Goal: Task Accomplishment & Management: Use online tool/utility

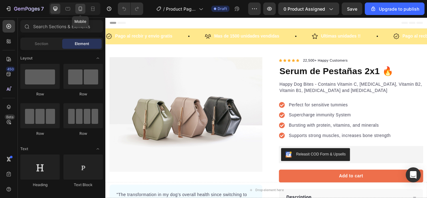
click at [82, 12] on div at bounding box center [80, 9] width 10 height 10
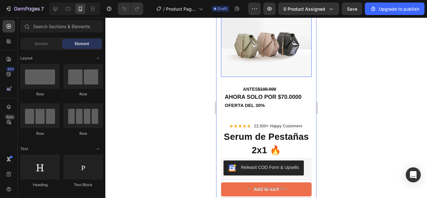
scroll to position [45, 0]
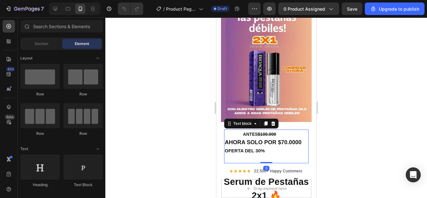
click at [234, 148] on strong "OFERTA DEL 30%" at bounding box center [244, 150] width 40 height 5
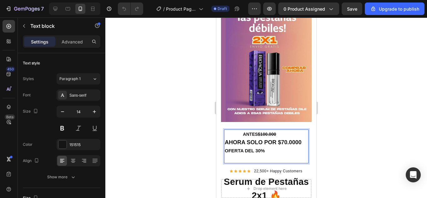
scroll to position [62, 0]
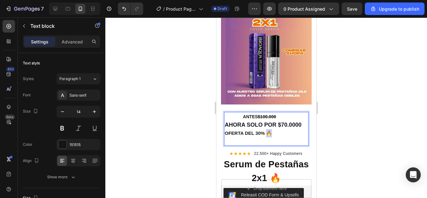
click at [269, 130] on strong "OFERTA DEL 30% 🔥" at bounding box center [247, 132] width 47 height 5
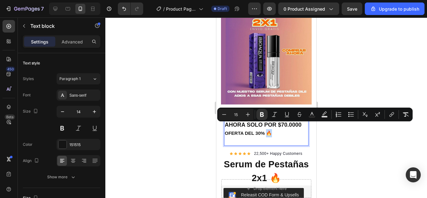
copy strong "🔥"
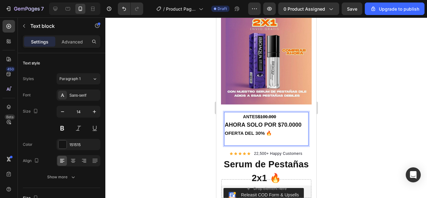
click at [226, 130] on strong "OFERTA DEL 30% 🔥" at bounding box center [247, 132] width 47 height 5
click at [233, 130] on strong "O<🔥OFERTA DEL 30% 🔥" at bounding box center [254, 132] width 60 height 5
click at [273, 11] on icon "button" at bounding box center [269, 9] width 6 height 6
click at [235, 130] on strong "🔥OFERTA DEL 30% 🔥" at bounding box center [250, 132] width 53 height 5
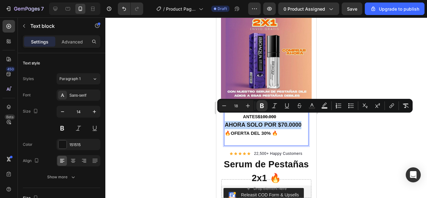
drag, startPoint x: 224, startPoint y: 117, endPoint x: 302, endPoint y: 118, distance: 77.2
click at [258, 103] on button "Bold" at bounding box center [261, 105] width 11 height 11
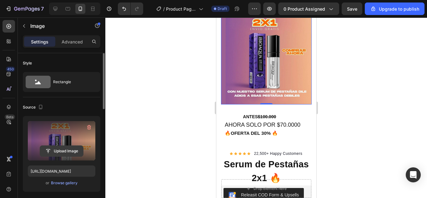
click at [67, 152] on input "file" at bounding box center [61, 151] width 43 height 11
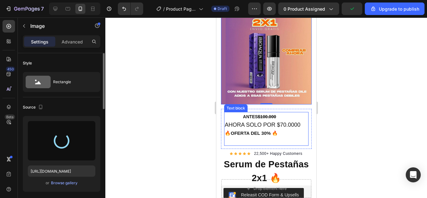
type input "https://cdn.shopify.com/s/files/1/0676/2322/3338/files/gempages_580831861803057…"
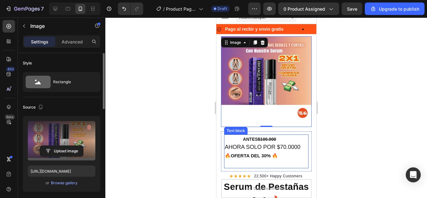
scroll to position [0, 0]
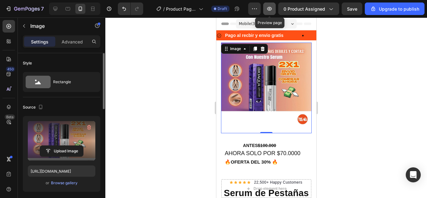
click at [272, 11] on icon "button" at bounding box center [269, 9] width 6 height 6
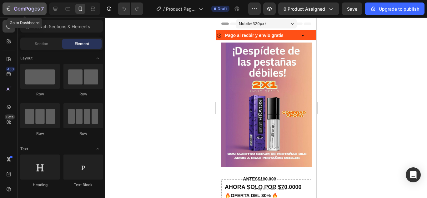
click at [11, 11] on icon "button" at bounding box center [8, 9] width 6 height 6
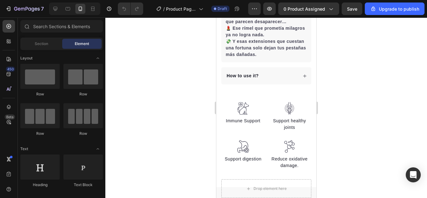
scroll to position [267, 0]
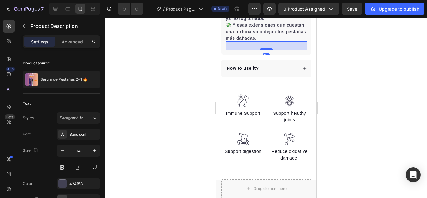
drag, startPoint x: 262, startPoint y: 127, endPoint x: 261, endPoint y: 136, distance: 8.8
click at [261, 50] on div at bounding box center [266, 49] width 13 height 2
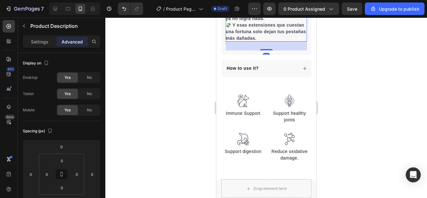
click at [348, 101] on div at bounding box center [266, 108] width 322 height 180
click at [259, 21] on strong "💄 Ese rímel que prometía milagros ya no logra nada." at bounding box center [264, 15] width 79 height 12
click at [256, 41] on strong "💸 Y esas extensiones que cuestan una fortuna solo dejan tus pestañas más dañada…" at bounding box center [265, 32] width 80 height 18
click at [399, 83] on div at bounding box center [266, 108] width 322 height 180
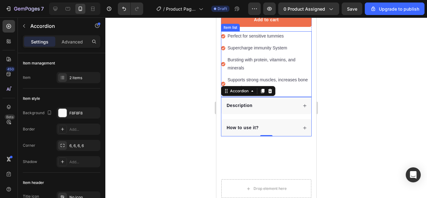
scroll to position [135, 0]
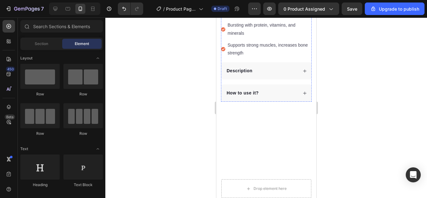
scroll to position [163, 0]
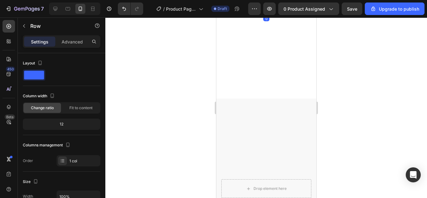
drag, startPoint x: 264, startPoint y: 99, endPoint x: 266, endPoint y: 92, distance: 7.3
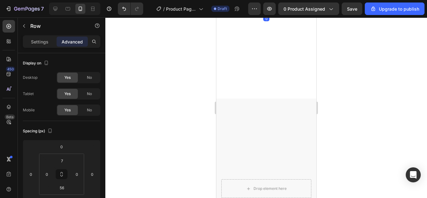
drag, startPoint x: 263, startPoint y: 99, endPoint x: 238, endPoint y: 51, distance: 53.6
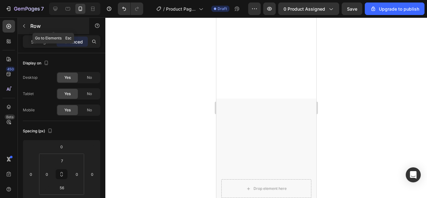
click at [25, 29] on button "button" at bounding box center [24, 26] width 10 height 10
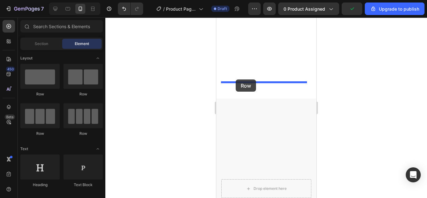
drag, startPoint x: 263, startPoint y: 93, endPoint x: 236, endPoint y: 79, distance: 29.9
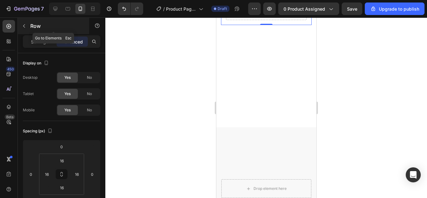
click at [27, 27] on button "button" at bounding box center [24, 26] width 10 height 10
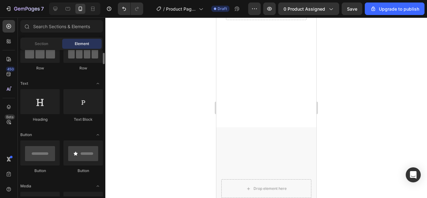
scroll to position [66, 0]
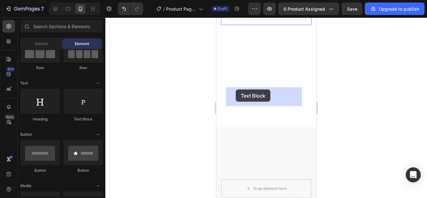
drag, startPoint x: 293, startPoint y: 126, endPoint x: 235, endPoint y: 89, distance: 67.7
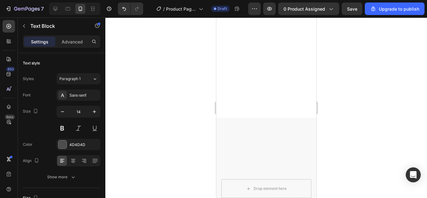
click at [260, 10] on p "Replace this text with your content" at bounding box center [265, 6] width 79 height 8
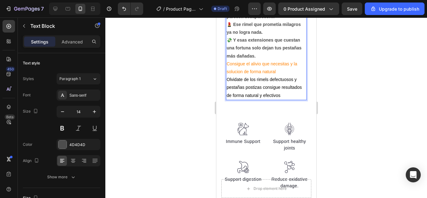
scroll to position [203, 0]
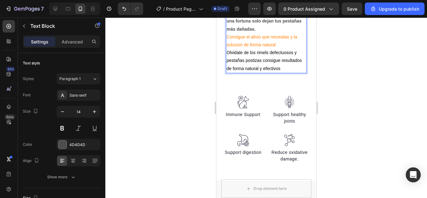
click at [390, 85] on div at bounding box center [266, 108] width 322 height 180
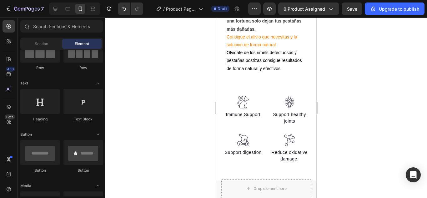
click at [370, 73] on div at bounding box center [266, 108] width 322 height 180
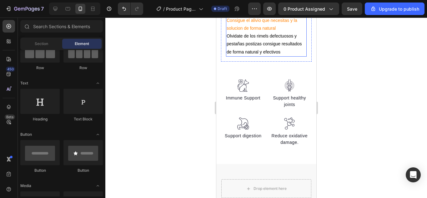
scroll to position [220, 0]
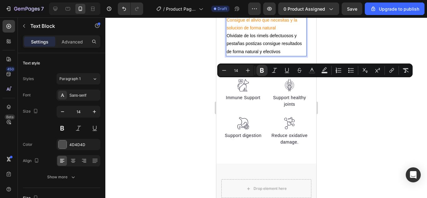
drag, startPoint x: 227, startPoint y: 81, endPoint x: 283, endPoint y: 98, distance: 57.9
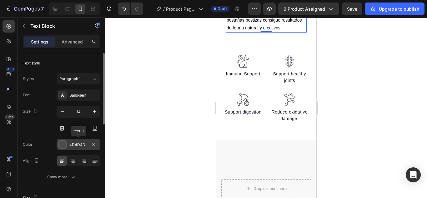
click at [62, 146] on div at bounding box center [62, 144] width 8 height 8
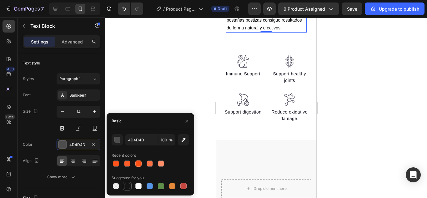
click at [127, 186] on div at bounding box center [127, 186] width 6 height 6
click at [141, 185] on div at bounding box center [138, 186] width 6 height 6
click at [124, 185] on div at bounding box center [127, 186] width 8 height 8
type input "151515"
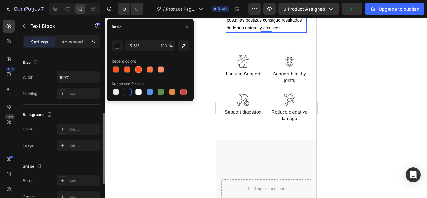
scroll to position [136, 0]
click at [65, 129] on div at bounding box center [62, 128] width 9 height 9
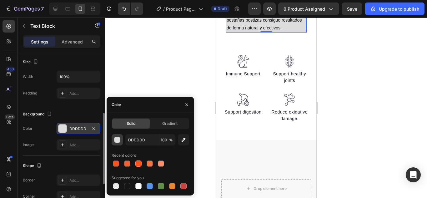
click at [114, 137] on div "button" at bounding box center [117, 140] width 6 height 6
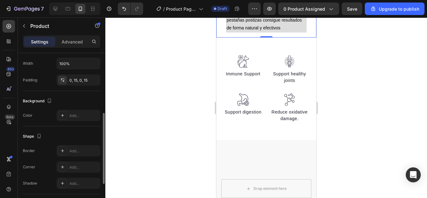
scroll to position [0, 0]
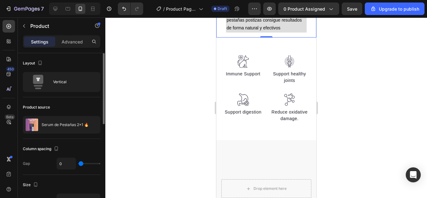
click at [330, 74] on div at bounding box center [266, 108] width 322 height 180
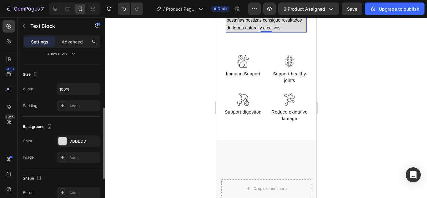
scroll to position [124, 0]
click at [67, 141] on div at bounding box center [62, 140] width 9 height 9
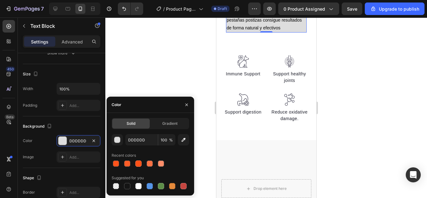
click at [169, 141] on span "%" at bounding box center [171, 140] width 4 height 6
click at [162, 141] on input "100" at bounding box center [166, 139] width 17 height 11
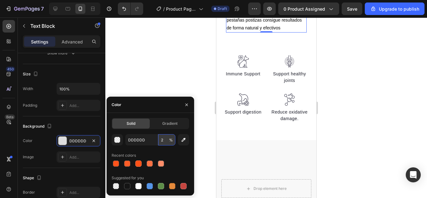
type input "20"
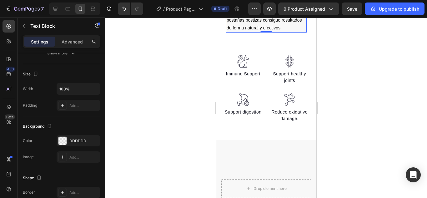
click at [167, 80] on div at bounding box center [266, 108] width 322 height 180
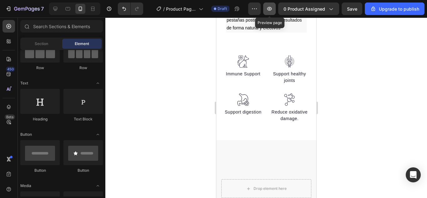
click at [272, 8] on icon "button" at bounding box center [269, 9] width 5 height 4
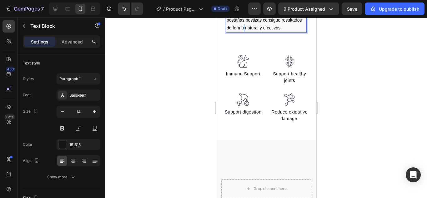
click at [265, 30] on span "Olvidate de los rimels defectuosos y pestañas postizas consigue resultados de f…" at bounding box center [263, 20] width 75 height 21
click at [272, 32] on p "Olvidate de los rimels defectuosos y pestañas postizas consigue resultados de f…" at bounding box center [265, 20] width 79 height 24
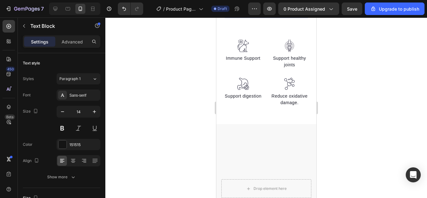
click at [336, 95] on div at bounding box center [266, 108] width 322 height 180
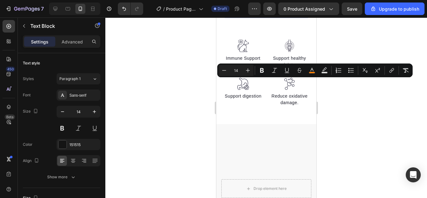
drag, startPoint x: 246, startPoint y: 101, endPoint x: 227, endPoint y: 80, distance: 28.1
click at [264, 69] on icon "Editor contextual toolbar" at bounding box center [262, 70] width 6 height 6
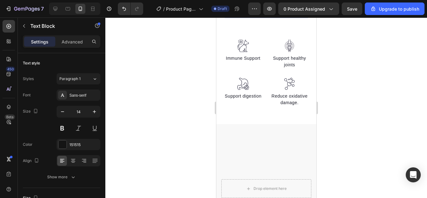
click at [344, 62] on div at bounding box center [266, 108] width 322 height 180
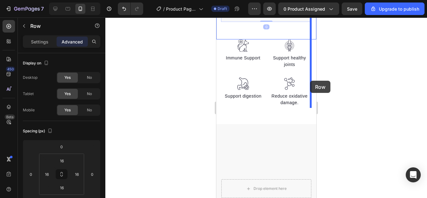
drag, startPoint x: 263, startPoint y: 103, endPoint x: 349, endPoint y: 76, distance: 89.6
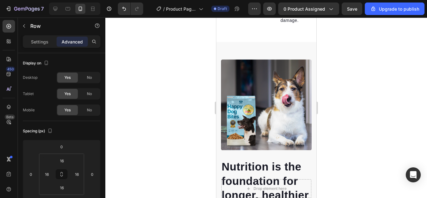
click at [349, 76] on div at bounding box center [266, 108] width 322 height 180
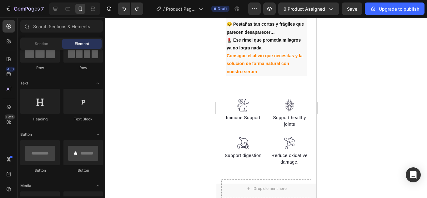
scroll to position [180, 0]
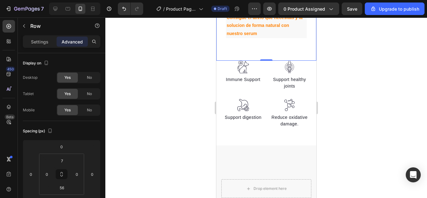
scroll to position [244, 0]
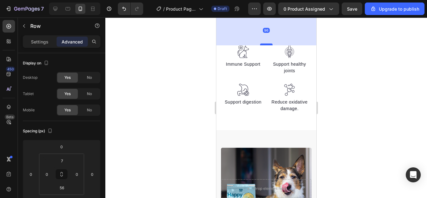
drag, startPoint x: 265, startPoint y: 100, endPoint x: 262, endPoint y: 134, distance: 34.5
click at [262, 45] on div at bounding box center [266, 44] width 13 height 2
type input "110"
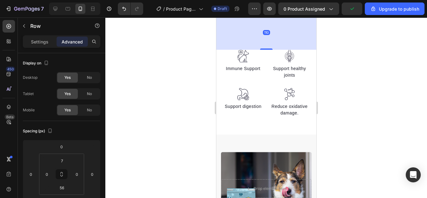
click at [355, 81] on div at bounding box center [266, 108] width 322 height 180
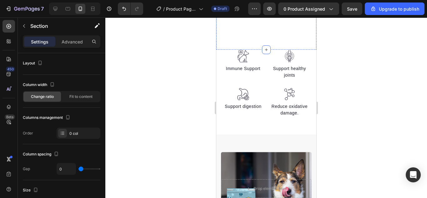
drag, startPoint x: 264, startPoint y: 132, endPoint x: 264, endPoint y: 89, distance: 43.5
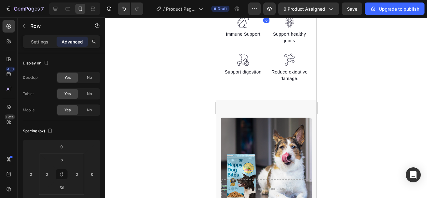
drag, startPoint x: 262, startPoint y: 135, endPoint x: 265, endPoint y: 95, distance: 40.5
type input "0"
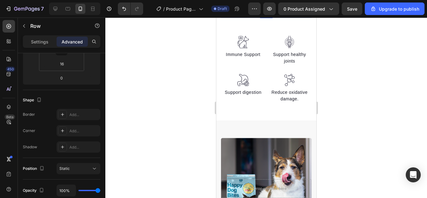
drag, startPoint x: 265, startPoint y: 82, endPoint x: 265, endPoint y: 103, distance: 20.3
click at [265, 18] on div at bounding box center [266, 17] width 13 height 2
type input "65"
click at [350, 78] on div at bounding box center [266, 108] width 322 height 180
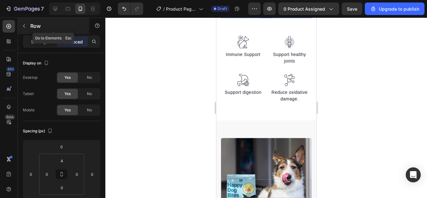
click at [26, 24] on icon "button" at bounding box center [24, 25] width 5 height 5
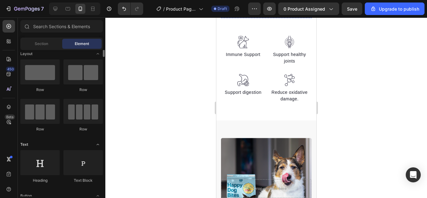
scroll to position [0, 0]
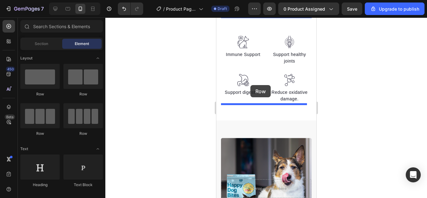
drag, startPoint x: 264, startPoint y: 137, endPoint x: 250, endPoint y: 85, distance: 53.3
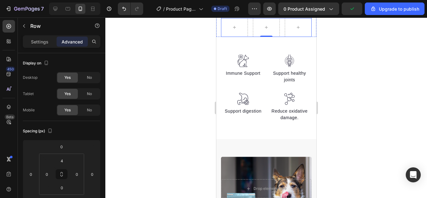
scroll to position [124, 0]
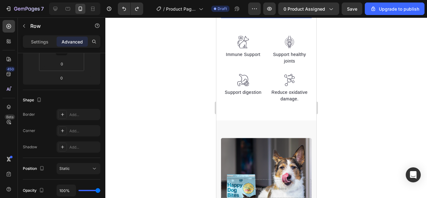
click at [366, 81] on div at bounding box center [266, 108] width 322 height 180
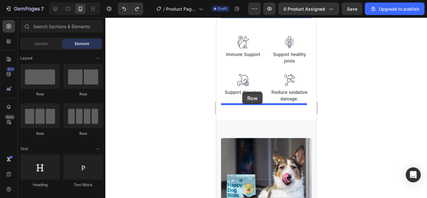
drag, startPoint x: 264, startPoint y: 144, endPoint x: 242, endPoint y: 92, distance: 56.6
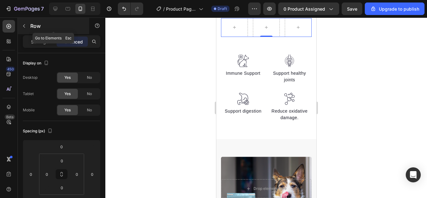
click at [23, 25] on icon "button" at bounding box center [24, 25] width 5 height 5
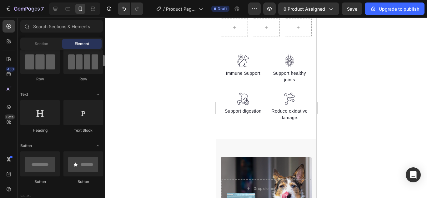
scroll to position [56, 0]
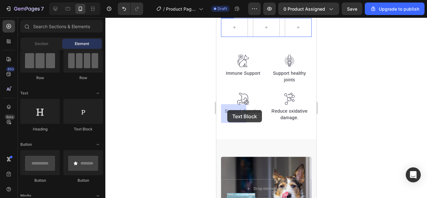
drag, startPoint x: 302, startPoint y: 125, endPoint x: 224, endPoint y: 109, distance: 80.2
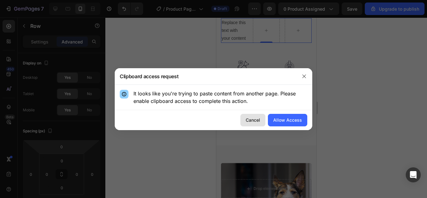
click at [251, 118] on div "Cancel" at bounding box center [253, 120] width 14 height 7
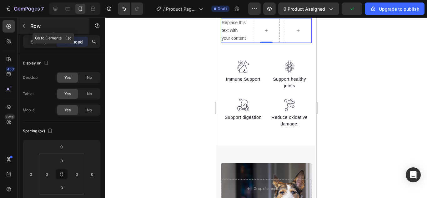
click at [25, 30] on button "button" at bounding box center [24, 26] width 10 height 10
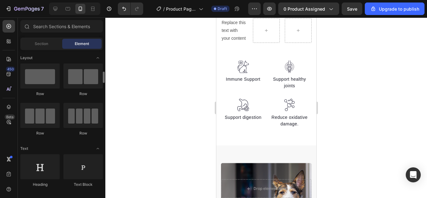
scroll to position [21, 0]
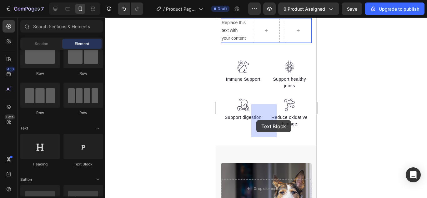
drag, startPoint x: 295, startPoint y: 155, endPoint x: 379, endPoint y: 142, distance: 84.6
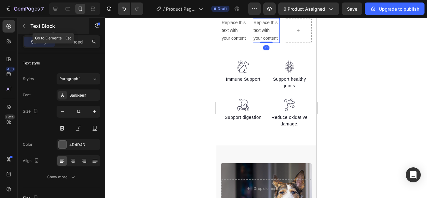
click at [21, 22] on button "button" at bounding box center [24, 26] width 10 height 10
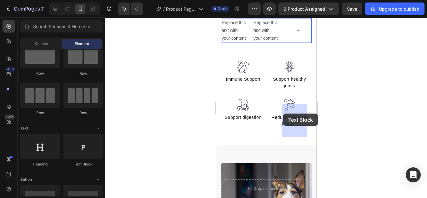
drag, startPoint x: 302, startPoint y: 157, endPoint x: 283, endPoint y: 113, distance: 47.5
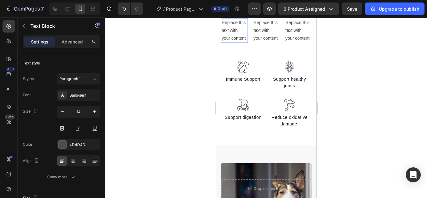
scroll to position [124, 0]
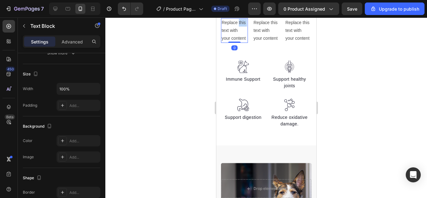
click at [223, 43] on p "Replace this text with your content" at bounding box center [234, 31] width 26 height 24
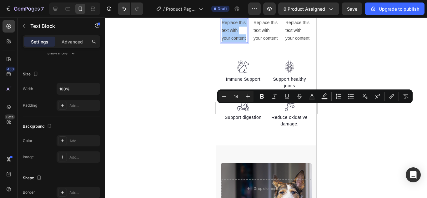
click at [357, 25] on div at bounding box center [266, 108] width 322 height 180
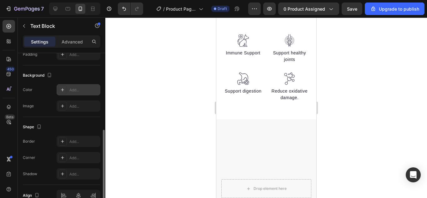
scroll to position [175, 0]
click at [58, 138] on div at bounding box center [62, 141] width 9 height 9
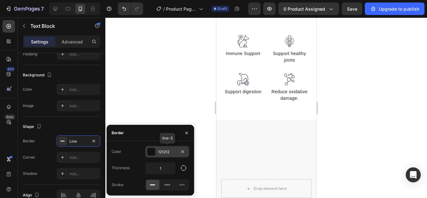
click at [149, 151] on div at bounding box center [151, 152] width 8 height 8
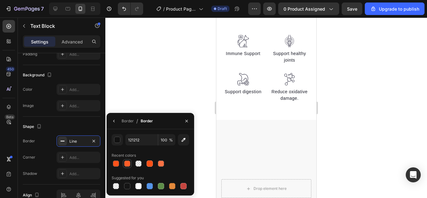
click at [129, 161] on div at bounding box center [127, 163] width 6 height 6
type input "FF5A23"
type input "98"
click at [163, 74] on div at bounding box center [266, 108] width 322 height 180
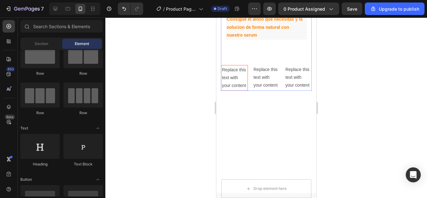
scroll to position [157, 0]
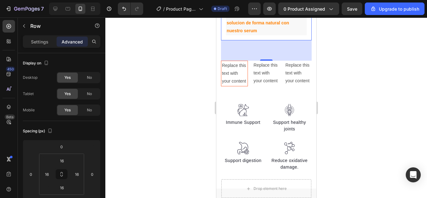
click at [264, 61] on div "65" at bounding box center [266, 50] width 91 height 20
click at [259, 61] on div "65" at bounding box center [266, 50] width 91 height 20
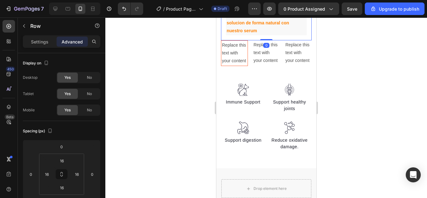
drag, startPoint x: 269, startPoint y: 146, endPoint x: 270, endPoint y: 119, distance: 26.3
type input "0"
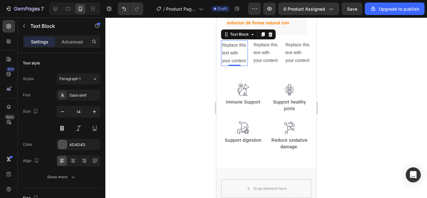
click at [225, 65] on p "Replace this text with your content" at bounding box center [234, 53] width 25 height 24
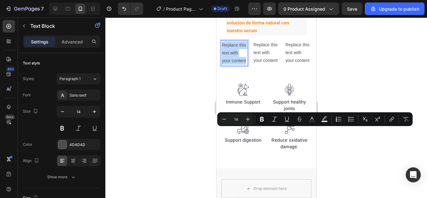
click at [245, 66] on div "Replace this text with your content" at bounding box center [234, 53] width 27 height 26
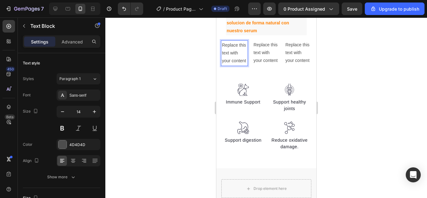
click at [227, 65] on p "Replace this text with your content" at bounding box center [234, 53] width 25 height 24
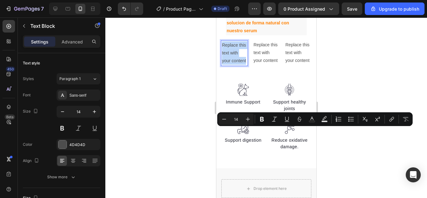
click at [227, 65] on p "Replace this text with your content" at bounding box center [234, 53] width 25 height 24
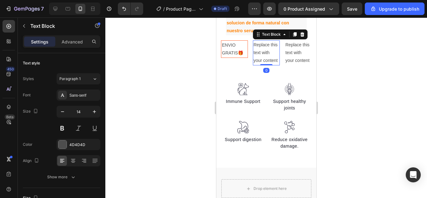
scroll to position [175, 0]
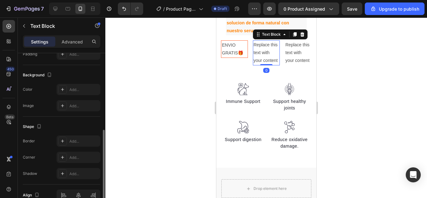
click at [254, 65] on p "Replace this text with your content" at bounding box center [266, 53] width 26 height 24
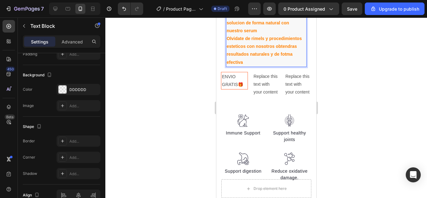
click at [228, 65] on strong "Olvidate de rimels y procedimientos esteticos con nosotros obtendras resultados…" at bounding box center [263, 50] width 75 height 29
click at [229, 65] on strong "Olvidate de rimels y procedimientos esteticos con nosotros obtendras resultados…" at bounding box center [263, 50] width 75 height 29
click at [355, 101] on div at bounding box center [266, 108] width 322 height 180
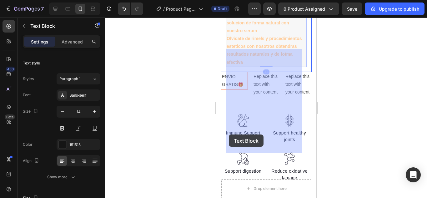
drag, startPoint x: 287, startPoint y: 150, endPoint x: 244, endPoint y: 140, distance: 43.2
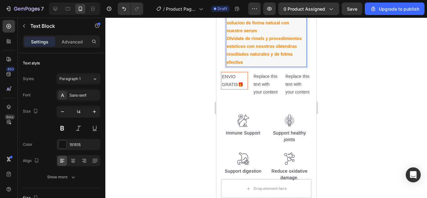
click at [286, 65] on strong "Olvidate de rimels y procedimientos esteticos con nosotros obtendras resultados…" at bounding box center [263, 50] width 75 height 29
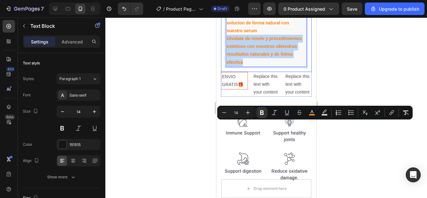
drag, startPoint x: 288, startPoint y: 147, endPoint x: 225, endPoint y: 127, distance: 66.3
click at [225, 72] on div "💔 ¿Tu mirada ya no tiene la fuerza de antes? 😔 Pestañas tan cortas y frágiles q…" at bounding box center [266, 15] width 91 height 114
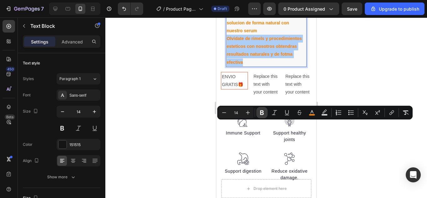
click at [262, 113] on icon "Editor contextual toolbar" at bounding box center [262, 112] width 6 height 6
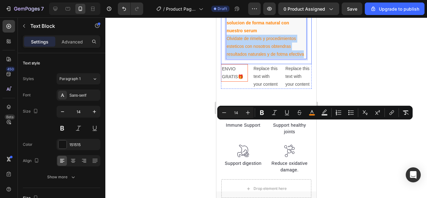
drag, startPoint x: 244, startPoint y: 148, endPoint x: 223, endPoint y: 122, distance: 34.0
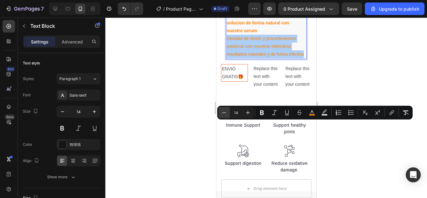
click at [225, 113] on icon "Editor contextual toolbar" at bounding box center [224, 112] width 4 height 0
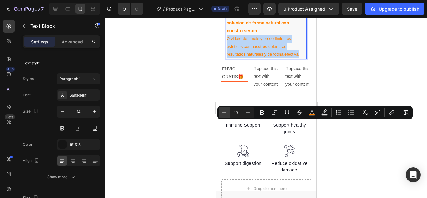
type input "12"
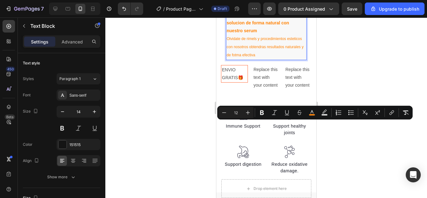
click at [360, 140] on div at bounding box center [266, 108] width 322 height 180
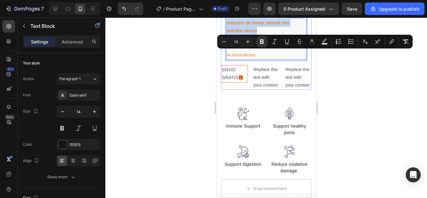
drag, startPoint x: 258, startPoint y: 116, endPoint x: 227, endPoint y: 50, distance: 73.1
click at [227, 41] on icon "Editor contextual toolbar" at bounding box center [224, 41] width 6 height 6
type input "12"
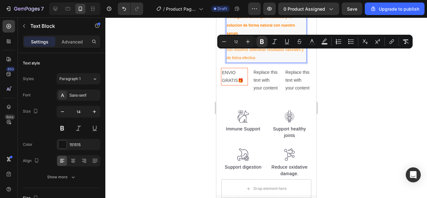
click at [322, 74] on div at bounding box center [266, 108] width 322 height 180
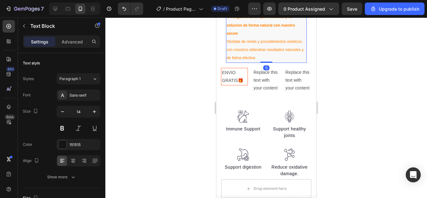
drag, startPoint x: 263, startPoint y: 148, endPoint x: 267, endPoint y: 130, distance: 18.3
click at [265, 63] on div "💔 ¿Tu mirada ya no tiene la fuerza de antes? 😔 Pestañas tan cortas y frágiles q…" at bounding box center [266, 12] width 81 height 99
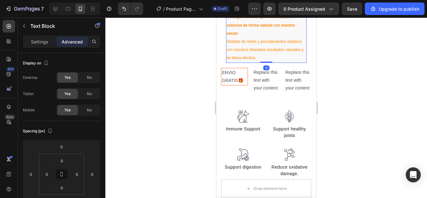
click at [336, 108] on div at bounding box center [266, 108] width 322 height 180
drag, startPoint x: 274, startPoint y: 145, endPoint x: 256, endPoint y: 138, distance: 18.7
click at [280, 62] on p "Olvidate de rimels y procedimientos esteticos con nosotros obtendras resultados…" at bounding box center [265, 50] width 79 height 25
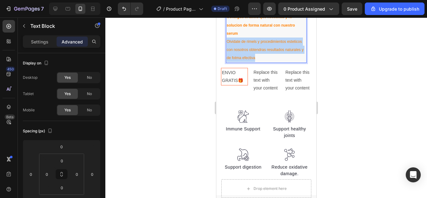
drag, startPoint x: 280, startPoint y: 146, endPoint x: 226, endPoint y: 127, distance: 57.1
click at [226, 62] on p "Olvidate de rimels y procedimientos esteticos con nosotros obtendras resultados…" at bounding box center [265, 50] width 79 height 25
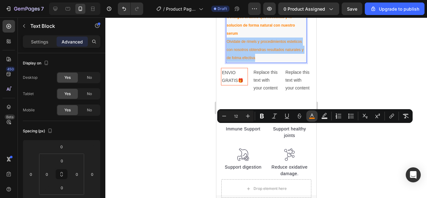
click at [308, 120] on button "color" at bounding box center [311, 115] width 11 height 11
type input "FF8000"
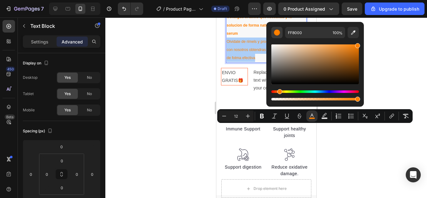
click at [275, 35] on div "Editor contextual toolbar" at bounding box center [277, 32] width 6 height 6
click at [279, 35] on div "Editor contextual toolbar" at bounding box center [277, 32] width 6 height 6
click at [348, 33] on button "Editor contextual toolbar" at bounding box center [353, 32] width 11 height 11
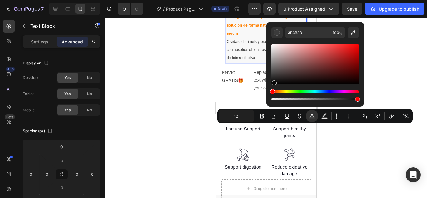
click at [273, 83] on div "Editor contextual toolbar" at bounding box center [315, 64] width 88 height 40
type input "070707"
click at [403, 57] on div at bounding box center [266, 108] width 322 height 180
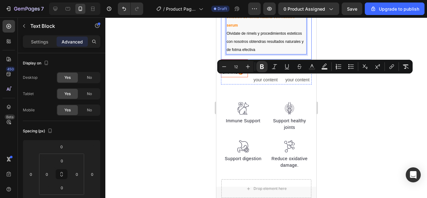
drag, startPoint x: 253, startPoint y: 86, endPoint x: 221, endPoint y: 78, distance: 32.9
click at [221, 59] on div "💔 ¿Tu mirada ya no tiene la fuerza de antes? y tus Pestañas tan cortas y frágil…" at bounding box center [266, 8] width 91 height 101
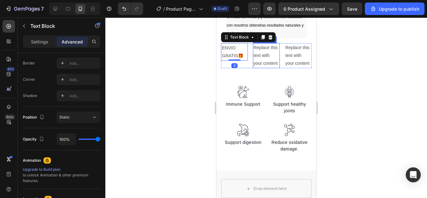
click at [255, 68] on p "Replace this text with your content" at bounding box center [266, 56] width 26 height 24
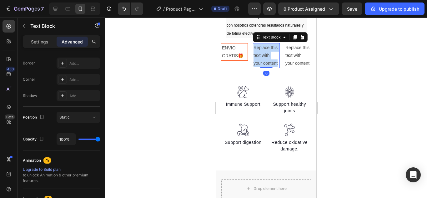
click at [255, 68] on p "Replace this text with your content" at bounding box center [266, 56] width 26 height 24
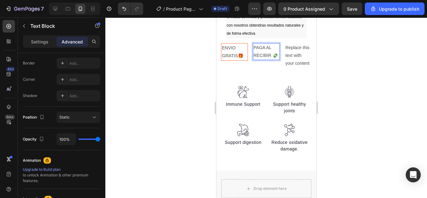
click at [289, 68] on div "Replace this text with your content" at bounding box center [298, 55] width 27 height 25
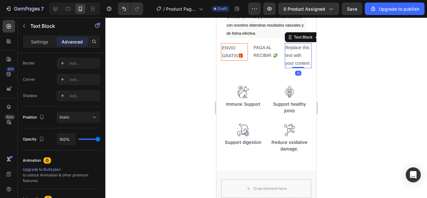
click at [289, 68] on div "Replace this text with your content" at bounding box center [298, 55] width 27 height 25
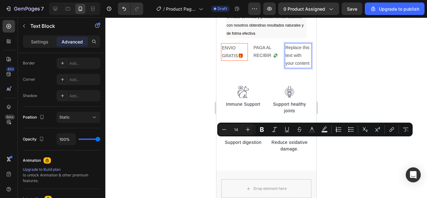
click at [294, 68] on p "Replace this text with your content" at bounding box center [298, 56] width 26 height 24
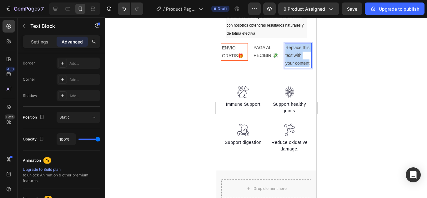
click at [294, 68] on p "Replace this text with your content" at bounding box center [298, 56] width 26 height 24
click at [299, 68] on p "SAID 7 ED AITNARGA" at bounding box center [298, 56] width 26 height 24
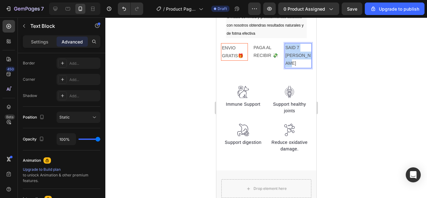
click at [299, 68] on p "SAID 7 ED AITNARGA" at bounding box center [298, 56] width 26 height 24
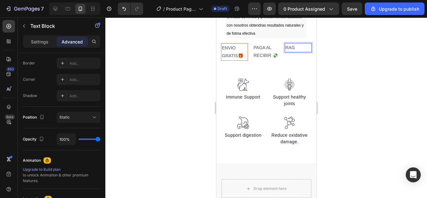
click at [294, 52] on p "RAG" at bounding box center [298, 48] width 26 height 8
click at [294, 52] on p "aG" at bounding box center [298, 48] width 26 height 8
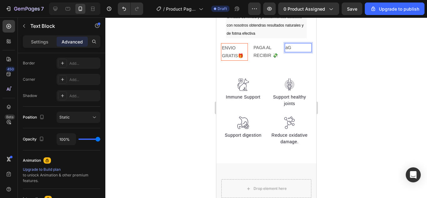
click at [294, 52] on p "aG" at bounding box center [298, 48] width 26 height 8
click at [289, 52] on p "aG" at bounding box center [298, 48] width 26 height 8
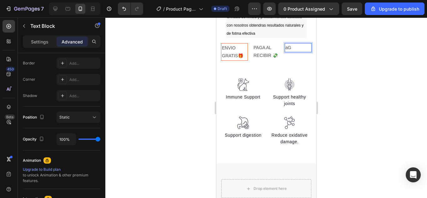
click at [285, 52] on p "aG" at bounding box center [298, 48] width 26 height 8
click at [293, 52] on p "aG" at bounding box center [298, 48] width 26 height 8
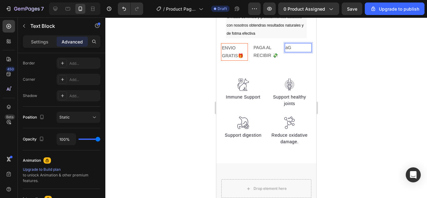
click at [288, 52] on p "aG" at bounding box center [298, 48] width 26 height 8
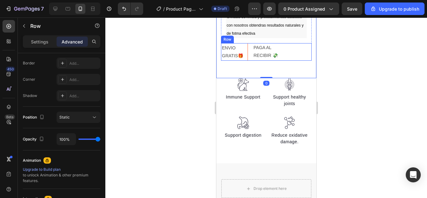
scroll to position [0, 0]
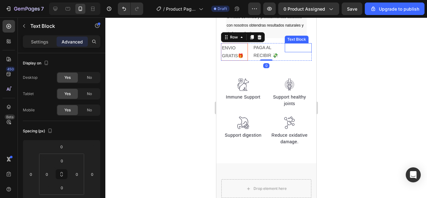
click at [288, 52] on p "Rich Text Editor. Editing area: main" at bounding box center [298, 48] width 26 height 8
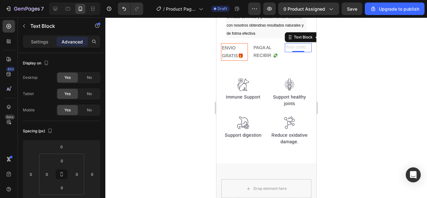
click at [289, 52] on div "Rich Text Editor. Editing area: main" at bounding box center [298, 47] width 27 height 9
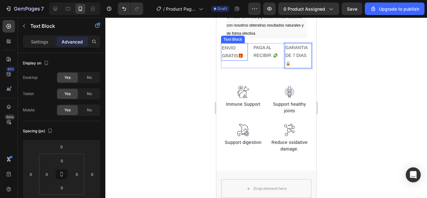
click at [227, 60] on p "ENVIO GRATIS🎁" at bounding box center [234, 52] width 25 height 16
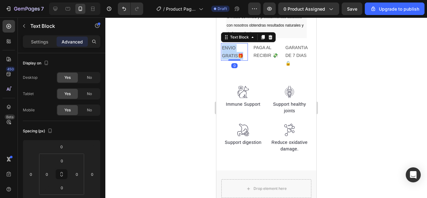
click at [227, 60] on p "ENVIO GRATIS🎁" at bounding box center [234, 52] width 25 height 16
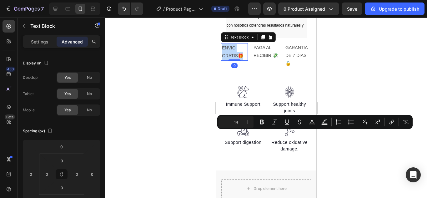
click at [227, 60] on p "ENVIO GRATIS🎁" at bounding box center [234, 52] width 25 height 16
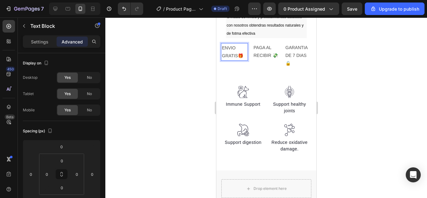
click at [229, 60] on p "ENVIO GRATIS🎁" at bounding box center [234, 52] width 25 height 16
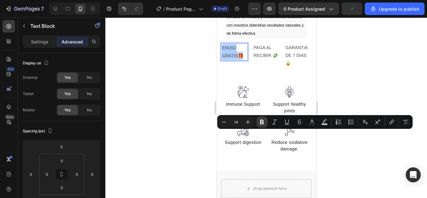
click at [260, 118] on button "Bold" at bounding box center [261, 121] width 11 height 11
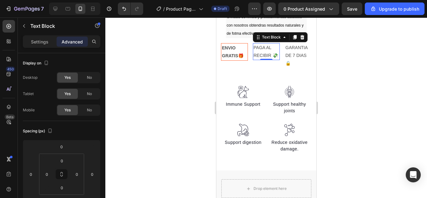
click at [256, 59] on p "PAGA AL RECIBIR 💸" at bounding box center [266, 52] width 26 height 16
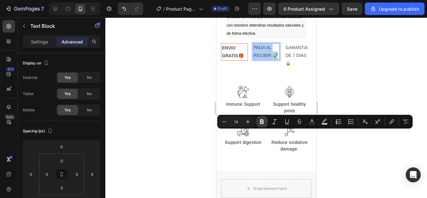
click at [266, 123] on button "Bold" at bounding box center [261, 121] width 11 height 11
type input "14"
click at [266, 123] on button "Bold" at bounding box center [261, 121] width 11 height 11
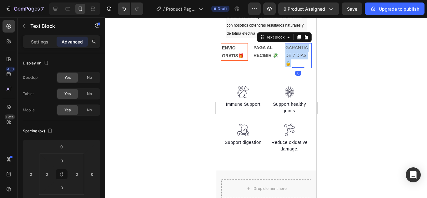
click at [293, 68] on p "GARANTIA DE 7 DIAS🔒" at bounding box center [298, 56] width 26 height 24
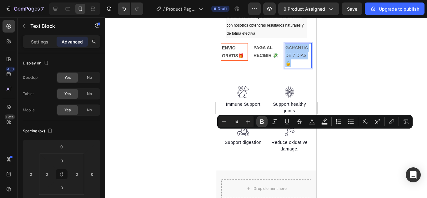
click at [261, 123] on icon "Editor contextual toolbar" at bounding box center [262, 121] width 6 height 6
click at [185, 108] on div at bounding box center [266, 108] width 322 height 180
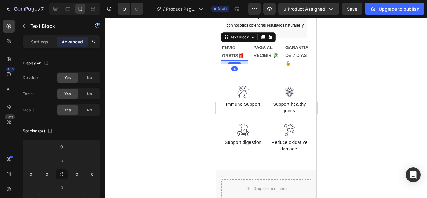
drag, startPoint x: 233, startPoint y: 145, endPoint x: 233, endPoint y: 149, distance: 3.4
click at [233, 64] on div at bounding box center [234, 63] width 13 height 2
type input "11"
click at [328, 131] on div at bounding box center [266, 108] width 322 height 180
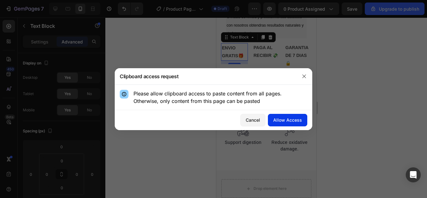
click at [281, 120] on div "Allow Access" at bounding box center [287, 120] width 29 height 7
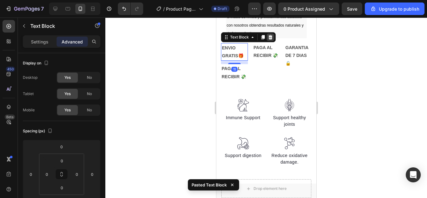
click at [273, 41] on div at bounding box center [270, 37] width 8 height 8
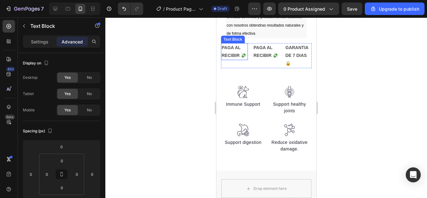
click at [228, 58] on strong "PAGA AL RECIBIR 💸" at bounding box center [233, 51] width 24 height 13
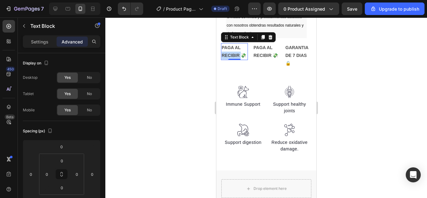
click at [228, 58] on strong "PAGA AL RECIBIR 💸" at bounding box center [233, 51] width 24 height 13
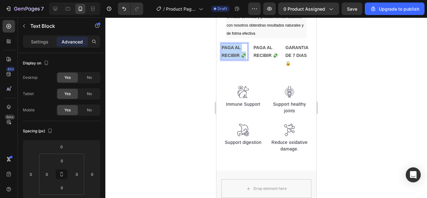
click at [228, 58] on strong "PAGA AL RECIBIR 💸" at bounding box center [233, 51] width 24 height 13
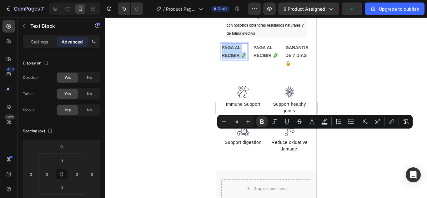
click at [228, 58] on strong "PAGA AL RECIBIR 💸" at bounding box center [233, 51] width 24 height 13
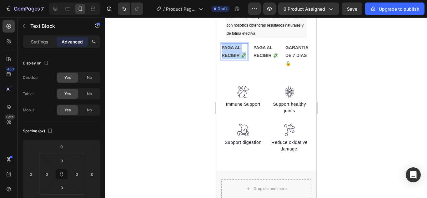
drag, startPoint x: 231, startPoint y: 147, endPoint x: 222, endPoint y: 133, distance: 16.0
click at [222, 59] on p "PAGA AL RECIBIR 💸" at bounding box center [234, 52] width 26 height 16
click at [358, 131] on div at bounding box center [266, 108] width 322 height 180
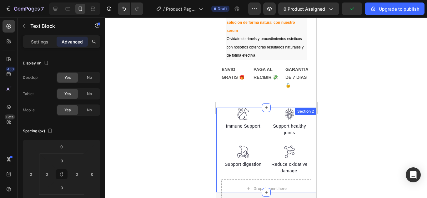
scroll to position [225, 0]
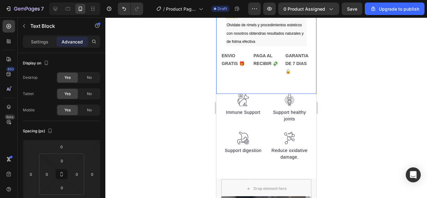
scroll to position [238, 0]
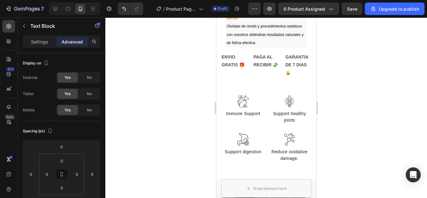
click at [224, 54] on strong "ENVIO GRATIS 🎁" at bounding box center [232, 60] width 23 height 13
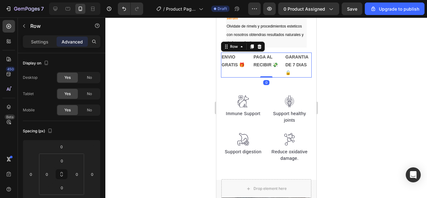
scroll to position [230, 0]
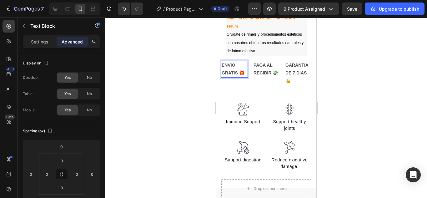
click at [222, 68] on strong "ENVIO GRATIS 🎁" at bounding box center [232, 69] width 23 height 13
click at [223, 74] on strong "ENVIO GRATIS 🎁" at bounding box center [233, 69] width 24 height 13
click at [223, 68] on strong "ENVIO GRATIS 🎁" at bounding box center [232, 73] width 22 height 21
click at [232, 76] on p "ENVIO GRATIS 🎁" at bounding box center [234, 73] width 26 height 24
click at [225, 76] on strong "ENVIO GRATIS 🎁" at bounding box center [232, 73] width 22 height 21
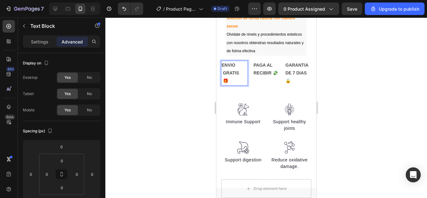
click at [225, 76] on strong "ENVIO GRATIS 🎁" at bounding box center [232, 73] width 22 height 21
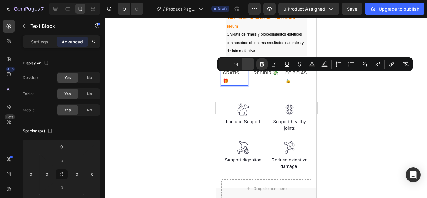
click at [251, 63] on button "Plus" at bounding box center [247, 63] width 11 height 11
type input "15"
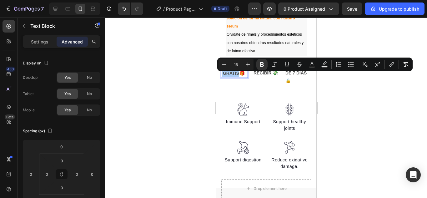
click at [331, 83] on div at bounding box center [266, 108] width 322 height 180
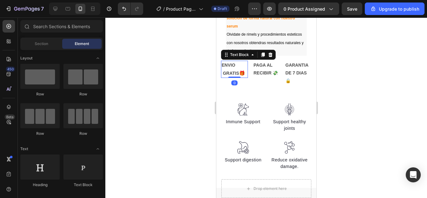
click at [239, 76] on strong "🎁" at bounding box center [242, 72] width 6 height 5
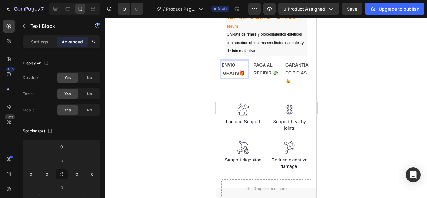
click at [225, 63] on strong "ENVIO GRATIS" at bounding box center [230, 69] width 18 height 13
click at [239, 76] on strong "🎁" at bounding box center [242, 72] width 6 height 5
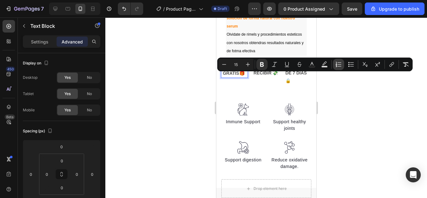
click at [337, 63] on icon "Editor contextual toolbar" at bounding box center [338, 64] width 6 height 6
click at [352, 68] on button "Bulleted List" at bounding box center [350, 64] width 11 height 11
click at [270, 64] on button "Italic" at bounding box center [274, 64] width 11 height 11
click at [358, 91] on div at bounding box center [266, 108] width 322 height 180
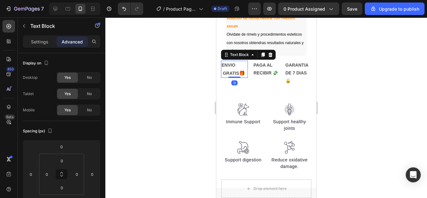
click at [239, 76] on strong "🎁" at bounding box center [242, 72] width 6 height 5
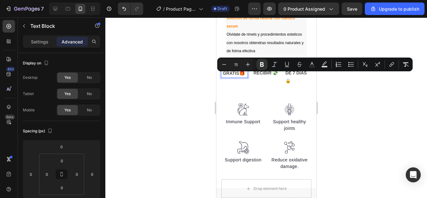
click at [244, 75] on p "ENVIO GRATIS 🎁" at bounding box center [234, 69] width 26 height 16
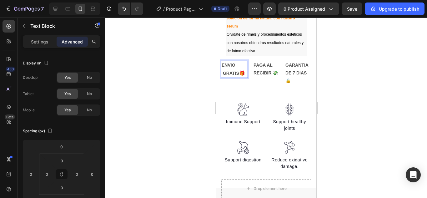
click at [223, 63] on strong "ENVIO GRATIS" at bounding box center [230, 69] width 18 height 13
click at [239, 76] on strong "🎁" at bounding box center [242, 73] width 6 height 5
click at [228, 70] on strong "ENVIO GRATIS" at bounding box center [234, 69] width 26 height 13
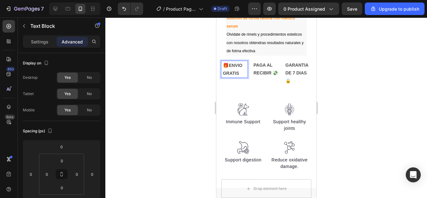
click at [228, 70] on strong "ENVIO GRATIS" at bounding box center [234, 69] width 26 height 13
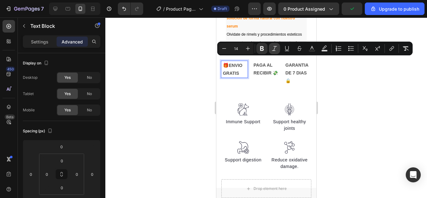
click at [275, 49] on icon "Editor contextual toolbar" at bounding box center [274, 48] width 6 height 6
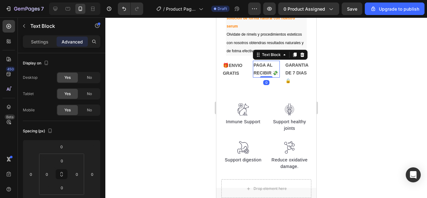
click at [254, 74] on strong "PAGA AL RECIBIR 💸" at bounding box center [265, 69] width 24 height 13
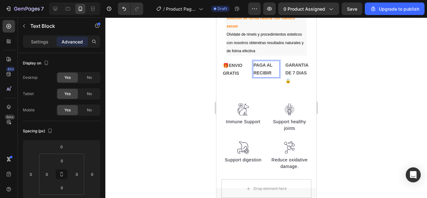
click at [253, 63] on strong "PAGA AL RECIBIR" at bounding box center [262, 69] width 19 height 13
click at [253, 75] on strong "💸PAGA AL RECIBIR" at bounding box center [265, 69] width 24 height 13
click at [254, 63] on strong "💸PAGA AL RECIBIR" at bounding box center [265, 69] width 24 height 13
click at [253, 75] on strong "💸PAGA AL RECIBIR" at bounding box center [265, 69] width 24 height 13
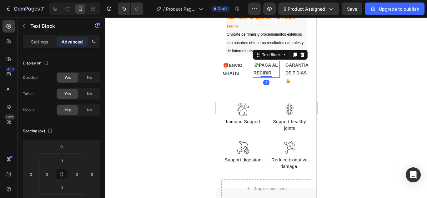
click at [254, 63] on strong "💸PAGA AL RECIBIR" at bounding box center [265, 69] width 24 height 13
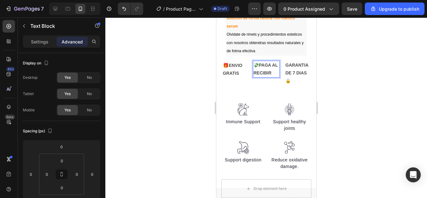
click at [254, 63] on strong "💸PAGA AL RECIBIR" at bounding box center [265, 69] width 24 height 13
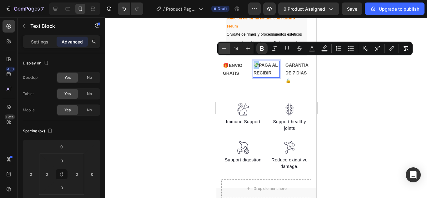
click at [224, 50] on icon "Editor contextual toolbar" at bounding box center [224, 48] width 6 height 6
click at [249, 47] on icon "Editor contextual toolbar" at bounding box center [248, 48] width 6 height 6
type input "14"
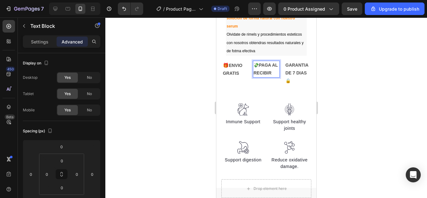
click at [257, 74] on strong "PAGA AL RECIBIR" at bounding box center [265, 69] width 24 height 13
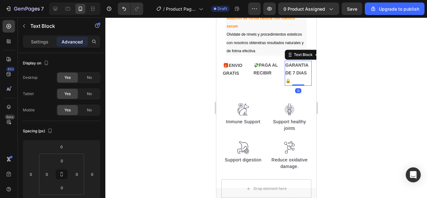
click at [286, 76] on strong "GARANTIA DE 7 DIAS🔒" at bounding box center [296, 73] width 23 height 21
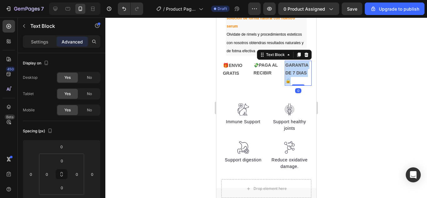
click at [286, 76] on strong "GARANTIA DE 7 DIAS🔒" at bounding box center [296, 73] width 23 height 21
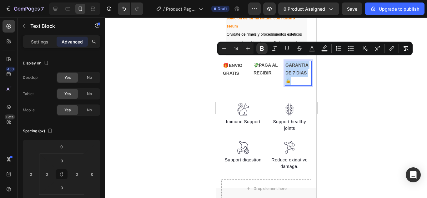
click at [286, 76] on strong "GARANTIA DE 7 DIAS🔒" at bounding box center [296, 73] width 23 height 21
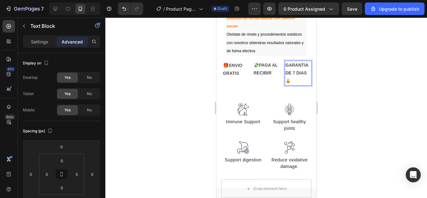
click at [286, 76] on strong "GARANTIA DE 7 DIAS🔒" at bounding box center [296, 73] width 23 height 21
click at [285, 75] on strong "GARANTIA DE 7 DIAS🔒" at bounding box center [296, 73] width 23 height 21
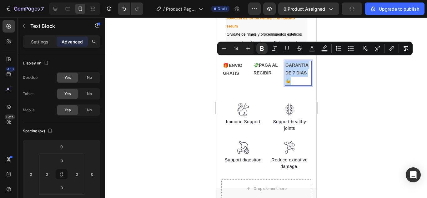
click at [285, 75] on strong "GARANTIA DE 7 DIAS🔒" at bounding box center [296, 73] width 23 height 21
drag, startPoint x: 285, startPoint y: 75, endPoint x: 298, endPoint y: 71, distance: 13.4
click at [298, 71] on strong "GARANTIA DE 7 DIAS🔒" at bounding box center [296, 73] width 23 height 21
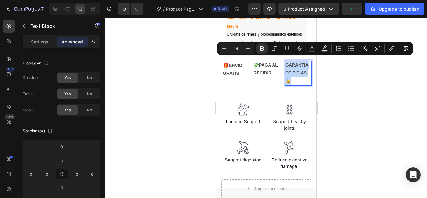
click at [298, 71] on strong "GARANTIA DE 7 DIAS🔒" at bounding box center [296, 73] width 23 height 21
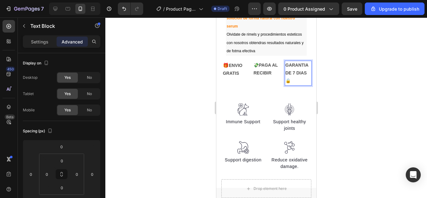
click at [285, 76] on strong "GARANTIA DE 7 DIAS🔒" at bounding box center [296, 73] width 23 height 21
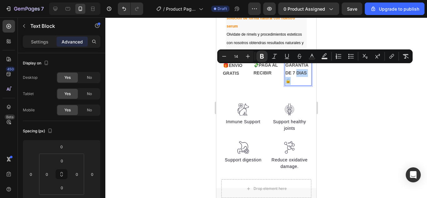
click at [285, 76] on strong "GARANTIA DE 7 DIAS🔒" at bounding box center [296, 73] width 23 height 21
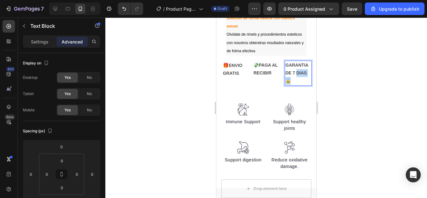
click at [285, 76] on strong "GARANTIA DE 7 DIAS🔒" at bounding box center [296, 73] width 23 height 21
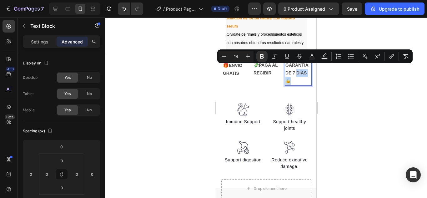
click at [285, 76] on strong "GARANTIA DE 7 DIAS🔒" at bounding box center [296, 73] width 23 height 21
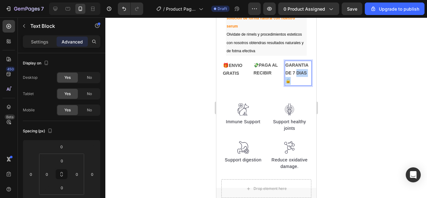
click at [285, 76] on strong "GARANTIA DE 7 DIAS🔒" at bounding box center [296, 73] width 23 height 21
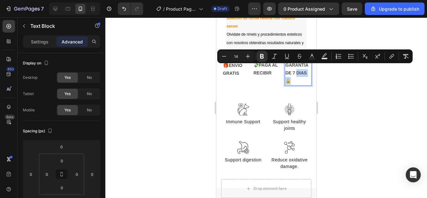
click at [292, 76] on p "GARANTIA DE 7 DIAS🔒" at bounding box center [298, 73] width 26 height 24
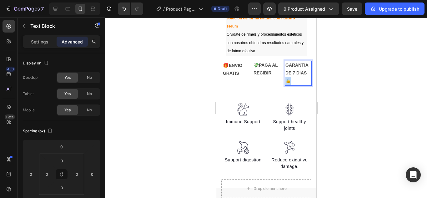
drag, startPoint x: 292, startPoint y: 76, endPoint x: 283, endPoint y: 76, distance: 9.1
click at [285, 76] on p "GARANTIA DE 7 DIAS🔒" at bounding box center [298, 73] width 26 height 24
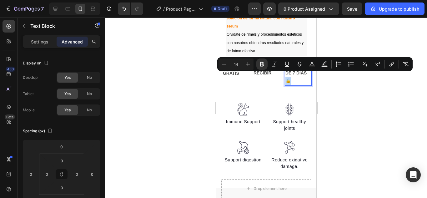
copy strong "🔒"
click at [303, 77] on p "GARANTIA DE 7 DIAS🔒" at bounding box center [298, 73] width 26 height 24
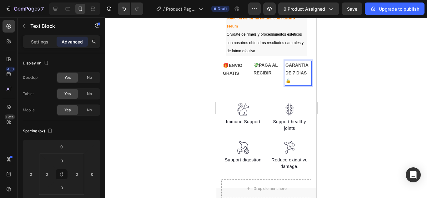
click at [288, 68] on strong "GARANTIA DE 7 DIAS🔒" at bounding box center [296, 73] width 23 height 21
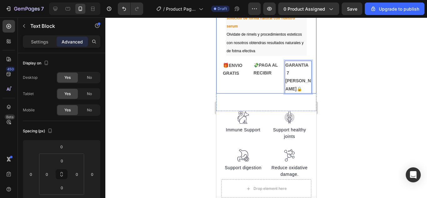
click at [355, 42] on div at bounding box center [266, 108] width 322 height 180
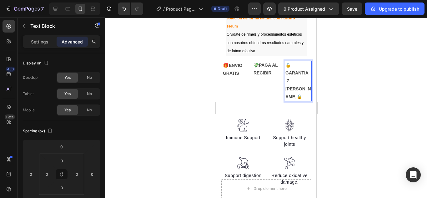
click at [303, 78] on strong "🔒GARANTIA 7 DIAS🔒" at bounding box center [298, 81] width 26 height 37
click at [285, 69] on div "🔒GARANTIA 7 DIAS" at bounding box center [298, 81] width 27 height 41
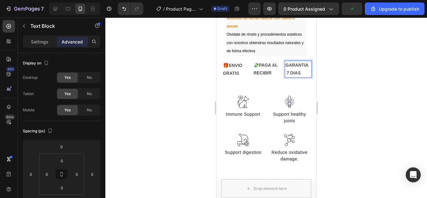
click at [304, 69] on p "GARANTIA 7 DIAS" at bounding box center [298, 69] width 26 height 16
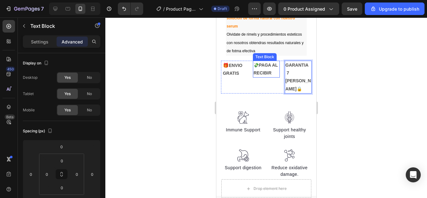
click at [254, 63] on strong "💸" at bounding box center [255, 65] width 5 height 5
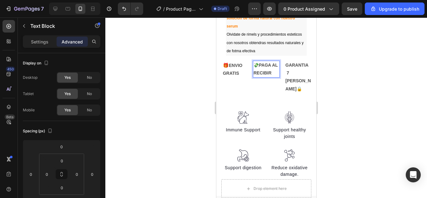
click at [254, 63] on strong "💸" at bounding box center [255, 65] width 5 height 5
click at [269, 66] on strong "PAGA AL RECIBIR" at bounding box center [262, 69] width 19 height 13
click at [336, 62] on div at bounding box center [266, 108] width 322 height 180
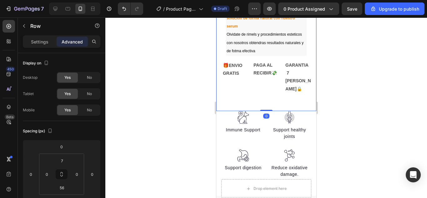
drag, startPoint x: 264, startPoint y: 91, endPoint x: 266, endPoint y: 77, distance: 14.2
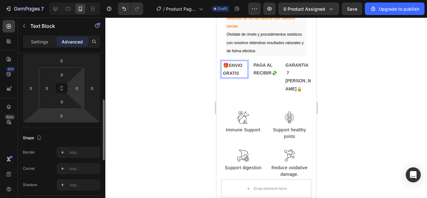
scroll to position [99, 0]
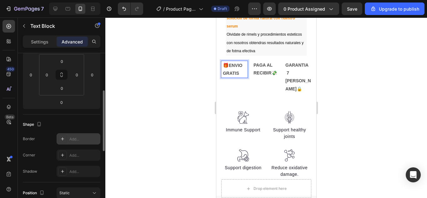
click at [61, 138] on icon at bounding box center [62, 138] width 5 height 5
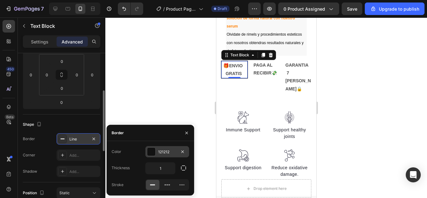
click at [150, 148] on div at bounding box center [151, 152] width 8 height 8
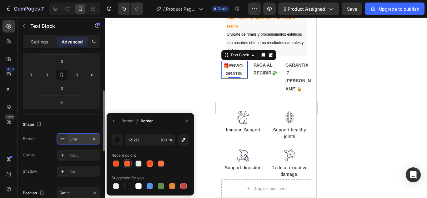
click at [130, 162] on div at bounding box center [127, 164] width 8 height 8
type input "FF5A23"
type input "98"
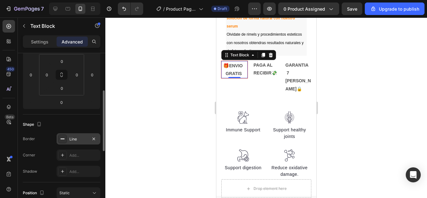
click at [169, 81] on div at bounding box center [266, 108] width 322 height 180
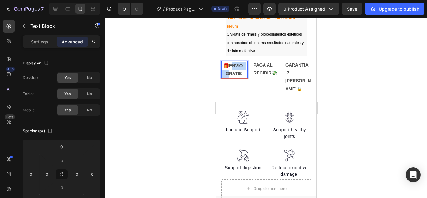
click at [222, 69] on strong "ENVIO GRATIS" at bounding box center [233, 69] width 23 height 13
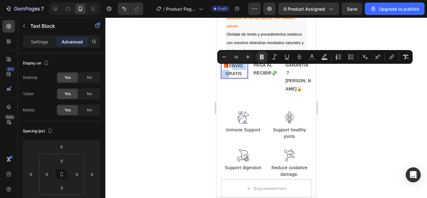
click at [222, 69] on strong "ENVIO GRATIS" at bounding box center [233, 69] width 23 height 13
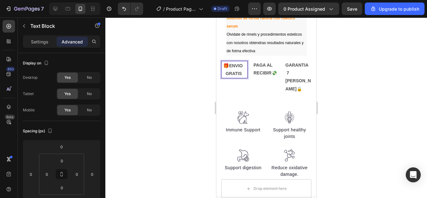
click at [223, 76] on strong "ENVIO GRATIS" at bounding box center [233, 69] width 23 height 13
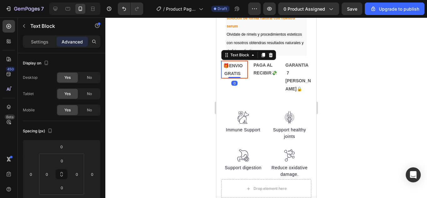
click at [227, 74] on div "🎁 ENVIO GRATIS Text Block 0" at bounding box center [234, 70] width 27 height 18
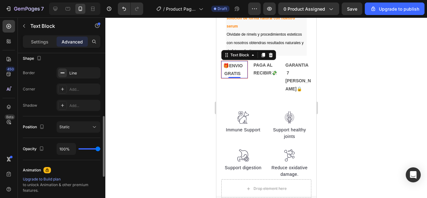
scroll to position [166, 0]
click at [62, 72] on icon at bounding box center [62, 72] width 5 height 5
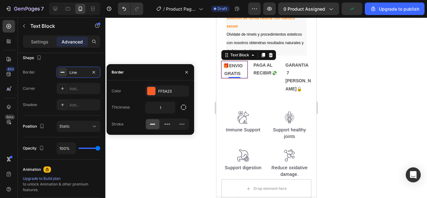
click at [174, 125] on div at bounding box center [167, 123] width 44 height 11
click at [170, 125] on icon at bounding box center [167, 124] width 6 height 6
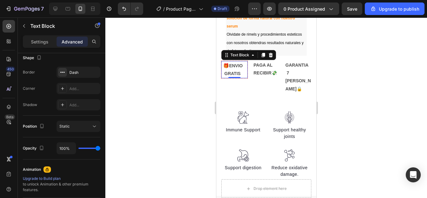
click at [174, 43] on div at bounding box center [266, 108] width 322 height 180
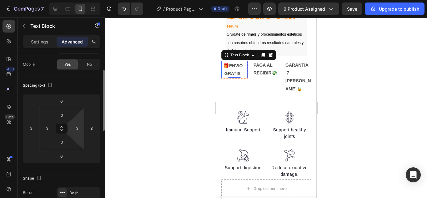
scroll to position [99, 0]
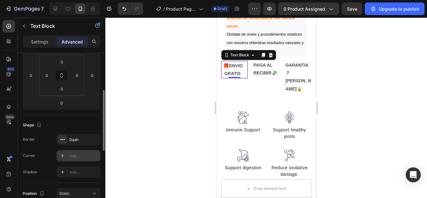
click at [63, 151] on div at bounding box center [62, 155] width 9 height 9
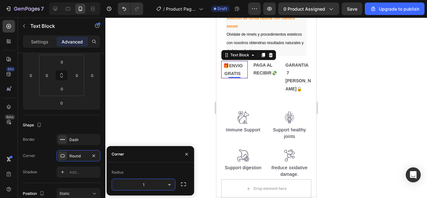
type input "12"
click at [165, 108] on div at bounding box center [266, 108] width 322 height 180
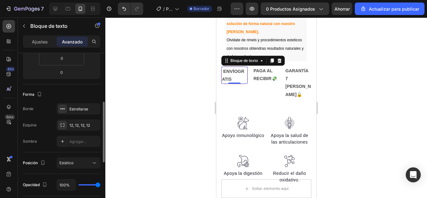
scroll to position [130, 0]
click at [81, 130] on div "Borde Estrellarse Esquina 12, 12, 12, 12 Sombra Agregar..." at bounding box center [62, 125] width 78 height 44
click at [81, 130] on div "12, 12, 12, 12" at bounding box center [79, 124] width 44 height 11
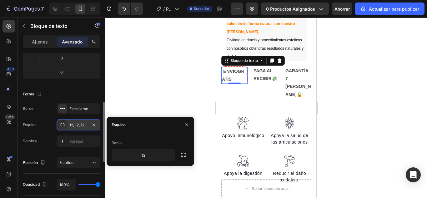
click at [62, 125] on icon at bounding box center [62, 124] width 5 height 5
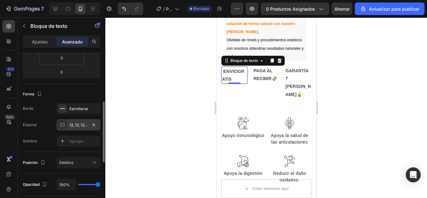
click at [72, 123] on font "12, 12, 12, 12" at bounding box center [79, 125] width 21 height 5
click at [78, 111] on font "Estrellarse" at bounding box center [78, 108] width 19 height 5
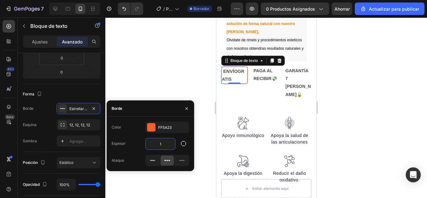
click at [160, 143] on input "1" at bounding box center [160, 143] width 29 height 11
type input "5"
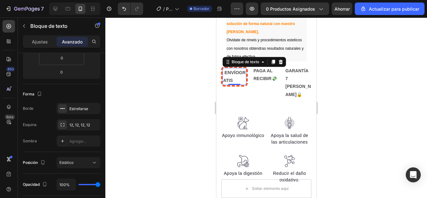
click at [151, 50] on div at bounding box center [266, 108] width 322 height 180
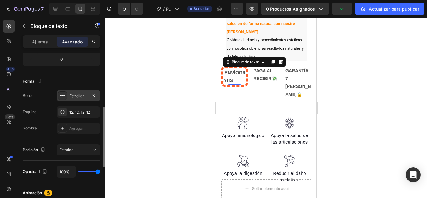
click at [86, 99] on div "Estrellarse" at bounding box center [79, 95] width 44 height 11
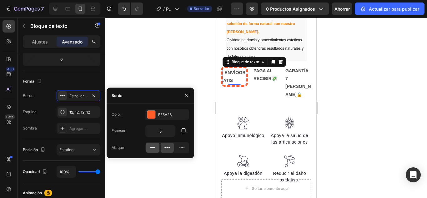
click at [155, 145] on icon at bounding box center [152, 147] width 6 height 6
click at [167, 135] on input "5" at bounding box center [160, 130] width 29 height 11
type input "2"
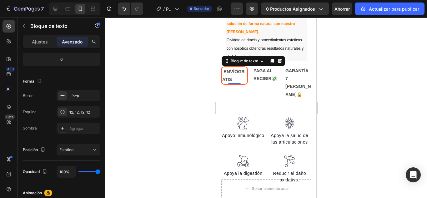
click at [176, 54] on div at bounding box center [266, 108] width 322 height 180
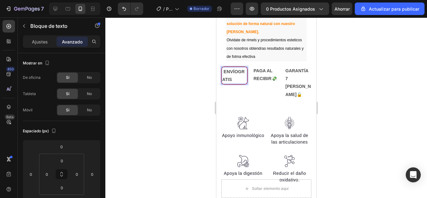
click at [223, 83] on p "ENVÍO GRATIS" at bounding box center [234, 76] width 24 height 16
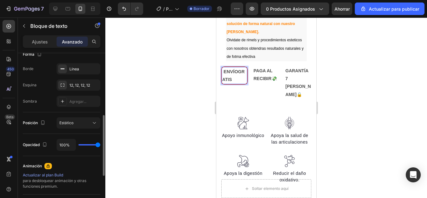
scroll to position [170, 0]
click at [82, 70] on div "Línea" at bounding box center [78, 69] width 18 height 6
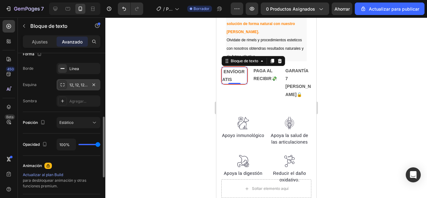
click at [86, 83] on font "12, 12, 12, 12" at bounding box center [79, 85] width 21 height 5
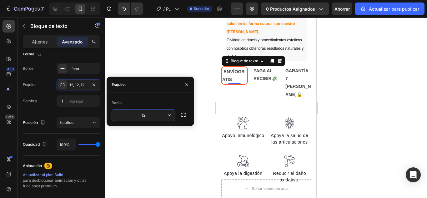
click at [144, 113] on input "12" at bounding box center [143, 114] width 63 height 11
type input "8"
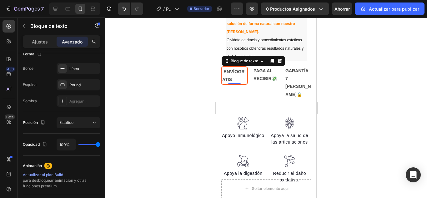
click at [157, 68] on div at bounding box center [266, 108] width 322 height 180
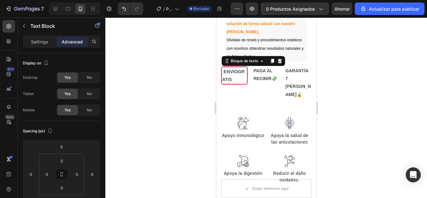
click at [230, 85] on div "ENVÍO GRATIS Bloque de texto 0" at bounding box center [234, 75] width 27 height 18
click at [230, 84] on div at bounding box center [234, 83] width 13 height 1
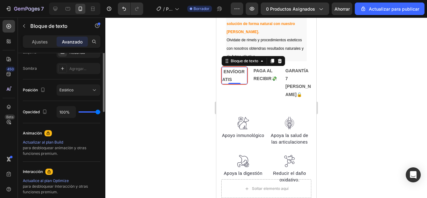
scroll to position [146, 0]
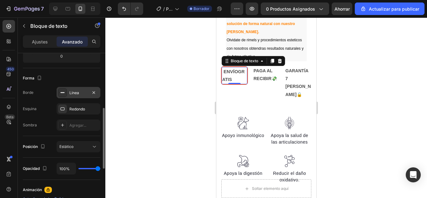
click at [72, 90] on font "Línea" at bounding box center [74, 92] width 10 height 5
click at [80, 111] on font "Redondo" at bounding box center [77, 109] width 16 height 5
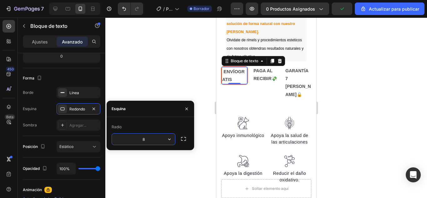
click at [145, 135] on input "8" at bounding box center [143, 138] width 63 height 11
type input "4"
click at [157, 68] on div at bounding box center [266, 108] width 322 height 180
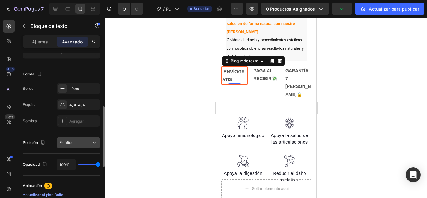
scroll to position [147, 0]
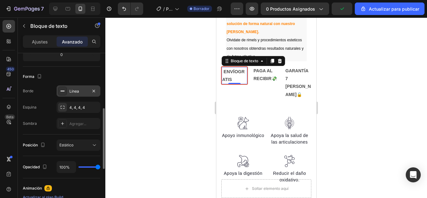
click at [78, 87] on div "Línea" at bounding box center [79, 90] width 44 height 11
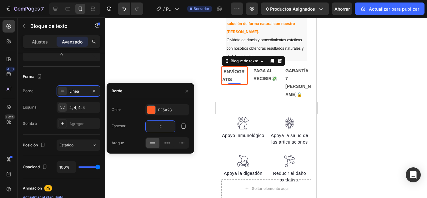
click at [166, 125] on input "2" at bounding box center [160, 126] width 29 height 11
type input "3"
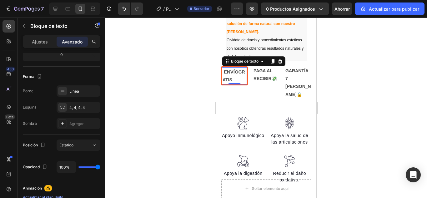
click at [185, 67] on div at bounding box center [266, 108] width 322 height 180
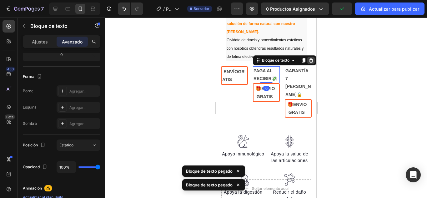
click at [310, 64] on div at bounding box center [311, 61] width 8 height 8
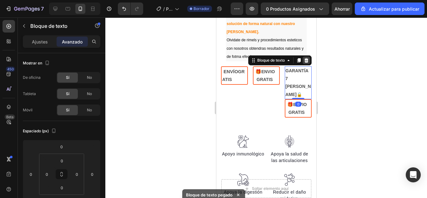
click at [304, 60] on icon at bounding box center [306, 60] width 5 height 5
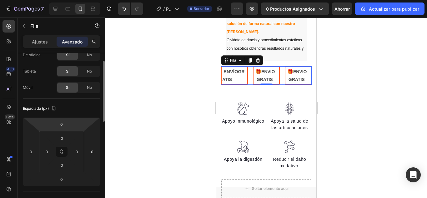
scroll to position [22, 0]
click at [45, 39] on font "Ajustes" at bounding box center [40, 41] width 16 height 5
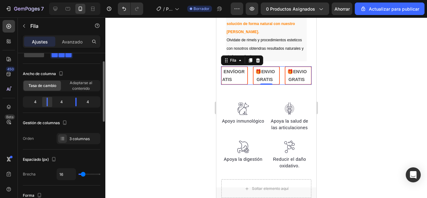
click at [47, 0] on body "7 / Página del producto - 26 de agosto, 17:51:56 Borrador Avance 0 productos as…" at bounding box center [213, 0] width 427 height 0
click at [48, 0] on body "7 / Página del producto - 26 de agosto, 17:51:56 Borrador Avance 0 productos as…" at bounding box center [213, 0] width 427 height 0
click at [87, 90] on font "Adaptarse al contenido" at bounding box center [81, 85] width 23 height 10
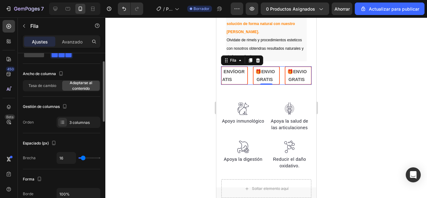
type input "18"
type input "16"
type input "13"
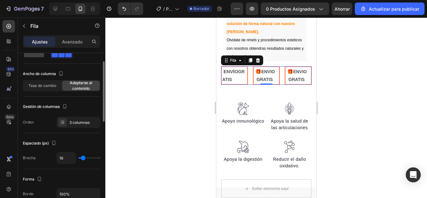
type input "13"
type input "11"
type input "7"
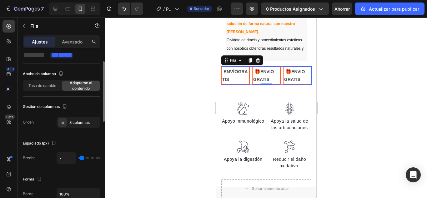
type input "4"
type input "2"
type input "0"
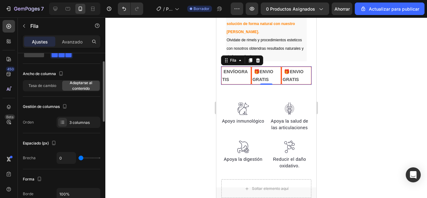
type input "0"
click at [81, 157] on input "range" at bounding box center [89, 157] width 22 height 1
click at [168, 101] on div at bounding box center [266, 108] width 322 height 180
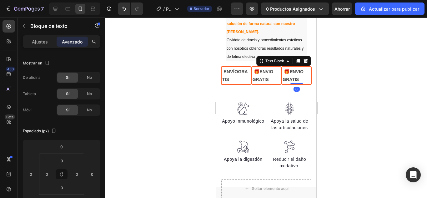
click at [369, 69] on div at bounding box center [266, 108] width 322 height 180
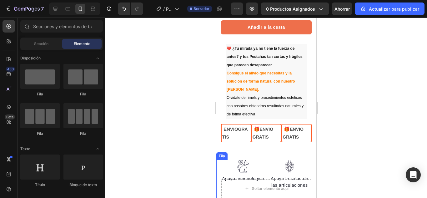
scroll to position [173, 0]
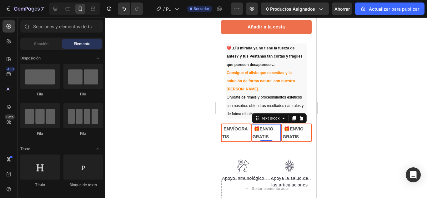
click at [255, 129] on strong "🎁" at bounding box center [257, 128] width 6 height 5
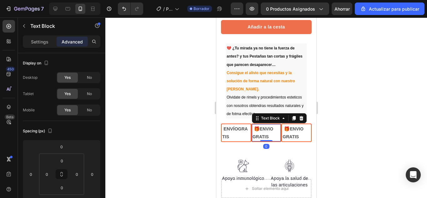
click at [255, 129] on strong "🎁" at bounding box center [257, 128] width 6 height 5
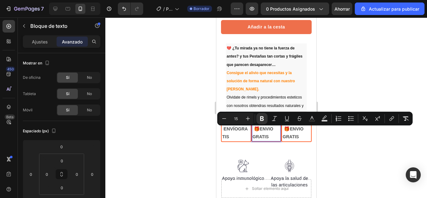
copy strong "🎁"
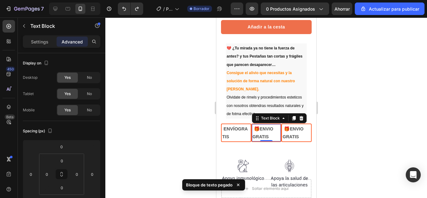
click at [255, 130] on strong "🎁" at bounding box center [257, 128] width 6 height 5
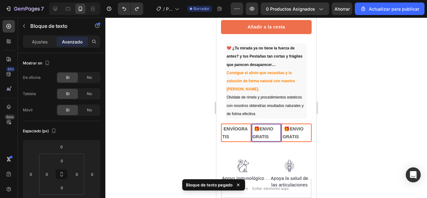
click at [255, 130] on strong "🎁" at bounding box center [257, 128] width 6 height 5
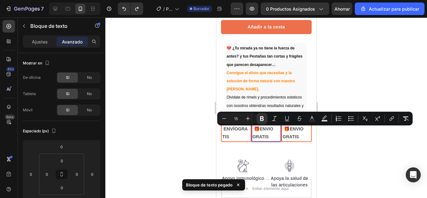
copy strong "🎁"
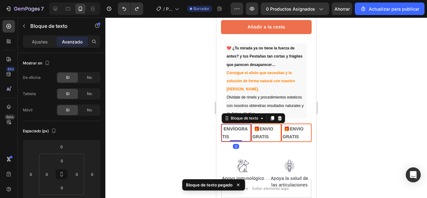
click at [242, 138] on p "ENVÍO GRATIS" at bounding box center [236, 133] width 28 height 16
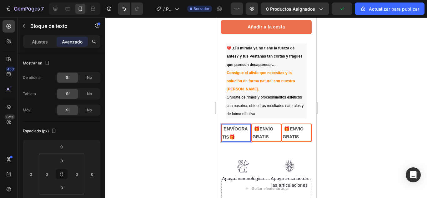
click at [235, 138] on strong "🎁" at bounding box center [232, 136] width 6 height 5
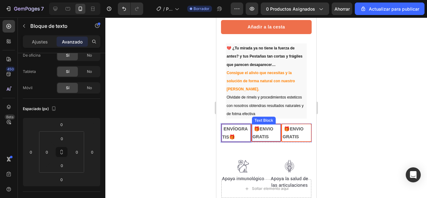
click at [258, 137] on strong "ENVIO GRATIS" at bounding box center [265, 132] width 26 height 13
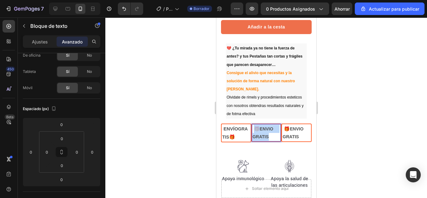
drag, startPoint x: 253, startPoint y: 130, endPoint x: 269, endPoint y: 138, distance: 17.2
click at [269, 138] on p "🎁 ENVIO GRATIS" at bounding box center [266, 133] width 28 height 16
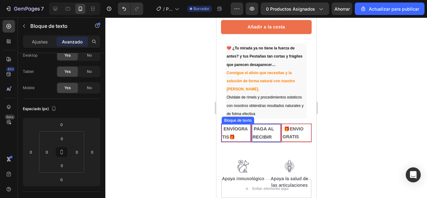
click at [227, 131] on strong "ENVÍO" at bounding box center [230, 128] width 15 height 5
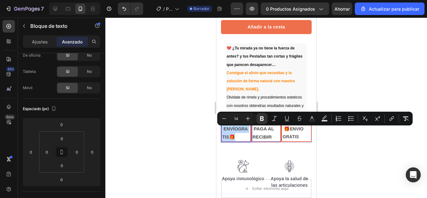
drag, startPoint x: 222, startPoint y: 129, endPoint x: 251, endPoint y: 139, distance: 30.6
click at [251, 139] on div "ENVÍO GRATIS 🎁 Bloque de texto 0 PAGA AL RECIBIR Text Block 🎁 ENVIO GRATIS Text…" at bounding box center [266, 132] width 91 height 19
click at [226, 118] on icon "Editor contextual toolbar" at bounding box center [224, 118] width 6 height 6
type input "13"
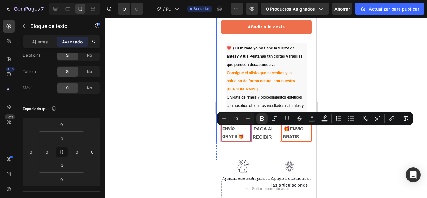
click at [207, 138] on div at bounding box center [266, 108] width 322 height 180
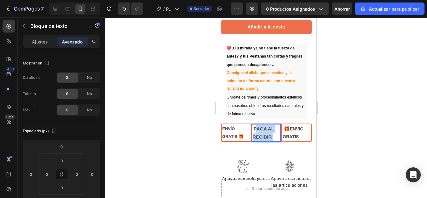
drag, startPoint x: 254, startPoint y: 129, endPoint x: 271, endPoint y: 136, distance: 19.2
click at [271, 136] on p "PAGA AL RECIBIR" at bounding box center [266, 133] width 28 height 16
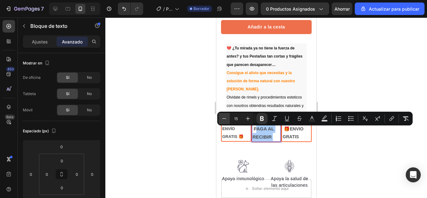
click at [220, 119] on button "Minus" at bounding box center [224, 118] width 11 height 11
type input "13"
click at [271, 138] on p "PAGA AL RECIBIR" at bounding box center [266, 133] width 28 height 16
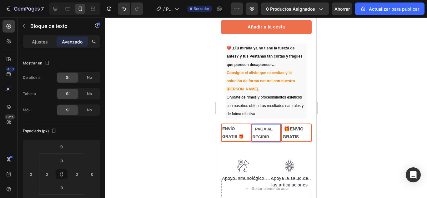
click at [254, 131] on strong "Rich Text Editor. Editing area: main" at bounding box center [254, 128] width 1 height 5
click at [272, 136] on p "PAGA AL RECIBIR" at bounding box center [266, 133] width 28 height 16
drag, startPoint x: 269, startPoint y: 137, endPoint x: 251, endPoint y: 130, distance: 18.9
click at [252, 130] on p "PAGA AL RECIBIR" at bounding box center [266, 133] width 28 height 16
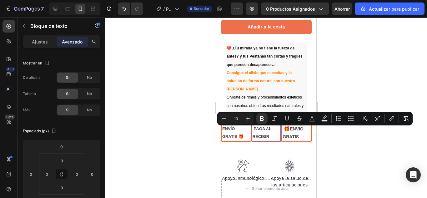
click at [270, 135] on p "PAGA AL RECIBIR" at bounding box center [266, 133] width 28 height 16
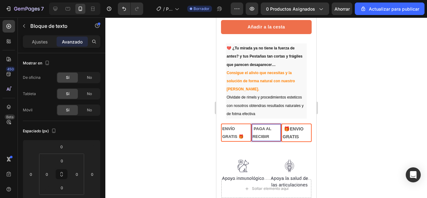
click at [268, 138] on strong "PAGA AL RECIBIR" at bounding box center [261, 132] width 19 height 13
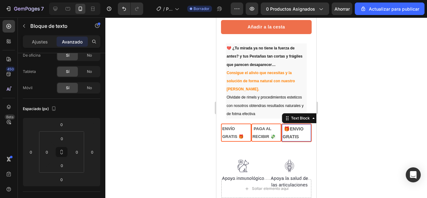
click at [291, 129] on strong "ENVIO GRATIS" at bounding box center [295, 132] width 26 height 13
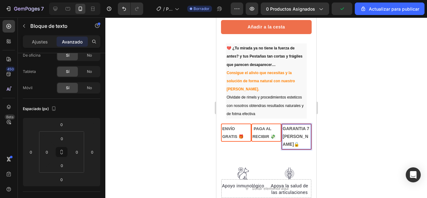
click at [340, 152] on div at bounding box center [266, 108] width 322 height 180
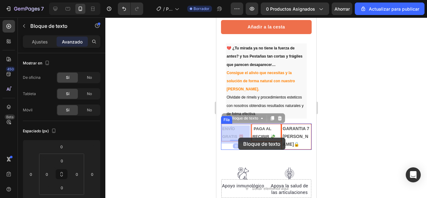
drag, startPoint x: 244, startPoint y: 137, endPoint x: 239, endPoint y: 138, distance: 5.5
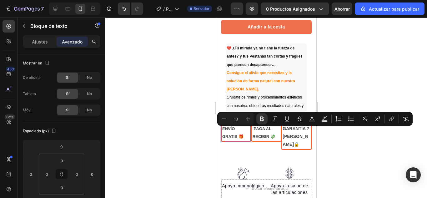
drag, startPoint x: 243, startPoint y: 137, endPoint x: 224, endPoint y: 131, distance: 20.3
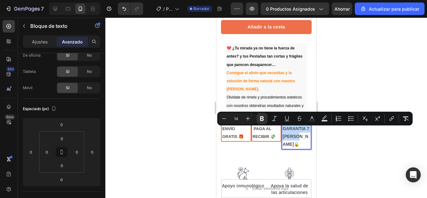
drag, startPoint x: 302, startPoint y: 138, endPoint x: 278, endPoint y: 131, distance: 25.0
click at [227, 117] on icon "Editor contextual toolbar" at bounding box center [224, 118] width 6 height 6
type input "13"
click at [325, 138] on div at bounding box center [266, 108] width 322 height 180
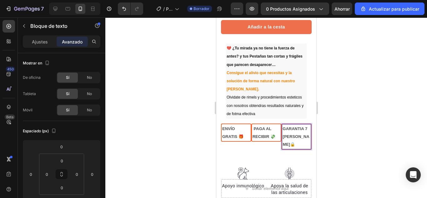
click at [299, 129] on strong "GARANTIA 7 DIAS🔒" at bounding box center [295, 136] width 27 height 20
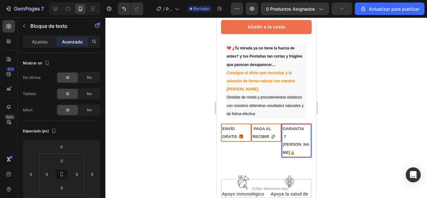
click at [342, 139] on div at bounding box center [266, 108] width 322 height 180
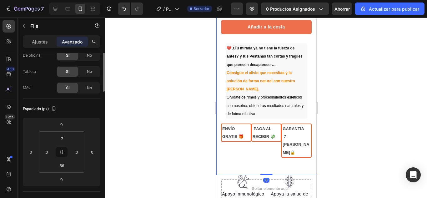
scroll to position [0, 0]
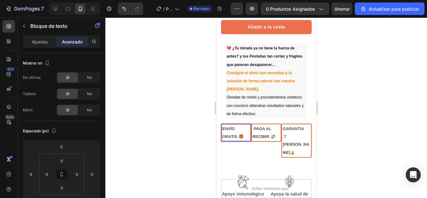
drag, startPoint x: 243, startPoint y: 136, endPoint x: 223, endPoint y: 131, distance: 20.7
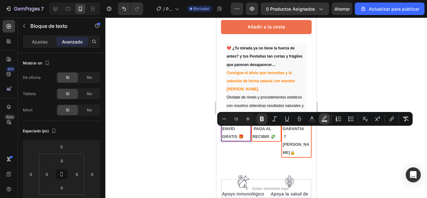
click at [320, 118] on button "Text Background Color" at bounding box center [324, 118] width 11 height 11
type input "000000"
type input "77"
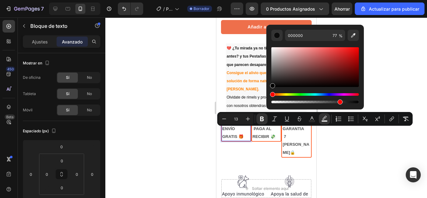
click at [239, 136] on p "ENVÍO GRATIS 🎁" at bounding box center [236, 133] width 28 height 16
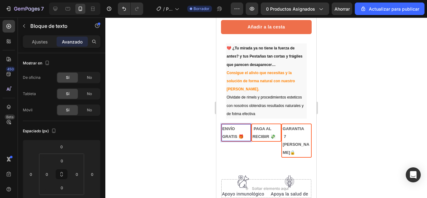
click at [233, 135] on p "ENVÍO GRATIS 🎁" at bounding box center [236, 133] width 28 height 16
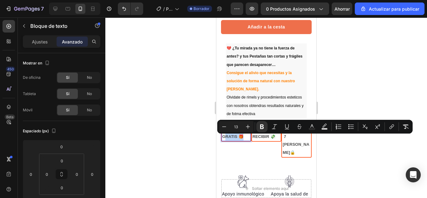
click at [237, 135] on p "ENVÍO GRATIS 🎁" at bounding box center [236, 133] width 28 height 16
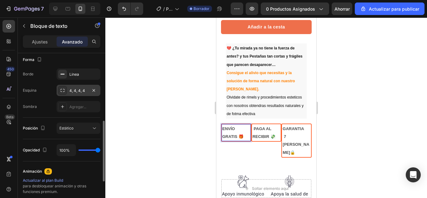
scroll to position [169, 0]
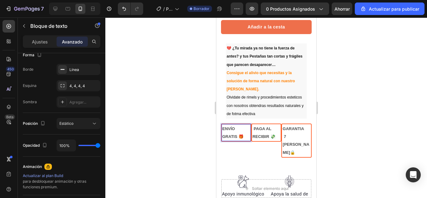
click at [188, 107] on div at bounding box center [266, 108] width 322 height 180
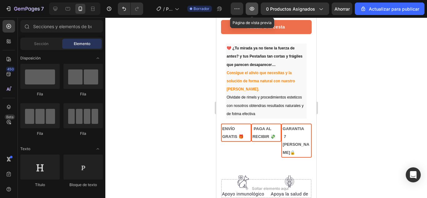
click at [252, 7] on icon "button" at bounding box center [252, 9] width 6 height 6
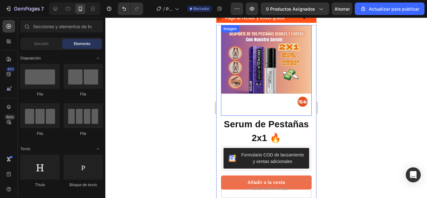
scroll to position [17, 0]
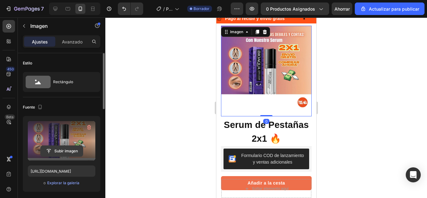
click at [62, 155] on input "file" at bounding box center [62, 151] width 42 height 11
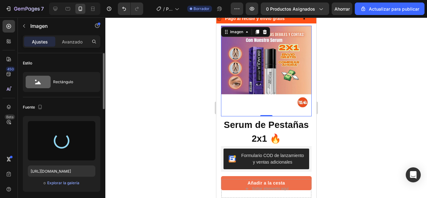
type input "https://cdn.shopify.com/s/files/1/0676/2322/3338/files/gempages_580831861803057…"
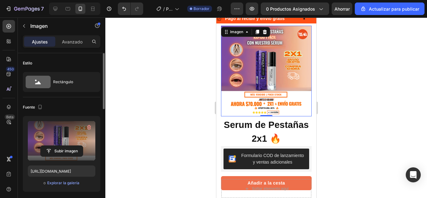
click at [349, 95] on div at bounding box center [266, 108] width 322 height 180
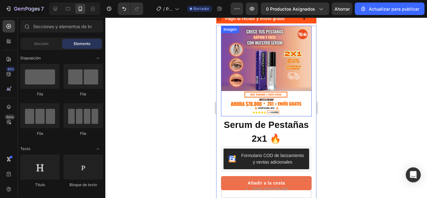
scroll to position [40, 0]
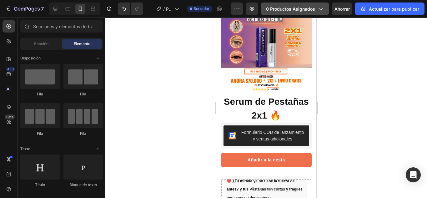
click at [322, 10] on icon "button" at bounding box center [321, 9] width 3 height 2
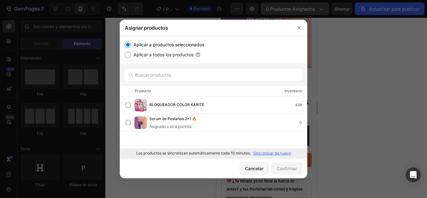
click at [322, 10] on div at bounding box center [213, 99] width 427 height 198
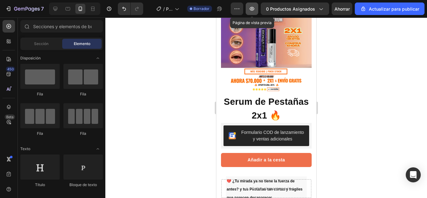
click at [254, 9] on icon "button" at bounding box center [252, 9] width 5 height 4
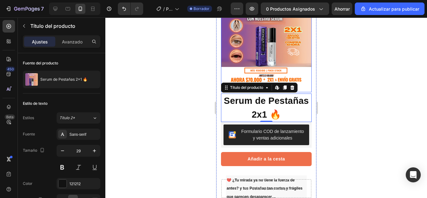
scroll to position [37, 0]
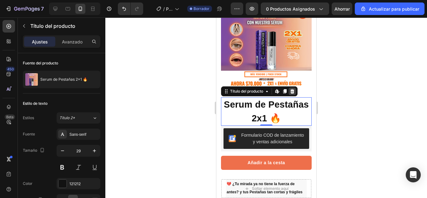
click at [292, 89] on icon at bounding box center [292, 91] width 4 height 4
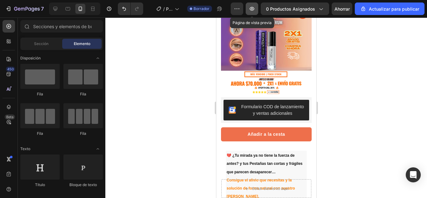
click at [255, 9] on icon "button" at bounding box center [252, 9] width 6 height 6
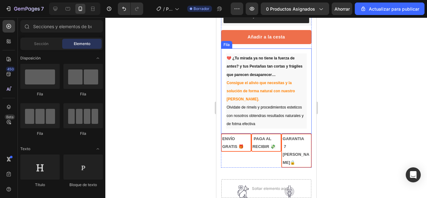
scroll to position [154, 0]
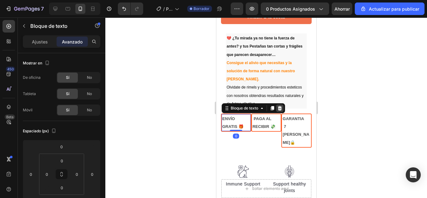
click at [280, 110] on icon at bounding box center [279, 108] width 5 height 5
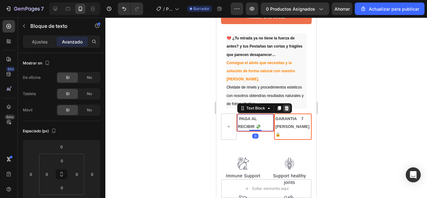
click at [286, 110] on icon at bounding box center [287, 108] width 4 height 4
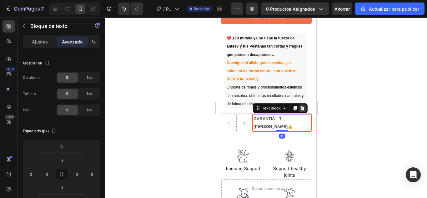
click at [305, 112] on div at bounding box center [302, 108] width 8 height 8
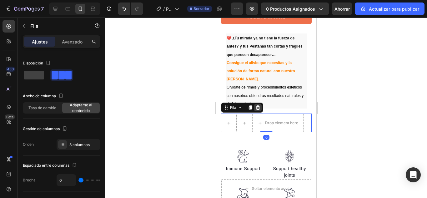
click at [259, 108] on icon at bounding box center [258, 107] width 4 height 4
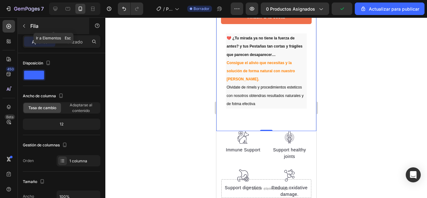
click at [26, 25] on icon "button" at bounding box center [24, 25] width 5 height 5
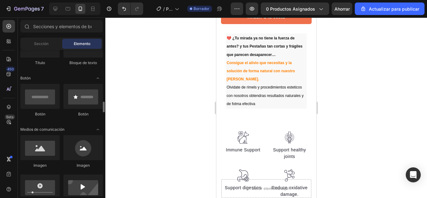
scroll to position [162, 0]
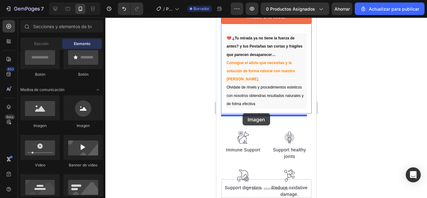
drag, startPoint x: 265, startPoint y: 126, endPoint x: 242, endPoint y: 113, distance: 26.0
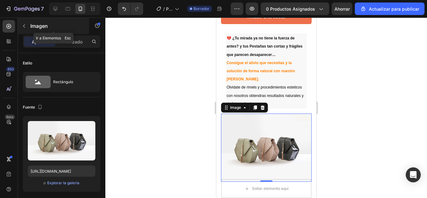
click at [25, 28] on icon "button" at bounding box center [24, 25] width 5 height 5
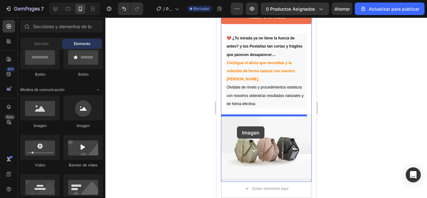
drag, startPoint x: 290, startPoint y: 123, endPoint x: 237, endPoint y: 126, distance: 53.2
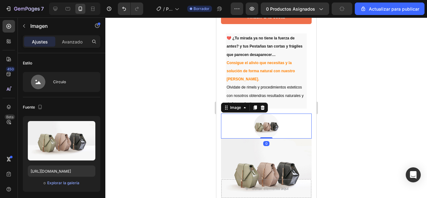
click at [271, 125] on img at bounding box center [266, 125] width 25 height 25
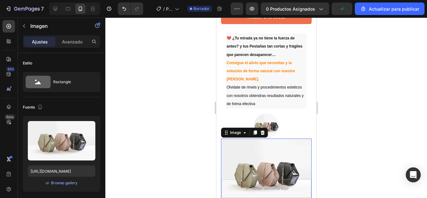
scroll to position [169, 0]
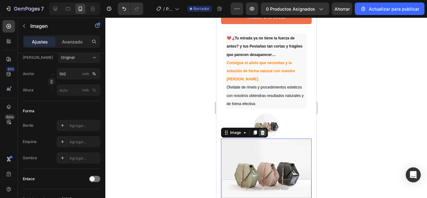
click at [261, 133] on icon at bounding box center [262, 132] width 5 height 5
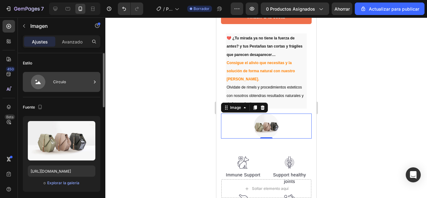
click at [42, 84] on icon at bounding box center [38, 82] width 14 height 14
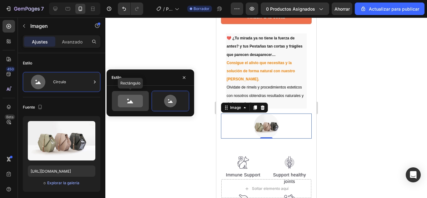
click at [129, 103] on icon at bounding box center [130, 101] width 6 height 3
type input "100"
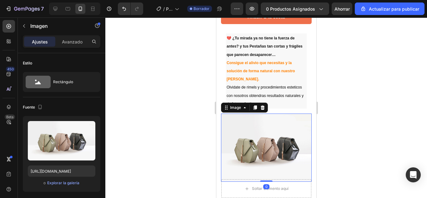
drag, startPoint x: 265, startPoint y: 178, endPoint x: 264, endPoint y: 148, distance: 30.0
click at [264, 148] on div "Image 0" at bounding box center [266, 147] width 91 height 68
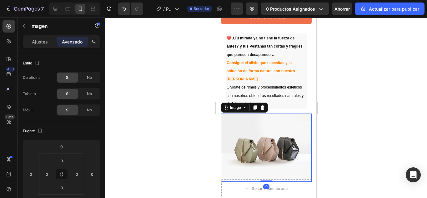
click at [171, 123] on div at bounding box center [266, 108] width 322 height 180
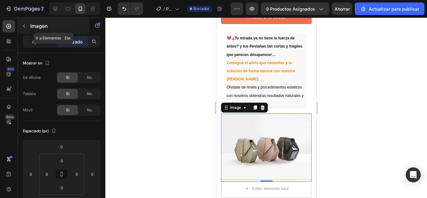
click at [23, 25] on icon "button" at bounding box center [24, 25] width 5 height 5
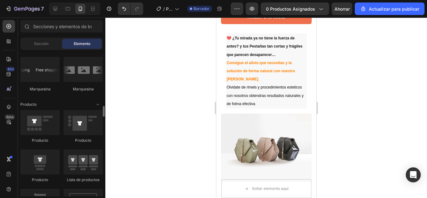
scroll to position [761, 0]
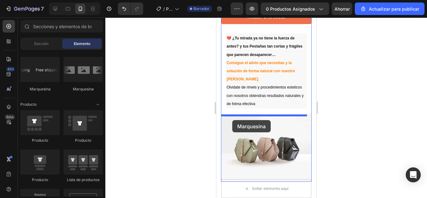
drag, startPoint x: 224, startPoint y: 109, endPoint x: 232, endPoint y: 120, distance: 13.7
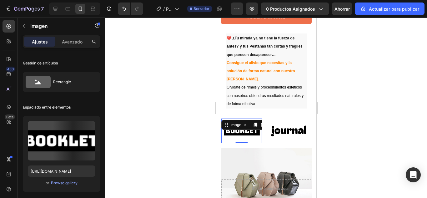
scroll to position [169, 0]
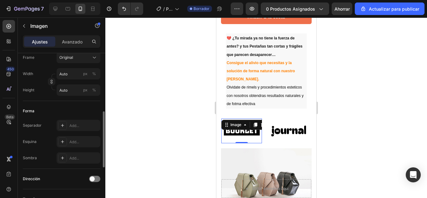
click at [249, 134] on img at bounding box center [241, 130] width 41 height 17
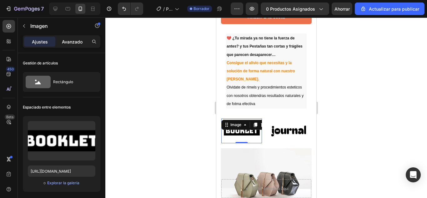
click at [73, 41] on font "Avanzado" at bounding box center [72, 41] width 21 height 5
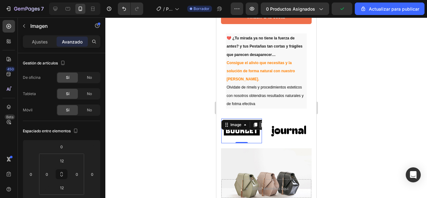
click at [261, 126] on icon at bounding box center [263, 125] width 4 height 4
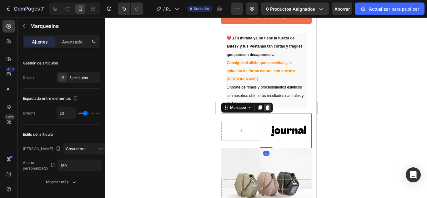
click at [267, 110] on icon at bounding box center [267, 107] width 4 height 4
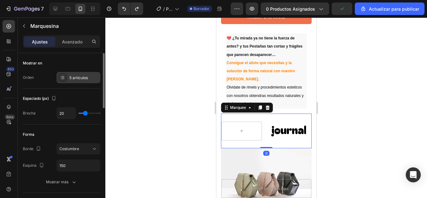
click at [72, 80] on font "5 artículos" at bounding box center [78, 77] width 18 height 5
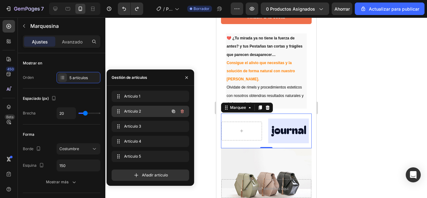
click at [186, 113] on button "button" at bounding box center [182, 111] width 9 height 9
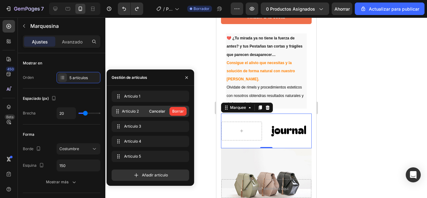
click at [186, 113] on button "Borrar" at bounding box center [177, 111] width 17 height 9
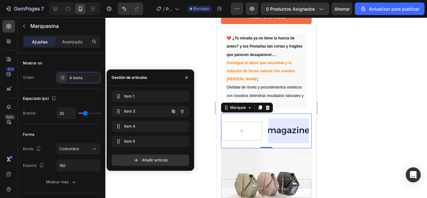
click at [181, 111] on icon "button" at bounding box center [182, 111] width 5 height 5
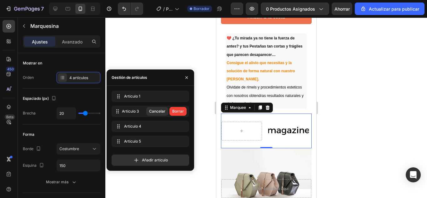
click at [181, 111] on font "Borrar" at bounding box center [178, 111] width 12 height 5
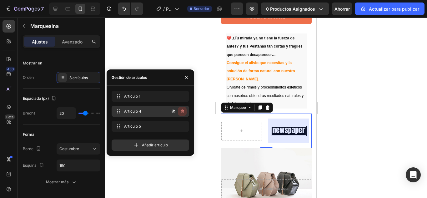
click at [182, 110] on icon "button" at bounding box center [182, 111] width 3 height 4
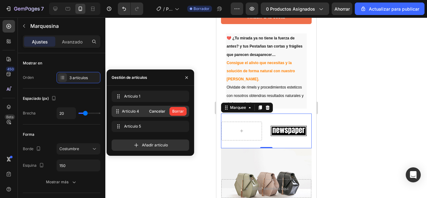
click at [182, 110] on font "Borrar" at bounding box center [178, 111] width 12 height 5
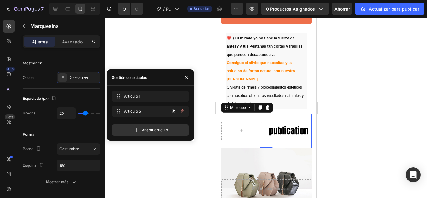
click at [182, 110] on icon "button" at bounding box center [182, 111] width 3 height 4
click at [182, 110] on font "Borrar" at bounding box center [178, 111] width 12 height 5
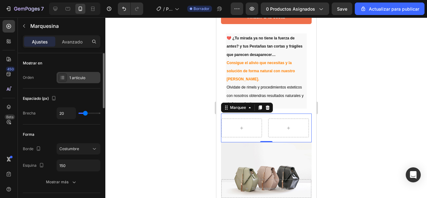
click at [74, 79] on font "1 artículo" at bounding box center [77, 77] width 16 height 5
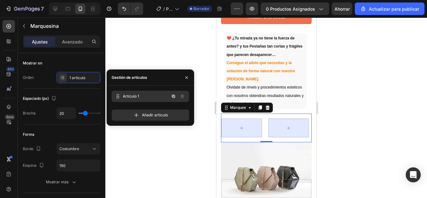
click at [131, 95] on font "Artículo 1" at bounding box center [131, 96] width 16 height 5
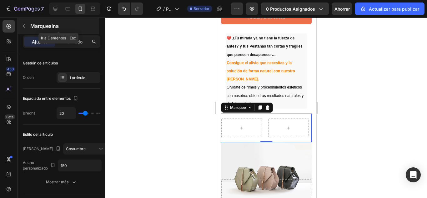
click at [28, 23] on button "button" at bounding box center [24, 26] width 10 height 10
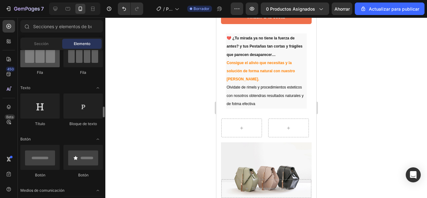
scroll to position [110, 0]
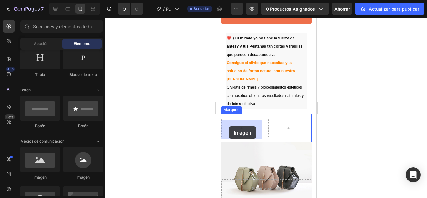
drag, startPoint x: 263, startPoint y: 181, endPoint x: 228, endPoint y: 126, distance: 64.7
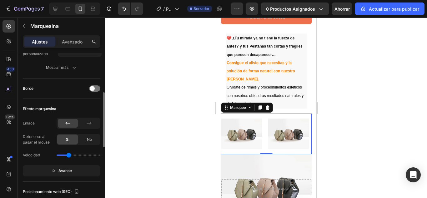
scroll to position [115, 0]
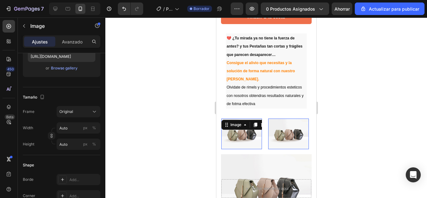
click at [242, 134] on img at bounding box center [241, 133] width 41 height 31
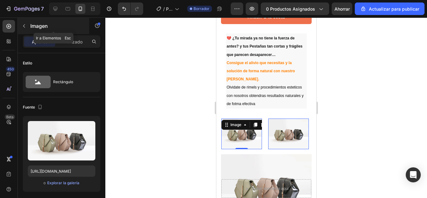
click at [28, 28] on button "button" at bounding box center [24, 26] width 10 height 10
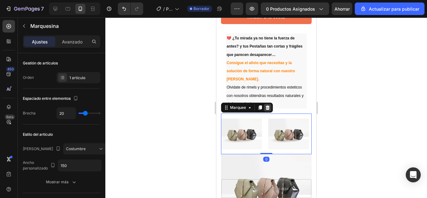
click at [269, 108] on icon at bounding box center [267, 107] width 4 height 4
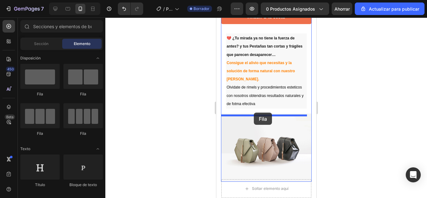
drag, startPoint x: 263, startPoint y: 102, endPoint x: 254, endPoint y: 113, distance: 13.5
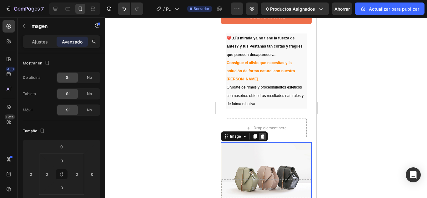
click at [263, 139] on icon at bounding box center [262, 136] width 4 height 4
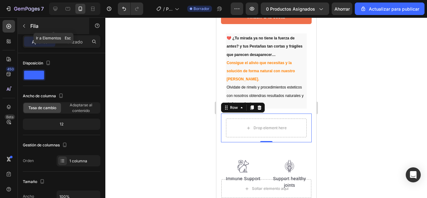
click at [25, 23] on button "button" at bounding box center [24, 26] width 10 height 10
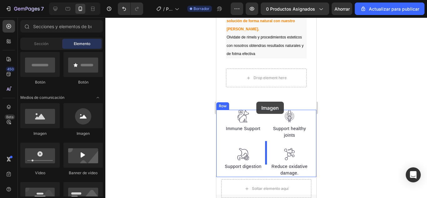
scroll to position [209, 0]
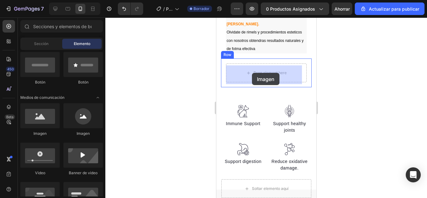
drag, startPoint x: 264, startPoint y: 125, endPoint x: 252, endPoint y: 73, distance: 54.1
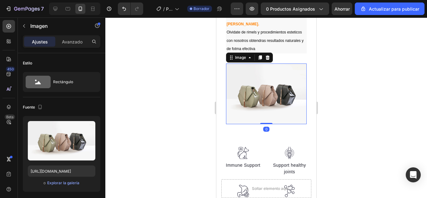
click at [347, 81] on div at bounding box center [266, 108] width 322 height 180
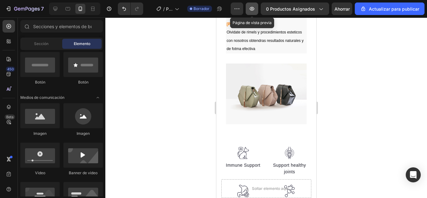
click at [250, 9] on icon "button" at bounding box center [252, 9] width 6 height 6
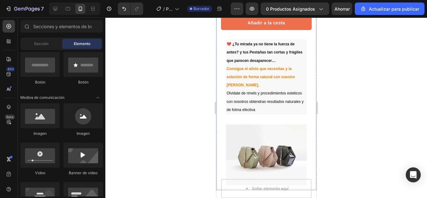
scroll to position [151, 0]
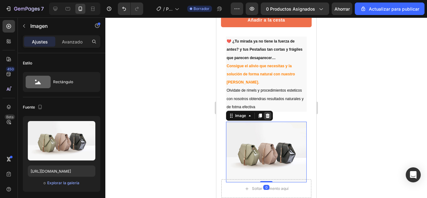
click at [269, 118] on icon at bounding box center [267, 115] width 5 height 5
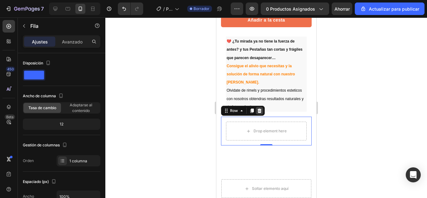
click at [262, 111] on div at bounding box center [259, 111] width 8 height 8
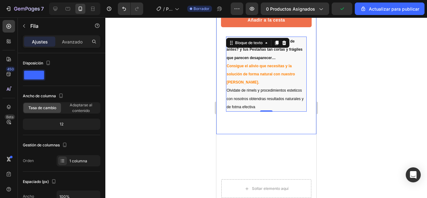
click at [266, 128] on div "Imagen La transformación en la salud general de mi perro desde que cambié a est…" at bounding box center [266, 11] width 100 height 245
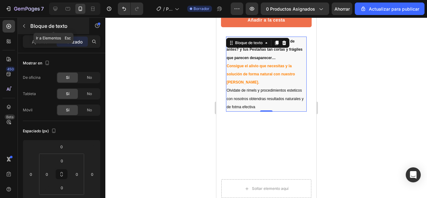
click at [25, 27] on icon "button" at bounding box center [24, 25] width 5 height 5
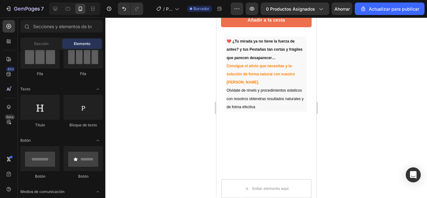
scroll to position [0, 0]
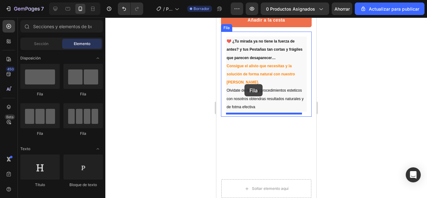
drag, startPoint x: 253, startPoint y: 92, endPoint x: 244, endPoint y: 84, distance: 11.5
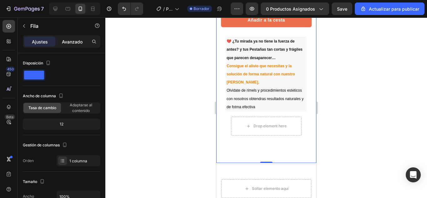
click at [71, 40] on font "Avanzado" at bounding box center [72, 41] width 21 height 5
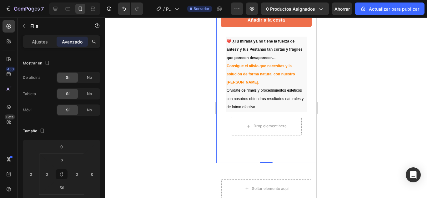
click at [38, 47] on div "Ajustes Avanzado" at bounding box center [62, 41] width 78 height 13
click at [41, 44] on font "Ajustes" at bounding box center [40, 41] width 16 height 5
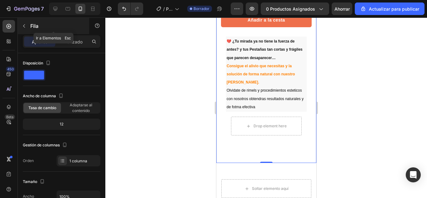
click at [25, 29] on button "button" at bounding box center [24, 26] width 10 height 10
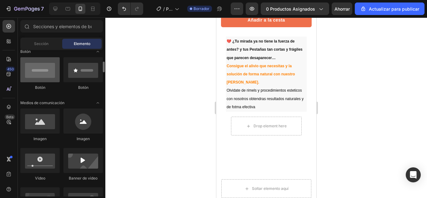
scroll to position [149, 0]
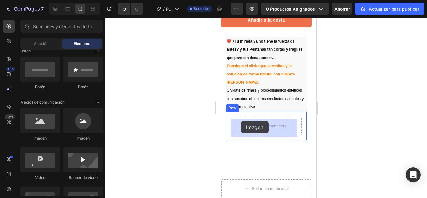
drag, startPoint x: 294, startPoint y: 146, endPoint x: 241, endPoint y: 121, distance: 58.6
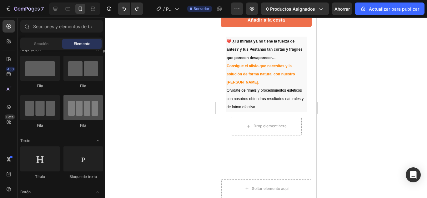
scroll to position [0, 0]
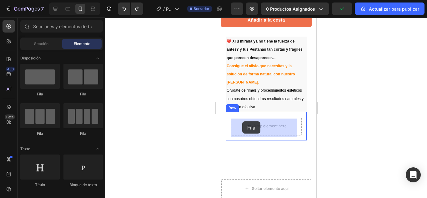
drag, startPoint x: 266, startPoint y: 132, endPoint x: 242, endPoint y: 121, distance: 26.7
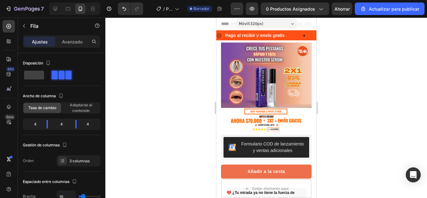
scroll to position [151, 0]
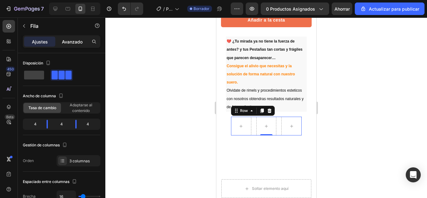
click at [71, 40] on font "Avanzado" at bounding box center [72, 41] width 21 height 5
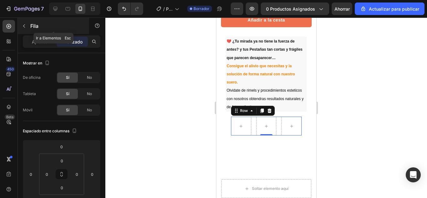
click at [25, 30] on button "button" at bounding box center [24, 26] width 10 height 10
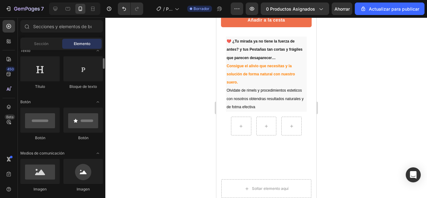
scroll to position [99, 0]
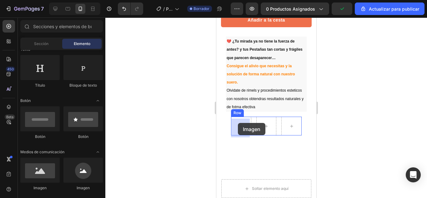
drag, startPoint x: 299, startPoint y: 181, endPoint x: 238, endPoint y: 123, distance: 84.0
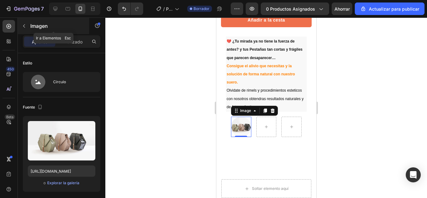
click at [24, 24] on icon "button" at bounding box center [24, 25] width 5 height 5
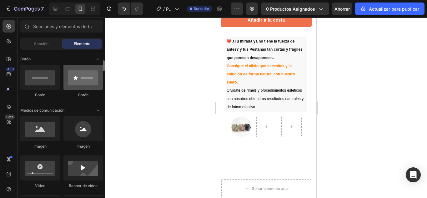
scroll to position [184, 0]
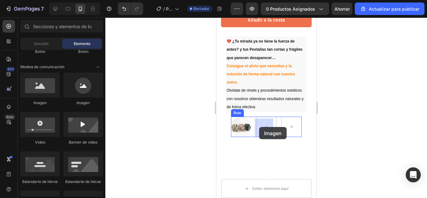
drag, startPoint x: 297, startPoint y: 108, endPoint x: 259, endPoint y: 127, distance: 42.1
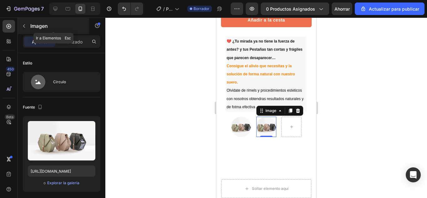
click at [25, 28] on icon "button" at bounding box center [24, 25] width 5 height 5
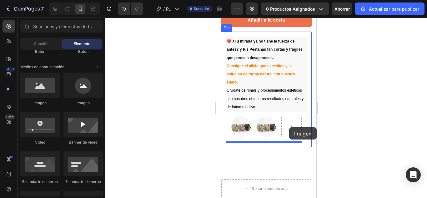
drag, startPoint x: 304, startPoint y: 109, endPoint x: 289, endPoint y: 127, distance: 23.5
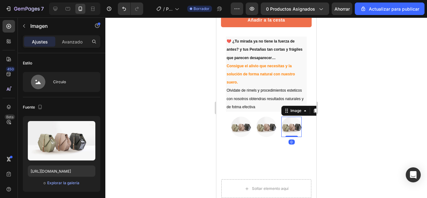
click at [363, 118] on div at bounding box center [266, 108] width 322 height 180
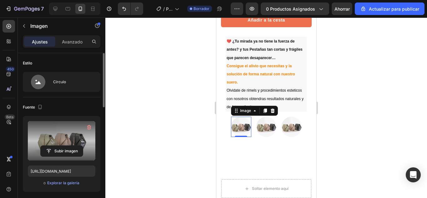
click at [70, 140] on label at bounding box center [62, 140] width 68 height 39
click at [70, 146] on input "file" at bounding box center [62, 151] width 42 height 11
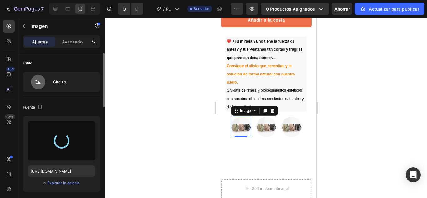
type input "[URL][DOMAIN_NAME]"
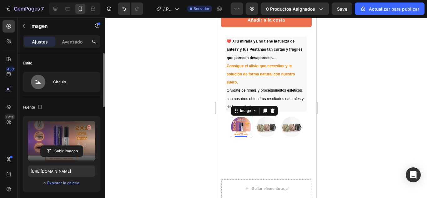
click at [179, 145] on div at bounding box center [266, 108] width 322 height 180
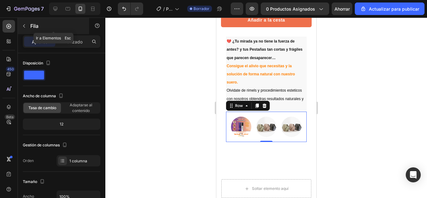
click at [29, 25] on button "button" at bounding box center [24, 26] width 10 height 10
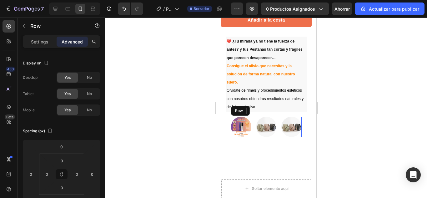
click at [250, 132] on div "Image Image Image Row" at bounding box center [266, 127] width 71 height 20
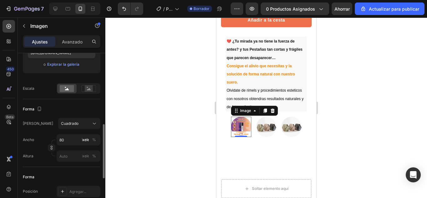
scroll to position [142, 0]
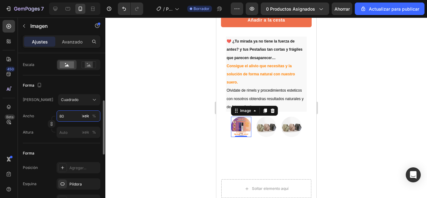
click at [71, 118] on input "80" at bounding box center [79, 115] width 44 height 11
type input "9"
type input "90"
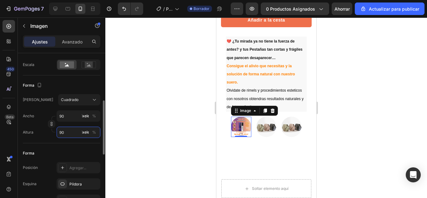
click at [64, 134] on input "90" at bounding box center [79, 132] width 44 height 11
type input "1"
type input "10"
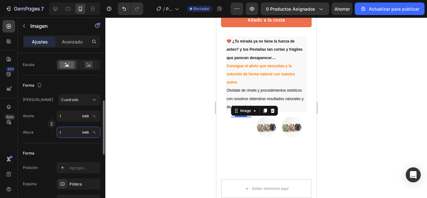
type input "10"
type input "100"
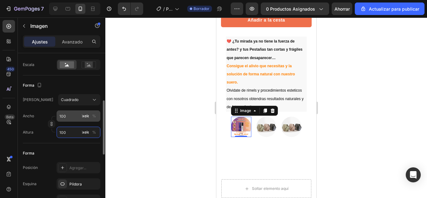
type input "100"
click at [68, 117] on input "100" at bounding box center [79, 115] width 44 height 11
type input "2"
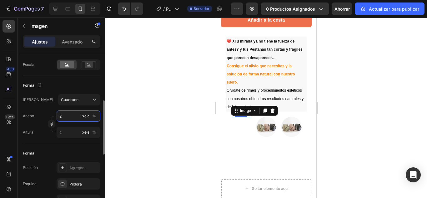
type input "20"
type input "200"
type input "20"
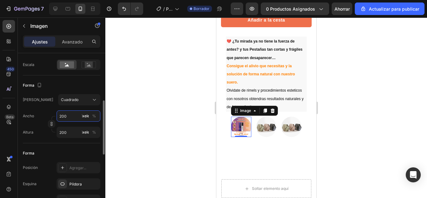
type input "20"
type input "2"
type input "28"
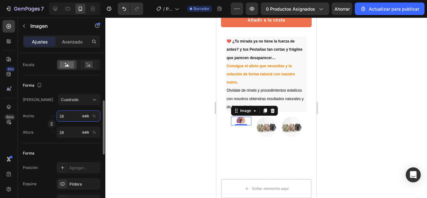
type input "280"
type input "28"
type input "2"
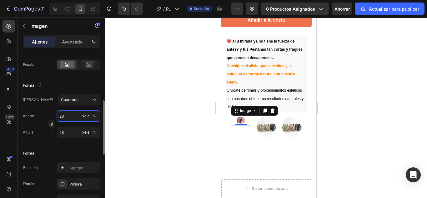
type input "2"
type input "23"
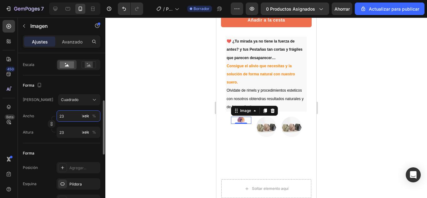
type input "230"
type input "2300"
type input "23000"
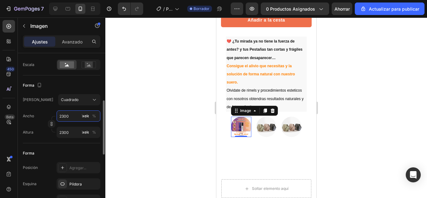
type input "23000"
type input "2300"
type input "230"
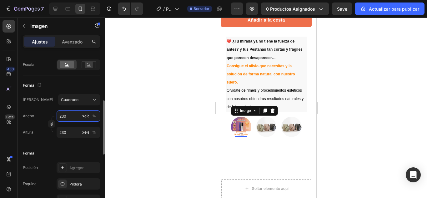
type input "23"
type input "2"
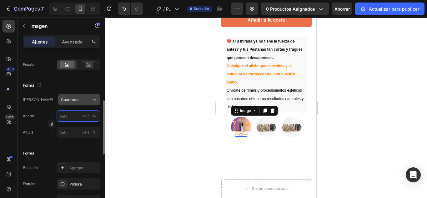
type input "2"
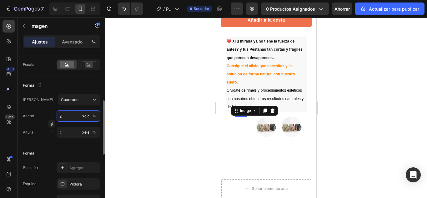
click at [72, 117] on input "2" at bounding box center [79, 115] width 44 height 11
type input "5"
type input "50"
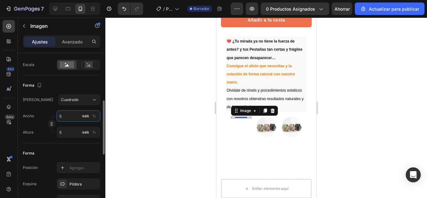
type input "50"
type input "500"
click at [104, 127] on div at bounding box center [102, 127] width 3 height 54
type input "500"
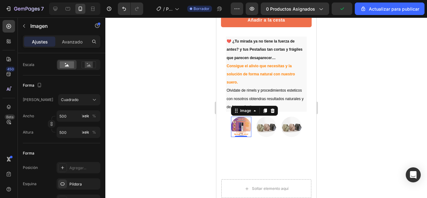
click at [142, 111] on div at bounding box center [266, 108] width 322 height 180
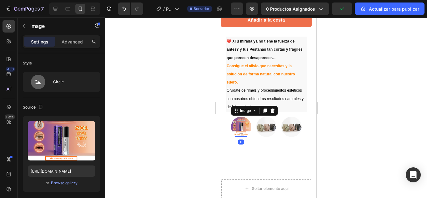
click at [245, 129] on img at bounding box center [241, 127] width 20 height 20
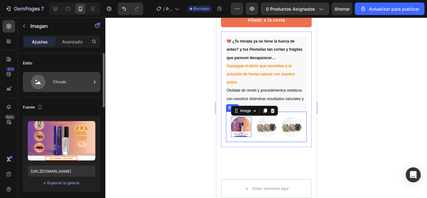
click at [85, 83] on div "Círculo" at bounding box center [72, 82] width 38 height 14
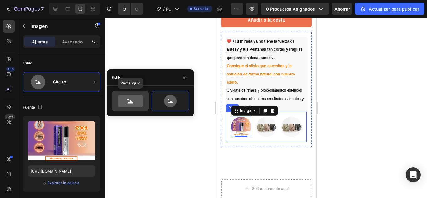
click at [119, 103] on icon at bounding box center [130, 101] width 25 height 13
type input "100"
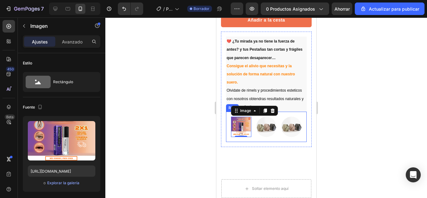
click at [143, 135] on div at bounding box center [266, 108] width 322 height 180
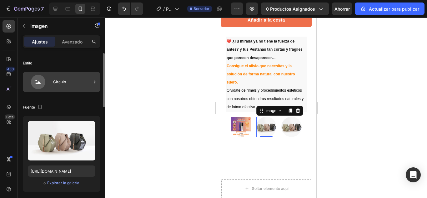
click at [76, 79] on div "Círculo" at bounding box center [72, 82] width 38 height 14
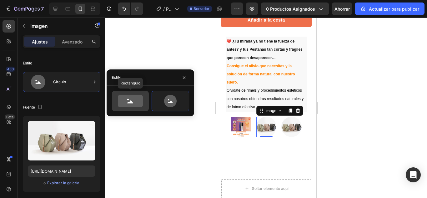
click at [147, 102] on div at bounding box center [130, 101] width 37 height 20
type input "100"
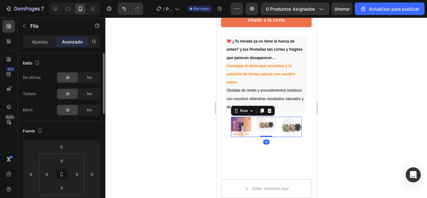
scroll to position [41, 0]
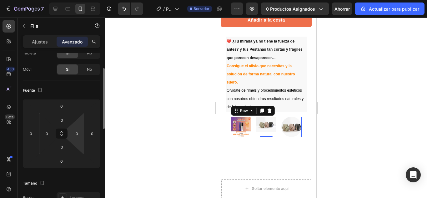
click at [78, 0] on html "7 / Página del producto - 26 de agosto, 17:51:56 Borrador Avance 0 productos as…" at bounding box center [213, 0] width 427 height 0
click at [251, 129] on div "Image Image Image Row 0" at bounding box center [266, 127] width 71 height 20
click at [184, 125] on div at bounding box center [266, 108] width 322 height 180
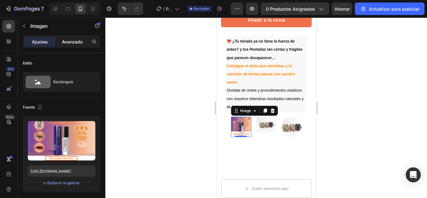
click at [75, 46] on div "Avanzado" at bounding box center [72, 42] width 31 height 10
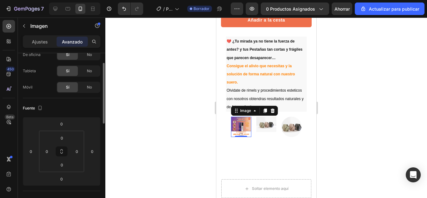
scroll to position [24, 0]
click at [63, 136] on input "0" at bounding box center [62, 136] width 13 height 9
type input "4"
type input "0"
click at [152, 113] on div at bounding box center [266, 108] width 322 height 180
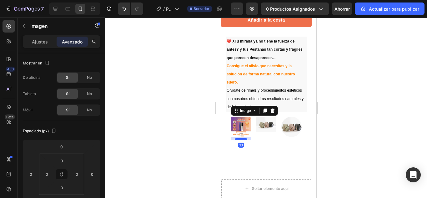
drag, startPoint x: 239, startPoint y: 135, endPoint x: 239, endPoint y: 139, distance: 3.4
click at [239, 139] on div at bounding box center [240, 139] width 13 height 2
type input "11"
click at [269, 111] on div at bounding box center [273, 111] width 8 height 8
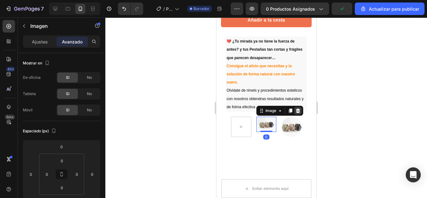
click at [295, 113] on icon at bounding box center [297, 110] width 5 height 5
click at [294, 113] on icon at bounding box center [296, 110] width 4 height 4
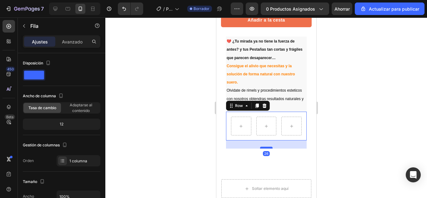
drag, startPoint x: 262, startPoint y: 141, endPoint x: 262, endPoint y: 149, distance: 8.1
click at [262, 149] on div at bounding box center [266, 148] width 13 height 2
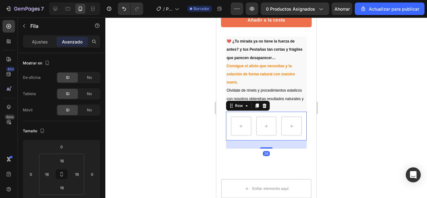
click at [343, 128] on div at bounding box center [266, 108] width 322 height 180
click at [267, 109] on div at bounding box center [264, 106] width 8 height 8
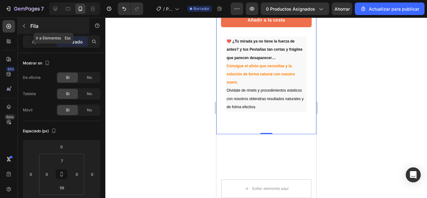
click at [26, 27] on icon "button" at bounding box center [24, 25] width 5 height 5
click at [26, 28] on icon "button" at bounding box center [24, 25] width 5 height 5
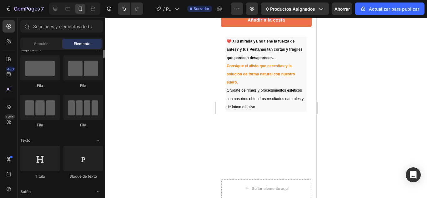
scroll to position [0, 0]
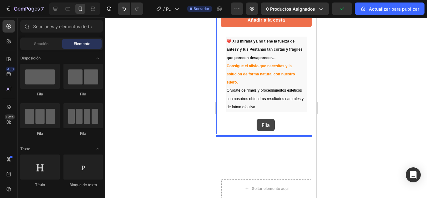
drag, startPoint x: 265, startPoint y: 129, endPoint x: 256, endPoint y: 119, distance: 14.0
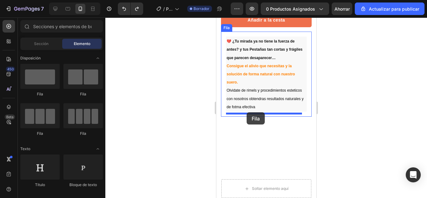
drag, startPoint x: 255, startPoint y: 126, endPoint x: 246, endPoint y: 112, distance: 15.9
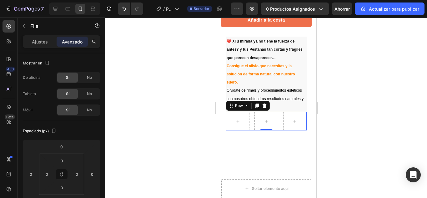
click at [250, 130] on div "Row 0" at bounding box center [266, 121] width 81 height 19
click at [43, 43] on font "Ajustes" at bounding box center [40, 41] width 16 height 5
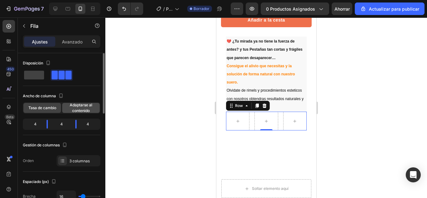
click at [78, 104] on font "Adaptarse al contenido" at bounding box center [81, 108] width 23 height 10
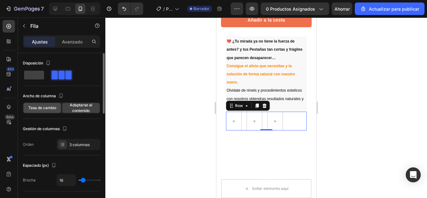
click at [50, 107] on font "Tasa de cambio" at bounding box center [42, 107] width 28 height 5
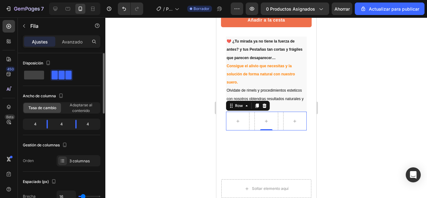
click at [35, 123] on font "4" at bounding box center [35, 124] width 3 height 5
click at [266, 105] on icon at bounding box center [264, 105] width 5 height 5
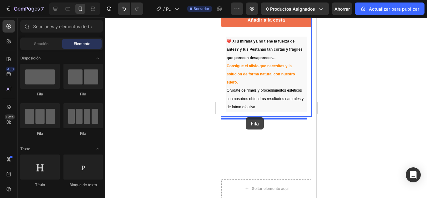
drag, startPoint x: 249, startPoint y: 102, endPoint x: 245, endPoint y: 117, distance: 15.3
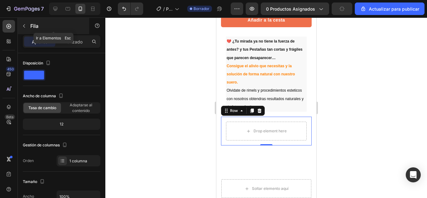
click at [22, 28] on icon "button" at bounding box center [24, 25] width 5 height 5
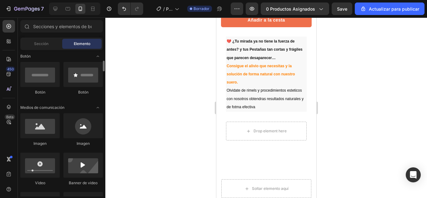
scroll to position [144, 0]
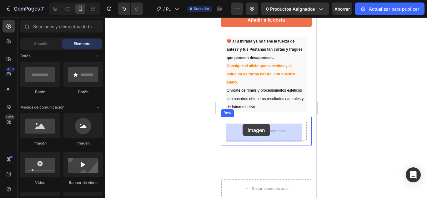
drag, startPoint x: 266, startPoint y: 154, endPoint x: 242, endPoint y: 123, distance: 38.7
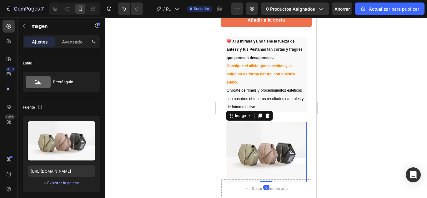
scroll to position [193, 0]
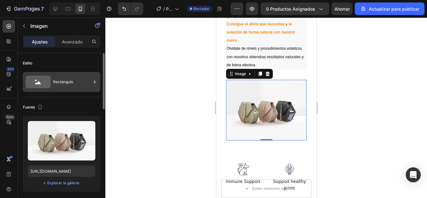
click at [64, 77] on div "Rectángulo" at bounding box center [72, 82] width 38 height 14
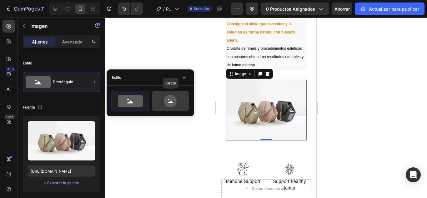
click at [166, 97] on icon at bounding box center [170, 101] width 13 height 13
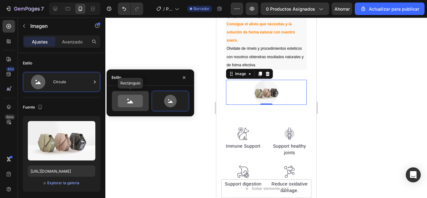
click at [124, 98] on icon at bounding box center [130, 101] width 25 height 13
type input "100"
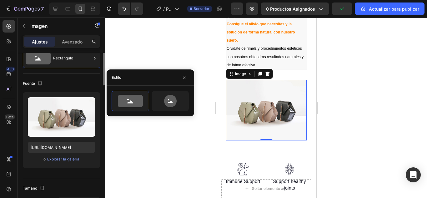
scroll to position [0, 0]
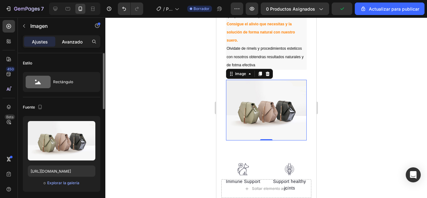
click at [75, 43] on font "Avanzado" at bounding box center [72, 41] width 21 height 5
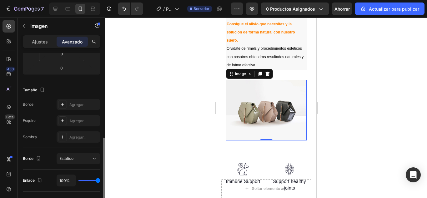
scroll to position [159, 0]
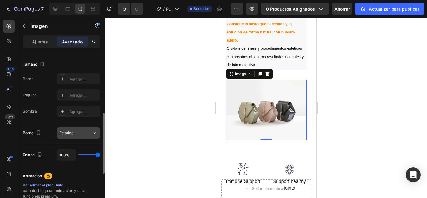
click at [91, 133] on div "Estático" at bounding box center [75, 133] width 32 height 6
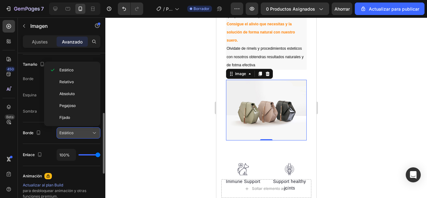
click at [91, 133] on div "Estático" at bounding box center [75, 133] width 32 height 6
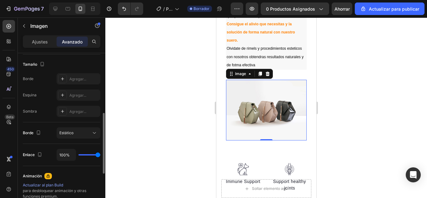
type input "65%"
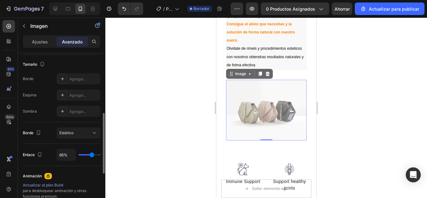
type input "65"
click at [92, 155] on input "range" at bounding box center [89, 154] width 22 height 1
type input "100%"
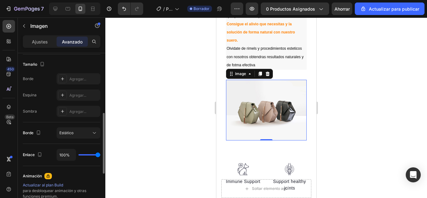
type input "100"
click at [100, 154] on input "range" at bounding box center [89, 154] width 22 height 1
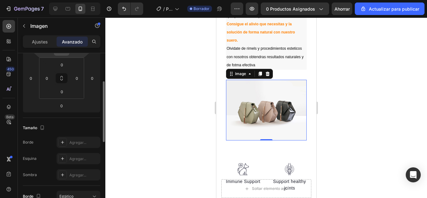
scroll to position [90, 0]
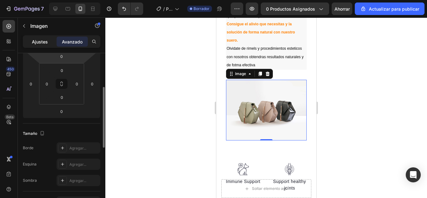
click at [44, 38] on p "Ajustes" at bounding box center [40, 41] width 16 height 7
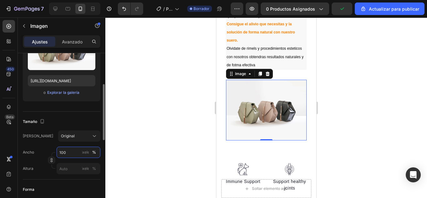
click at [74, 151] on input "100" at bounding box center [79, 152] width 44 height 11
click at [100, 145] on div "Marco Original Ancho 100 píxeles % Altura píxeles %" at bounding box center [62, 152] width 78 height 44
click at [78, 165] on input "píxeles %" at bounding box center [79, 168] width 44 height 11
click at [75, 157] on input "100" at bounding box center [79, 152] width 44 height 11
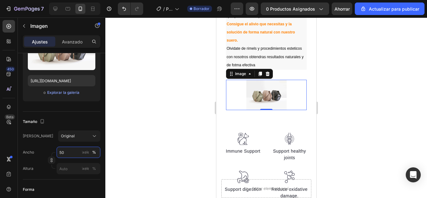
type input "50"
click at [172, 95] on div at bounding box center [266, 108] width 322 height 180
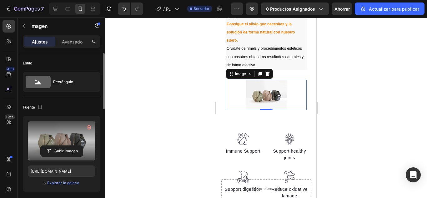
click at [93, 135] on label at bounding box center [62, 140] width 68 height 39
click at [83, 146] on input "file" at bounding box center [62, 151] width 42 height 11
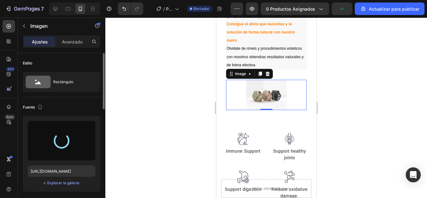
type input "https://cdn.shopify.com/s/files/1/0676/2322/3338/files/gempages_580831861803057…"
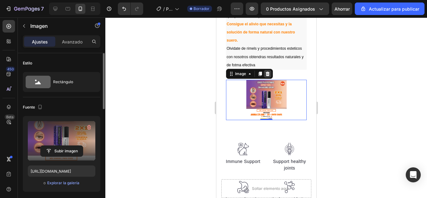
click at [269, 76] on icon at bounding box center [267, 74] width 4 height 4
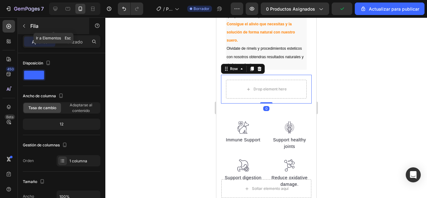
click at [23, 21] on button "button" at bounding box center [24, 26] width 10 height 10
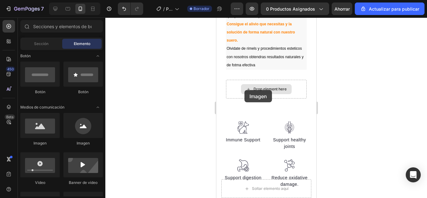
drag, startPoint x: 300, startPoint y: 146, endPoint x: 244, endPoint y: 90, distance: 79.1
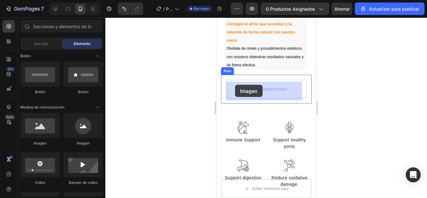
drag, startPoint x: 270, startPoint y: 144, endPoint x: 233, endPoint y: 85, distance: 69.8
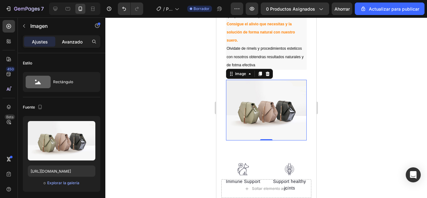
click at [68, 37] on div "Avanzado" at bounding box center [72, 42] width 31 height 10
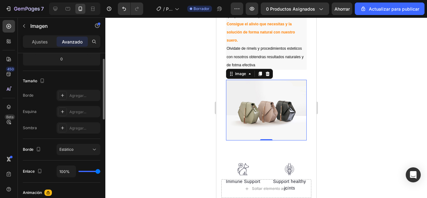
scroll to position [78, 0]
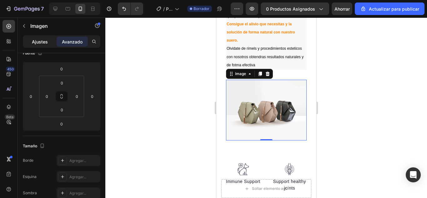
click at [42, 41] on font "Ajustes" at bounding box center [40, 41] width 16 height 5
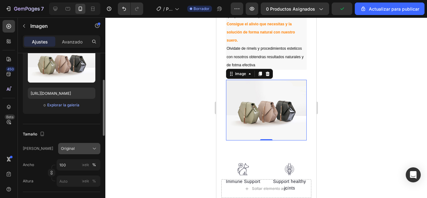
click at [88, 145] on div "Original" at bounding box center [79, 148] width 37 height 6
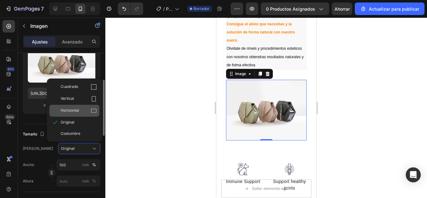
click at [83, 113] on div "Horizontal" at bounding box center [79, 111] width 36 height 6
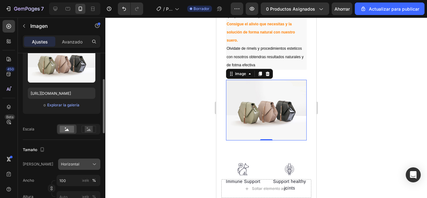
click at [69, 166] on font "Horizontal" at bounding box center [70, 164] width 18 height 5
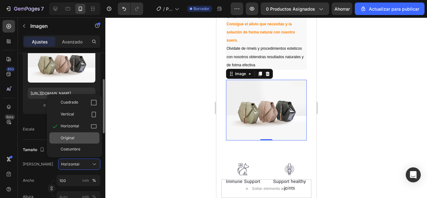
click at [75, 140] on div "Original" at bounding box center [79, 138] width 36 height 6
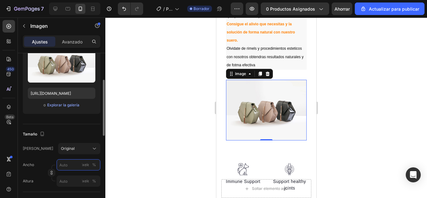
click at [69, 165] on input "píxeles %" at bounding box center [79, 164] width 44 height 11
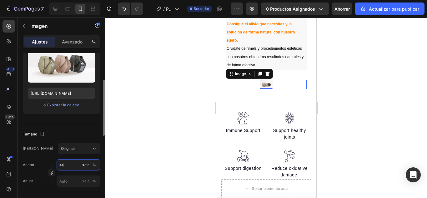
type input "4"
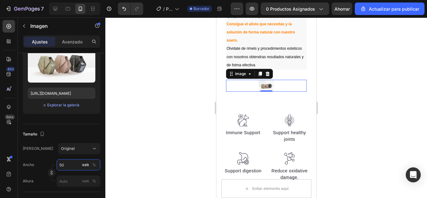
type input "50"
click at [238, 86] on div at bounding box center [266, 86] width 81 height 12
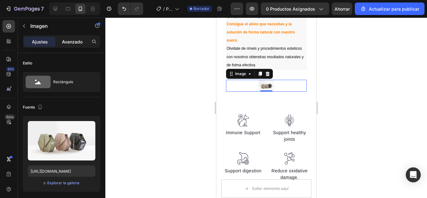
click at [74, 46] on div "Avanzado" at bounding box center [72, 42] width 31 height 10
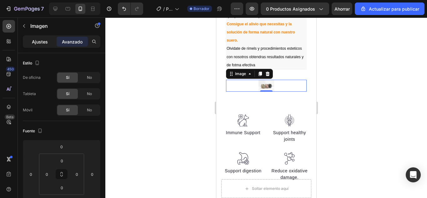
click at [40, 40] on font "Ajustes" at bounding box center [40, 41] width 16 height 5
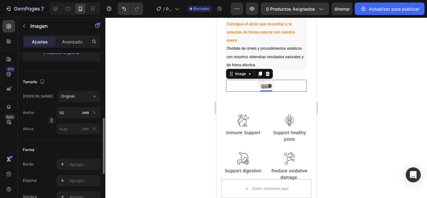
scroll to position [145, 0]
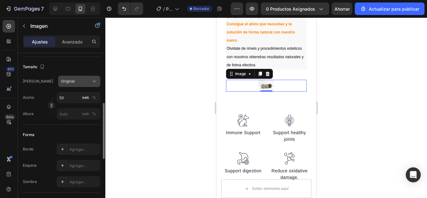
click at [91, 84] on div "Original" at bounding box center [79, 81] width 37 height 6
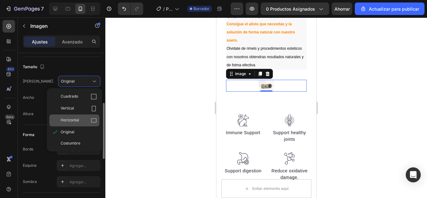
click at [77, 122] on span "Horizontal" at bounding box center [70, 120] width 18 height 6
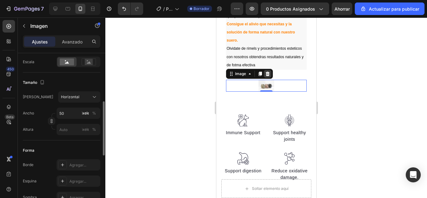
click at [266, 76] on icon at bounding box center [267, 74] width 4 height 4
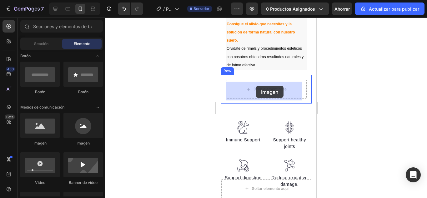
drag, startPoint x: 261, startPoint y: 142, endPoint x: 256, endPoint y: 86, distance: 56.6
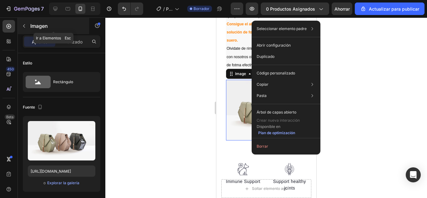
click at [27, 24] on button "button" at bounding box center [24, 26] width 10 height 10
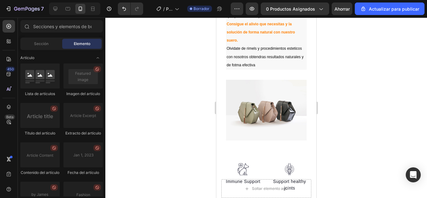
scroll to position [1843, 0]
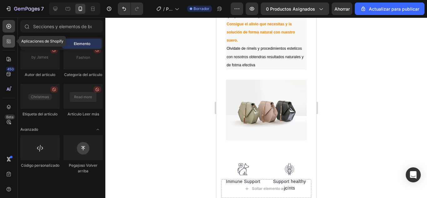
click at [7, 43] on icon at bounding box center [8, 43] width 2 height 2
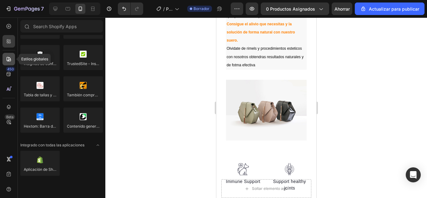
click at [5, 56] on div at bounding box center [9, 59] width 13 height 13
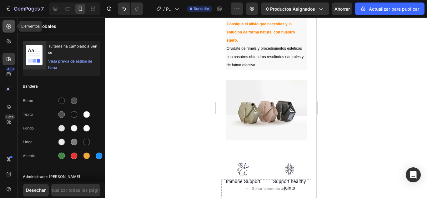
click at [11, 32] on div at bounding box center [9, 26] width 13 height 13
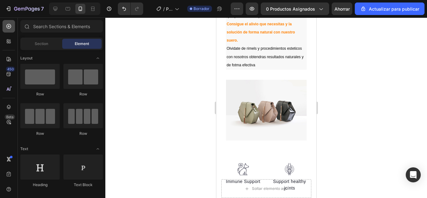
scroll to position [1748, 0]
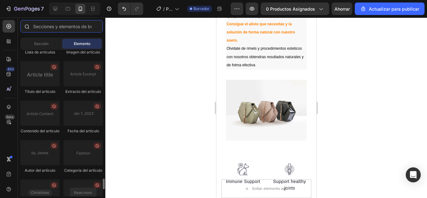
click at [46, 26] on input "text" at bounding box center [61, 26] width 83 height 13
click at [8, 29] on icon at bounding box center [9, 26] width 6 height 6
drag, startPoint x: 51, startPoint y: 33, endPoint x: 60, endPoint y: 30, distance: 10.0
click at [60, 30] on div at bounding box center [62, 27] width 88 height 15
click at [60, 30] on input "text" at bounding box center [61, 26] width 83 height 13
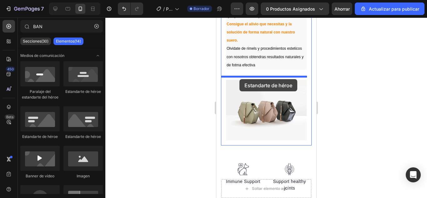
drag, startPoint x: 289, startPoint y: 98, endPoint x: 239, endPoint y: 79, distance: 53.2
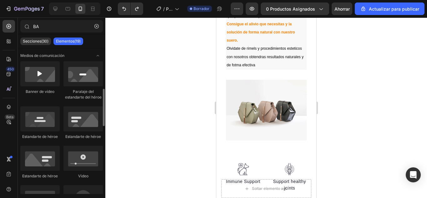
scroll to position [39, 0]
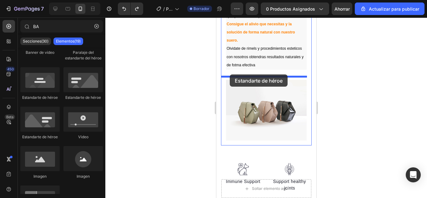
drag, startPoint x: 303, startPoint y: 104, endPoint x: 230, endPoint y: 74, distance: 78.8
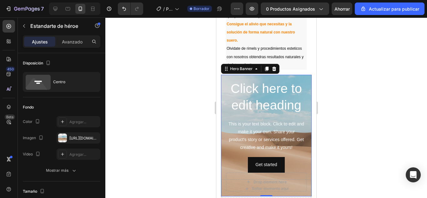
type input "B"
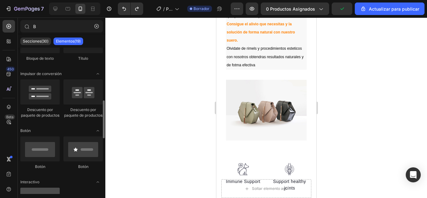
scroll to position [0, 0]
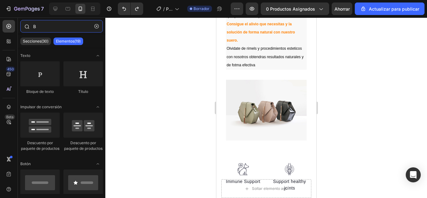
click at [51, 30] on input "B" at bounding box center [61, 26] width 83 height 13
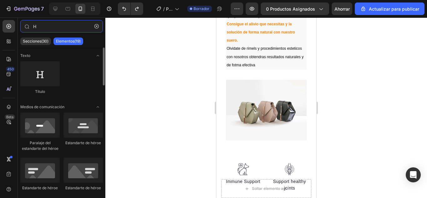
type input "H"
click at [36, 138] on div "Paralaje del estandarte del héroe" at bounding box center [39, 132] width 39 height 39
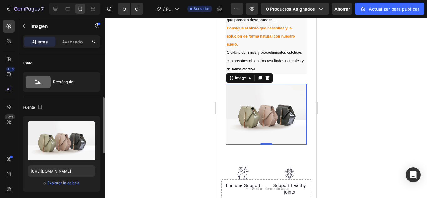
scroll to position [33, 0]
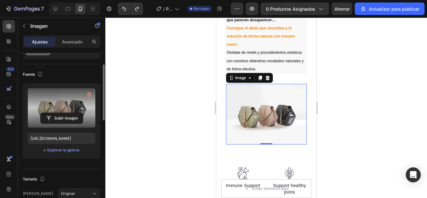
click at [70, 103] on label at bounding box center [62, 107] width 68 height 39
click at [70, 113] on input "file" at bounding box center [62, 118] width 42 height 11
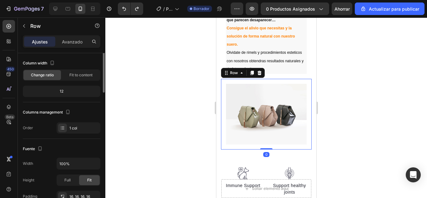
scroll to position [0, 0]
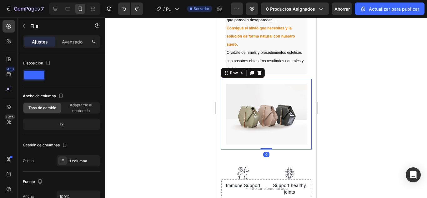
drag, startPoint x: 262, startPoint y: 146, endPoint x: 264, endPoint y: 123, distance: 23.3
click at [264, 123] on div "Image Row 0" at bounding box center [266, 114] width 91 height 71
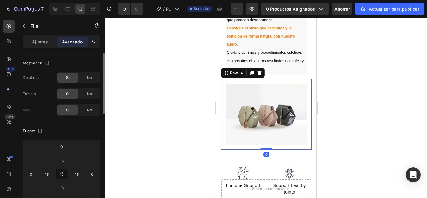
scroll to position [88, 0]
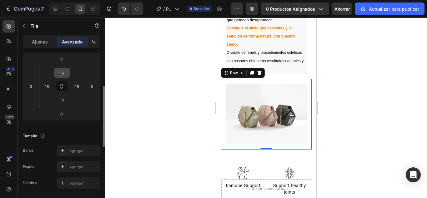
drag, startPoint x: 60, startPoint y: 66, endPoint x: 59, endPoint y: 71, distance: 5.7
click at [59, 71] on div "16 16 16 16" at bounding box center [61, 86] width 45 height 41
click at [59, 71] on input "16" at bounding box center [62, 72] width 13 height 9
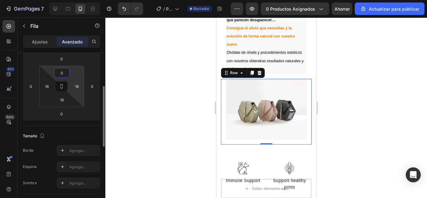
type input "0"
click at [70, 0] on html "7 / Página del producto - 26 de agosto, 17:51:56 Borrador Avance 0 productos as…" at bounding box center [213, 0] width 427 height 0
click at [76, 88] on input "16" at bounding box center [76, 86] width 9 height 9
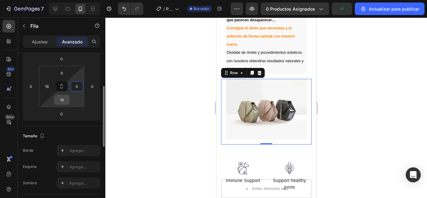
type input "0"
click at [67, 99] on input "16" at bounding box center [62, 99] width 13 height 9
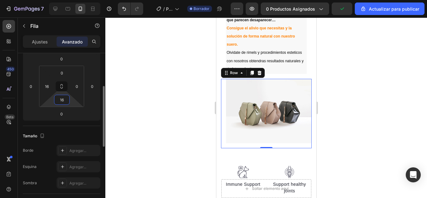
click at [67, 99] on input "16" at bounding box center [62, 99] width 13 height 9
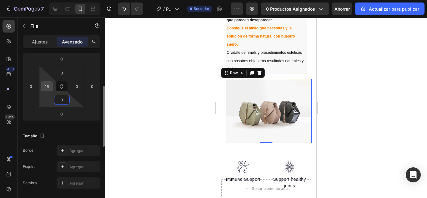
type input "0"
click at [41, 89] on div "16" at bounding box center [47, 86] width 13 height 10
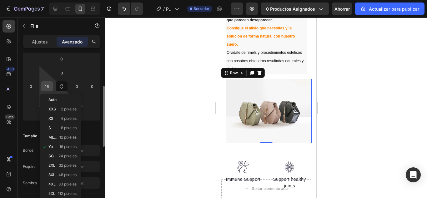
click at [50, 87] on input "16" at bounding box center [46, 86] width 9 height 9
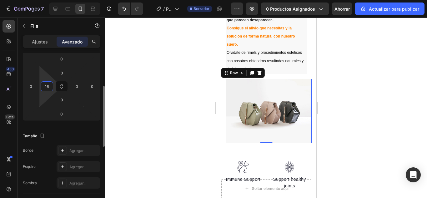
click at [50, 87] on input "16" at bounding box center [46, 86] width 9 height 9
type input "0"
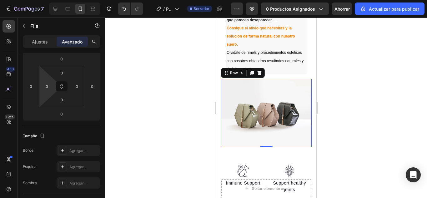
click at [123, 87] on div at bounding box center [266, 108] width 322 height 180
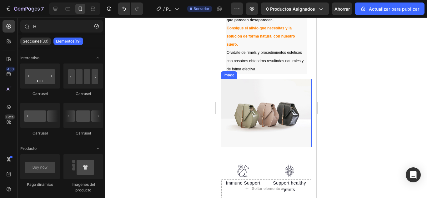
click at [252, 105] on img at bounding box center [266, 113] width 91 height 68
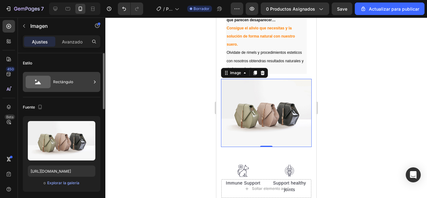
click at [86, 89] on div "Rectángulo" at bounding box center [62, 82] width 78 height 20
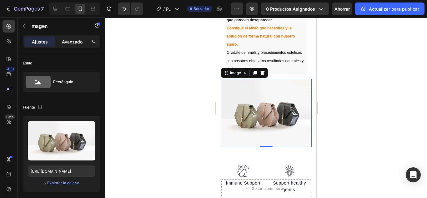
click at [66, 46] on div "Avanzado" at bounding box center [72, 42] width 31 height 10
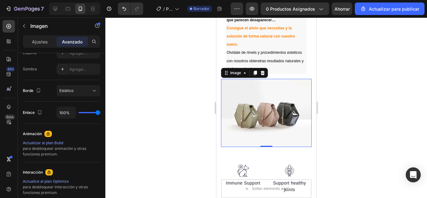
scroll to position [271, 0]
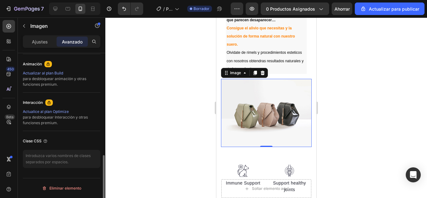
click at [229, 111] on img at bounding box center [266, 113] width 91 height 68
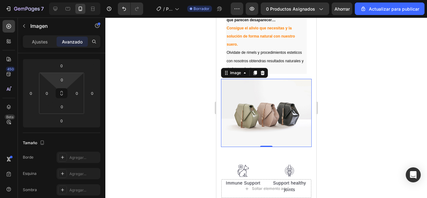
scroll to position [0, 0]
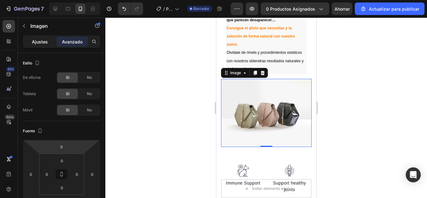
click at [42, 43] on font "Ajustes" at bounding box center [40, 41] width 16 height 5
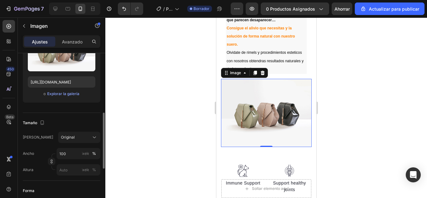
scroll to position [117, 0]
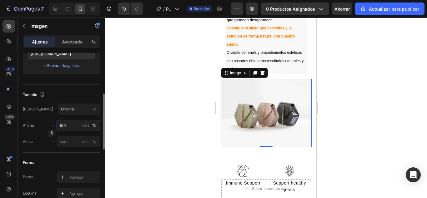
click at [66, 130] on input "100" at bounding box center [79, 125] width 44 height 11
click at [48, 151] on div "Tamaño Marco Original Ancho 100 píxeles % Altura píxeles %" at bounding box center [62, 119] width 78 height 68
click at [64, 141] on input "píxeles %" at bounding box center [79, 141] width 44 height 11
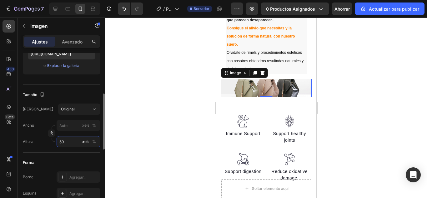
type input "5"
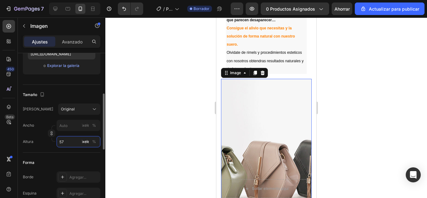
type input "5"
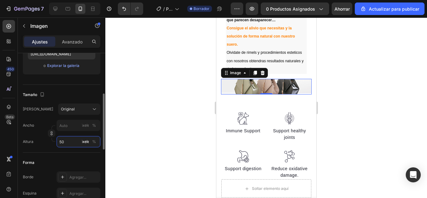
type input "5"
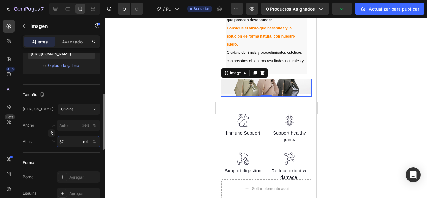
type input "5"
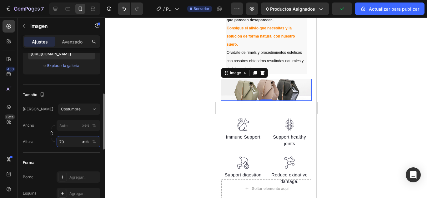
type input "5"
type input "70"
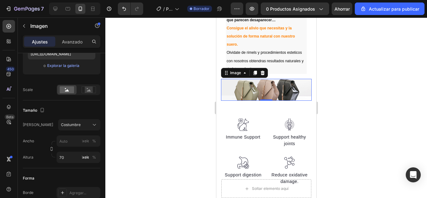
click at [177, 104] on div at bounding box center [266, 108] width 322 height 180
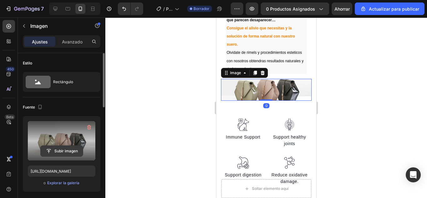
click at [51, 148] on input "file" at bounding box center [62, 151] width 42 height 11
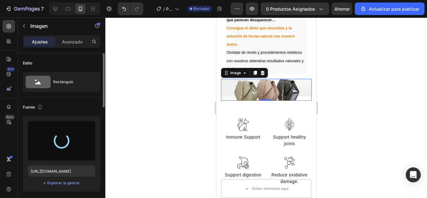
type input "https://cdn.shopify.com/s/files/1/0676/2322/3338/files/gempages_580831861803057…"
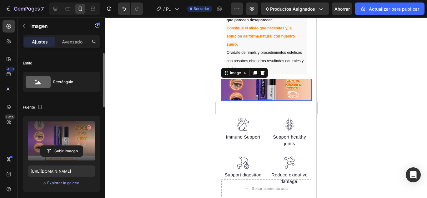
click at [377, 66] on div at bounding box center [266, 108] width 322 height 180
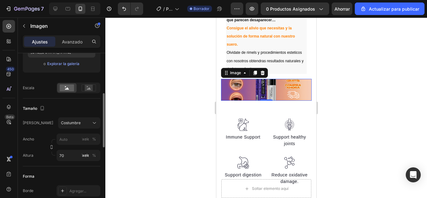
scroll to position [119, 0]
click at [72, 158] on input "70" at bounding box center [79, 154] width 44 height 11
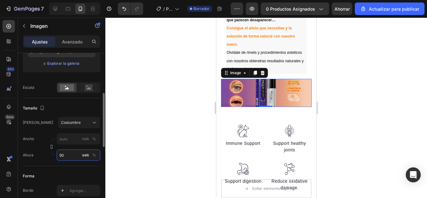
type input "9"
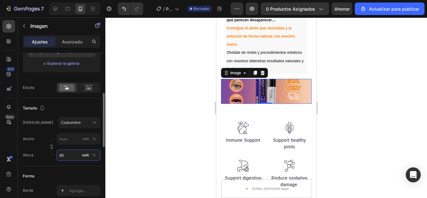
type input "8"
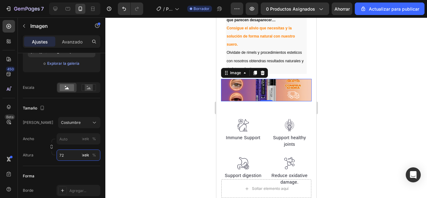
type input "72"
click at [178, 93] on div at bounding box center [266, 108] width 322 height 180
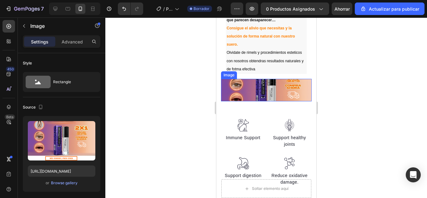
click at [227, 87] on img at bounding box center [266, 90] width 91 height 23
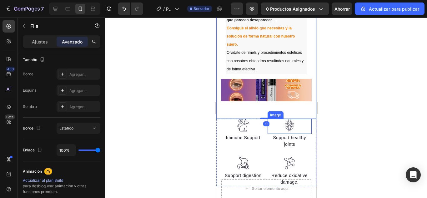
scroll to position [0, 0]
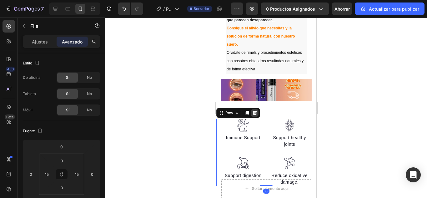
click at [252, 117] on div at bounding box center [255, 113] width 8 height 8
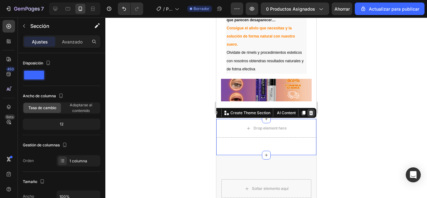
click at [307, 113] on div at bounding box center [311, 113] width 8 height 8
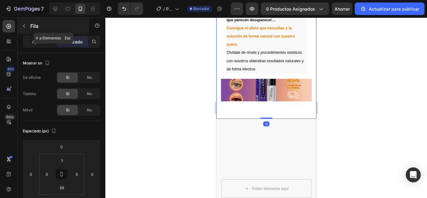
click at [26, 24] on icon "button" at bounding box center [24, 25] width 5 height 5
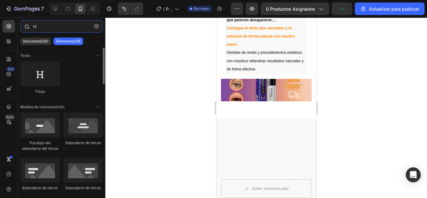
click at [45, 23] on input "H" at bounding box center [61, 26] width 83 height 13
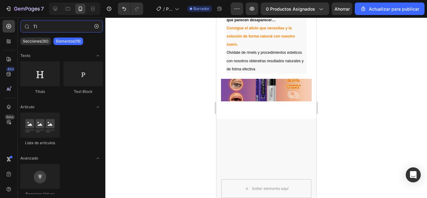
type input "T"
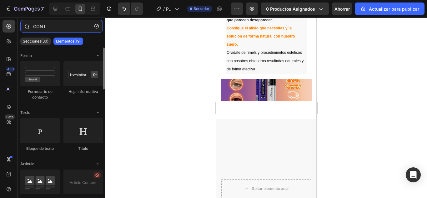
click at [61, 31] on input "CONT" at bounding box center [61, 26] width 83 height 13
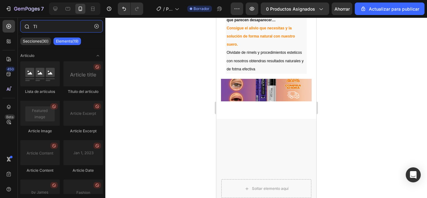
type input "T"
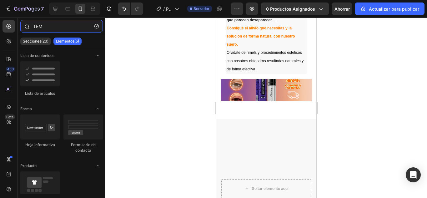
type input "TE"
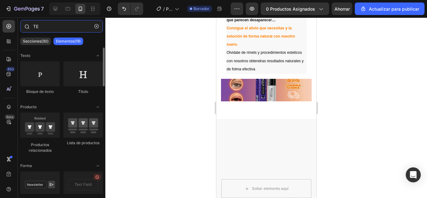
click at [51, 27] on input "TE" at bounding box center [61, 26] width 83 height 13
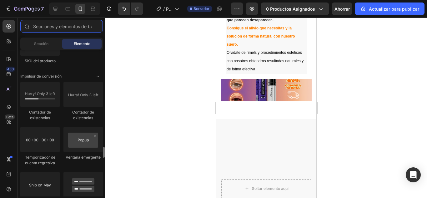
scroll to position [1315, 0]
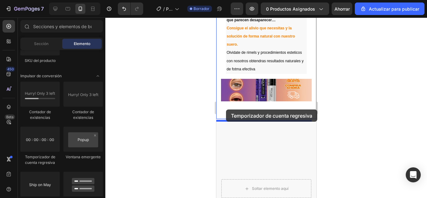
drag, startPoint x: 259, startPoint y: 154, endPoint x: 226, endPoint y: 109, distance: 55.6
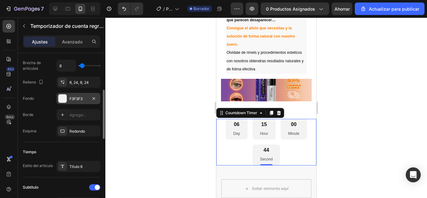
scroll to position [122, 0]
click at [73, 41] on font "Avanzado" at bounding box center [72, 41] width 21 height 5
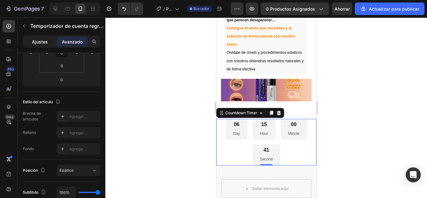
click at [52, 40] on div "Ajustes" at bounding box center [39, 42] width 31 height 10
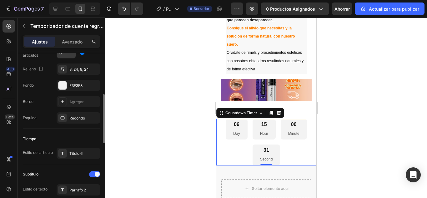
scroll to position [135, 0]
click at [88, 72] on div "8, 24, 8, 24" at bounding box center [79, 68] width 44 height 11
click at [140, 156] on div at bounding box center [266, 108] width 322 height 180
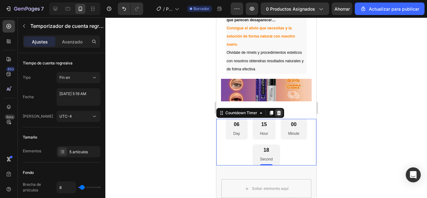
click at [281, 113] on icon at bounding box center [278, 112] width 5 height 5
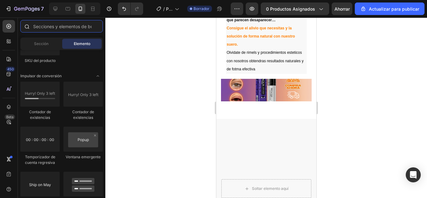
click at [44, 31] on input "text" at bounding box center [61, 26] width 83 height 13
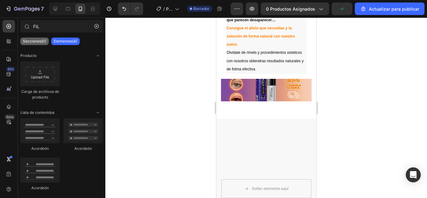
click at [33, 41] on font "Secciones(0)" at bounding box center [34, 41] width 23 height 5
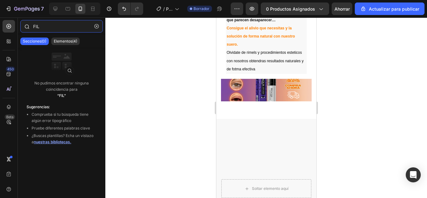
click at [61, 26] on input "FIL" at bounding box center [61, 26] width 83 height 13
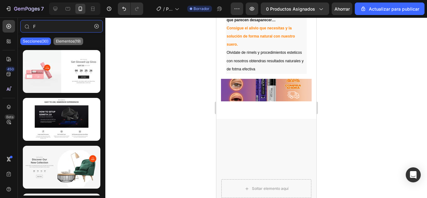
type input "F"
click at [63, 40] on font "Elementos(19)" at bounding box center [68, 41] width 25 height 5
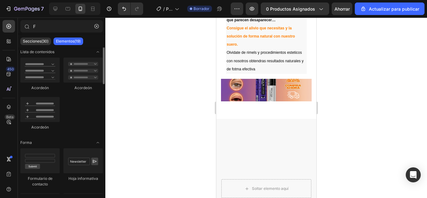
scroll to position [0, 0]
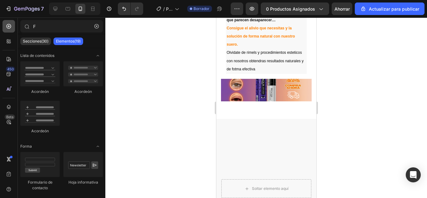
click at [4, 30] on div at bounding box center [9, 26] width 13 height 13
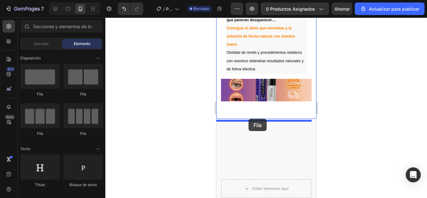
drag, startPoint x: 254, startPoint y: 104, endPoint x: 248, endPoint y: 119, distance: 16.0
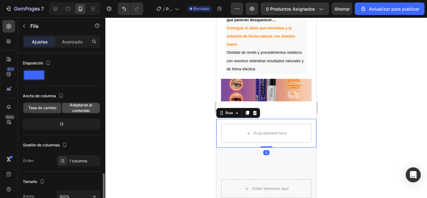
scroll to position [83, 0]
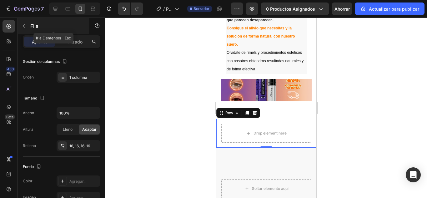
click at [26, 29] on button "button" at bounding box center [24, 26] width 10 height 10
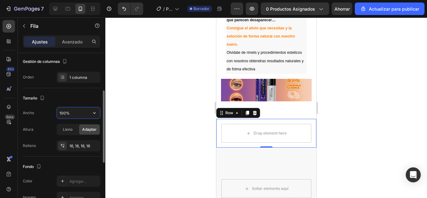
click at [79, 115] on input "100%" at bounding box center [78, 112] width 43 height 11
click at [75, 147] on font "16, 16, 16, 16" at bounding box center [79, 146] width 21 height 5
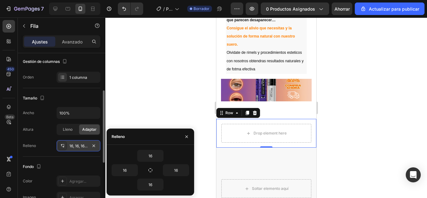
click at [62, 147] on icon at bounding box center [62, 145] width 5 height 5
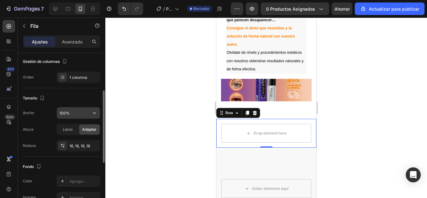
click at [72, 114] on input "100%" at bounding box center [78, 112] width 43 height 11
click at [96, 112] on icon "button" at bounding box center [94, 113] width 6 height 6
click at [71, 109] on input "100%" at bounding box center [78, 112] width 43 height 11
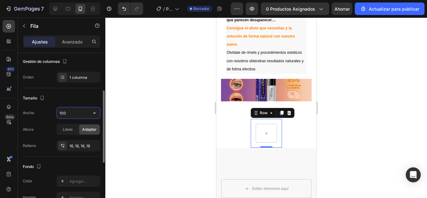
type input "10"
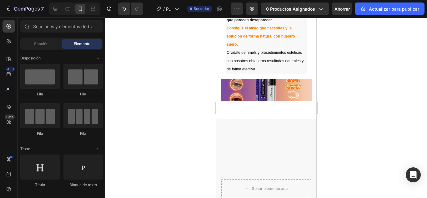
click at [159, 137] on div at bounding box center [266, 108] width 322 height 180
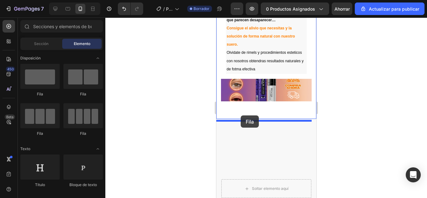
drag, startPoint x: 268, startPoint y: 105, endPoint x: 240, endPoint y: 115, distance: 29.0
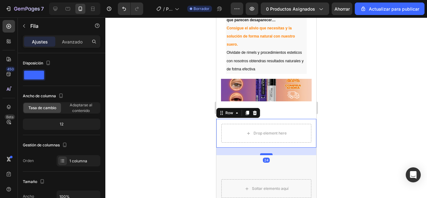
drag, startPoint x: 262, startPoint y: 149, endPoint x: 261, endPoint y: 156, distance: 7.6
click at [261, 155] on div at bounding box center [266, 154] width 13 height 2
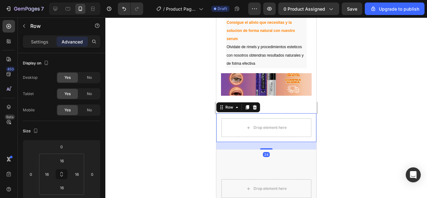
click at [339, 129] on div at bounding box center [266, 108] width 322 height 180
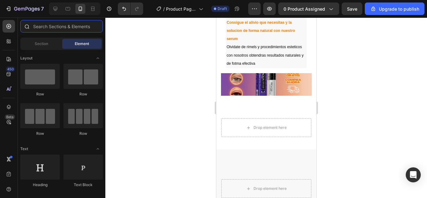
click at [50, 26] on input "text" at bounding box center [61, 26] width 83 height 13
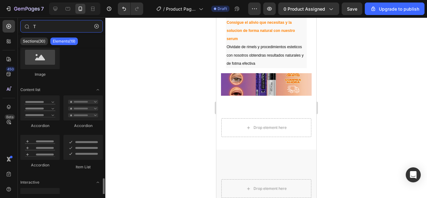
scroll to position [434, 0]
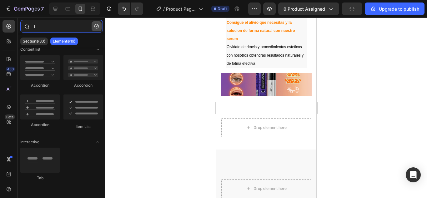
type input "T"
click at [96, 29] on button "button" at bounding box center [97, 26] width 10 height 10
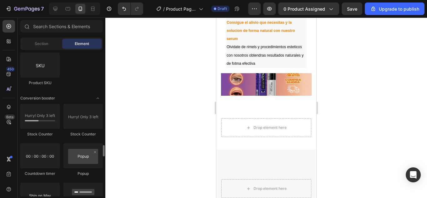
scroll to position [1262, 0]
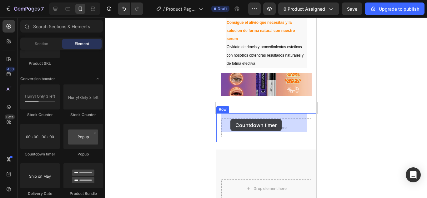
drag, startPoint x: 262, startPoint y: 164, endPoint x: 230, endPoint y: 119, distance: 55.7
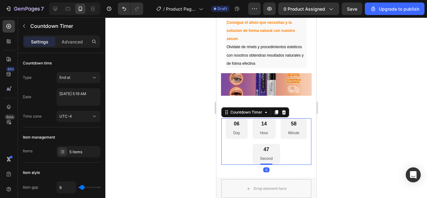
click at [367, 139] on div at bounding box center [266, 108] width 322 height 180
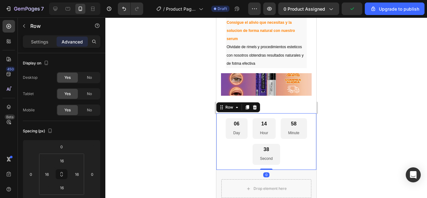
drag, startPoint x: 266, startPoint y: 172, endPoint x: 268, endPoint y: 161, distance: 11.4
click at [268, 161] on div "06 Day 14 Hour 58 Minute 38 Second Countdown Timer Row 0" at bounding box center [266, 141] width 100 height 57
type input "0"
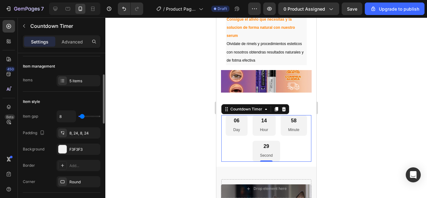
scroll to position [71, 0]
click at [74, 177] on div "Round" at bounding box center [79, 181] width 44 height 11
click at [73, 146] on div "F3F3F3" at bounding box center [79, 148] width 44 height 11
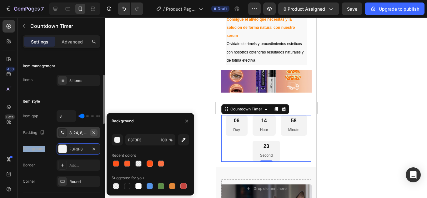
drag, startPoint x: 73, startPoint y: 146, endPoint x: 92, endPoint y: 135, distance: 21.6
click at [92, 135] on div "Item gap 8 Padding 8, 24, 8, 24 Background F3F3F3 Border Add... Corner Round" at bounding box center [62, 148] width 78 height 77
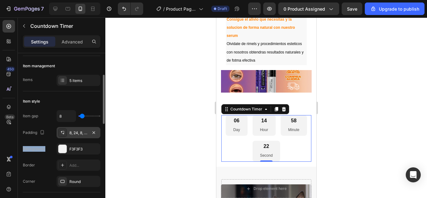
click at [85, 133] on div "8, 24, 8, 24" at bounding box center [78, 133] width 18 height 6
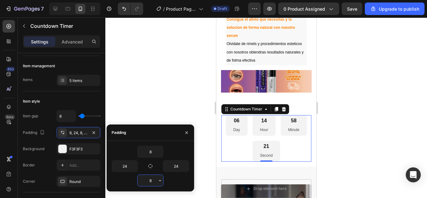
click at [154, 178] on input "8" at bounding box center [151, 180] width 26 height 11
type input "1"
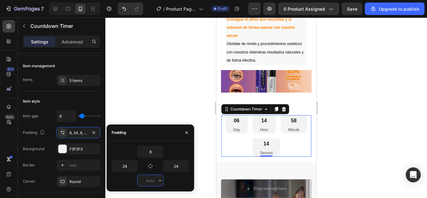
type input "0"
type input "1"
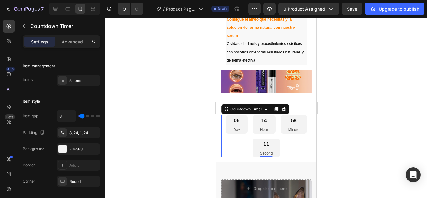
click at [155, 92] on div at bounding box center [266, 108] width 322 height 180
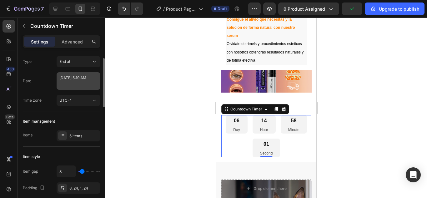
scroll to position [16, 0]
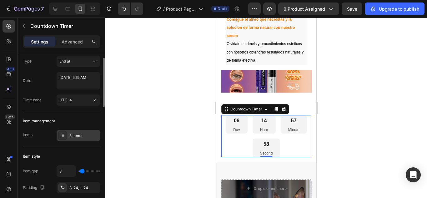
click at [88, 139] on div "5 items" at bounding box center [79, 135] width 44 height 11
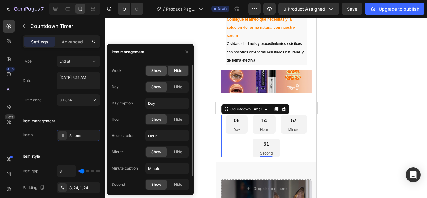
click at [160, 72] on span "Show" at bounding box center [156, 71] width 10 height 6
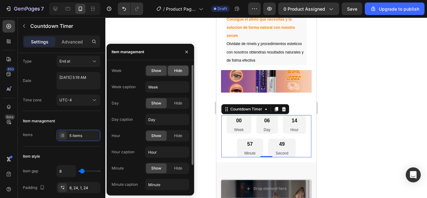
click at [176, 67] on div "Hide" at bounding box center [178, 71] width 21 height 10
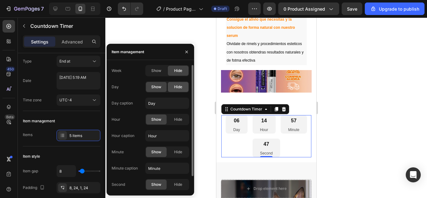
click at [181, 87] on span "Hide" at bounding box center [178, 87] width 8 height 6
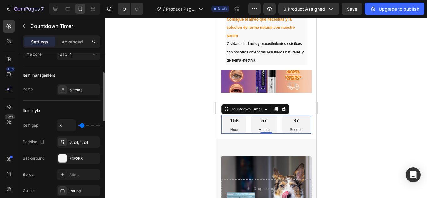
scroll to position [62, 0]
click at [88, 88] on div "5 items" at bounding box center [83, 90] width 29 height 6
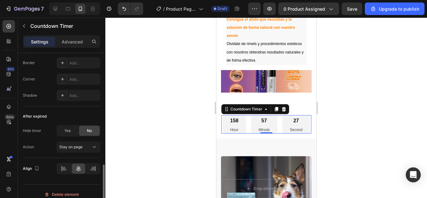
scroll to position [369, 0]
click at [90, 170] on icon at bounding box center [93, 168] width 6 height 6
click at [64, 165] on div at bounding box center [63, 168] width 13 height 10
click at [78, 170] on icon at bounding box center [78, 168] width 6 height 6
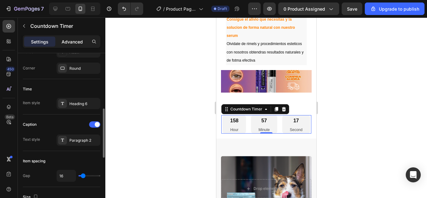
scroll to position [184, 0]
click at [71, 40] on p "Advanced" at bounding box center [72, 41] width 21 height 7
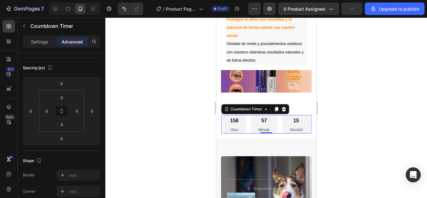
scroll to position [0, 0]
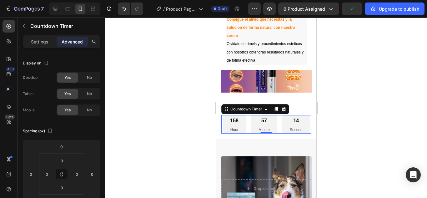
click at [47, 48] on div "Settings Advanced" at bounding box center [62, 41] width 78 height 13
click at [45, 45] on div "Settings Advanced" at bounding box center [62, 41] width 78 height 13
click at [45, 45] on p "Settings" at bounding box center [40, 41] width 18 height 7
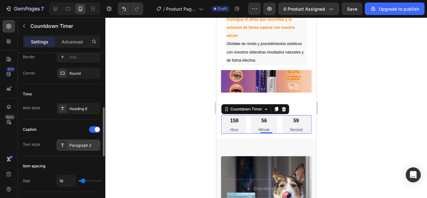
scroll to position [204, 0]
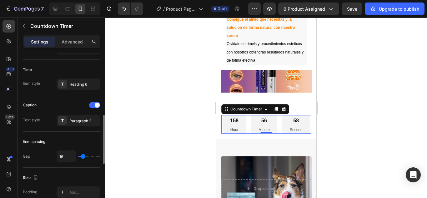
type input "0"
click at [80, 157] on input "range" at bounding box center [89, 156] width 22 height 1
drag, startPoint x: 82, startPoint y: 155, endPoint x: 197, endPoint y: 132, distance: 117.8
type input "16"
click at [83, 156] on input "range" at bounding box center [89, 156] width 22 height 1
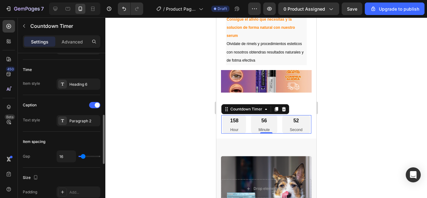
click at [81, 158] on div "16" at bounding box center [79, 156] width 44 height 12
drag, startPoint x: 81, startPoint y: 158, endPoint x: 73, endPoint y: 157, distance: 7.8
click at [73, 157] on div "16" at bounding box center [79, 156] width 44 height 12
type input "13"
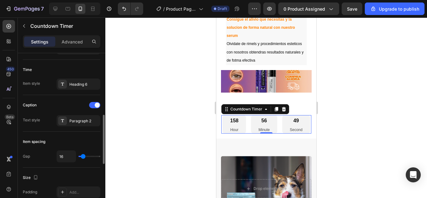
type input "13"
type input "0"
drag, startPoint x: 83, startPoint y: 155, endPoint x: 192, endPoint y: 125, distance: 112.7
type input "0"
click at [78, 156] on input "range" at bounding box center [89, 156] width 22 height 1
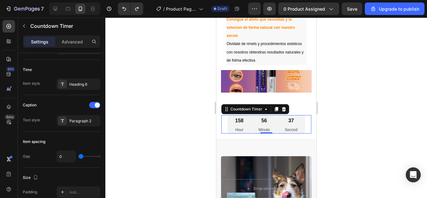
type input "16"
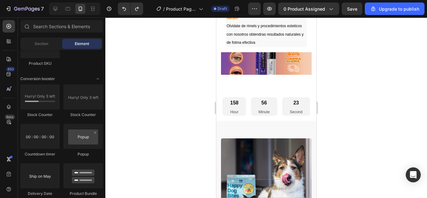
scroll to position [210, 0]
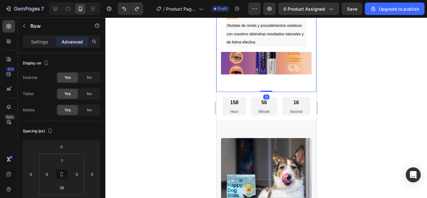
drag, startPoint x: 265, startPoint y: 86, endPoint x: 265, endPoint y: 73, distance: 12.5
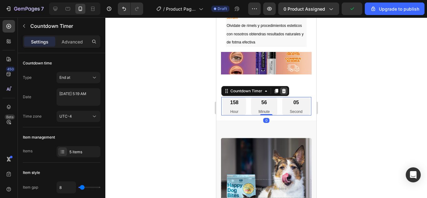
click at [284, 88] on icon at bounding box center [283, 90] width 5 height 5
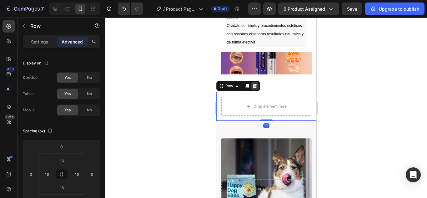
click at [255, 84] on icon at bounding box center [255, 86] width 4 height 4
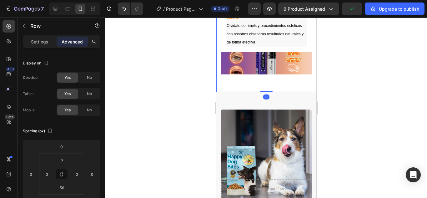
drag, startPoint x: 264, startPoint y: 86, endPoint x: 265, endPoint y: 79, distance: 7.4
click at [134, 116] on div at bounding box center [266, 108] width 322 height 180
click at [63, 191] on input "56" at bounding box center [62, 187] width 13 height 9
type input "0"
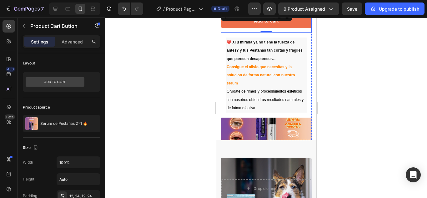
scroll to position [146, 0]
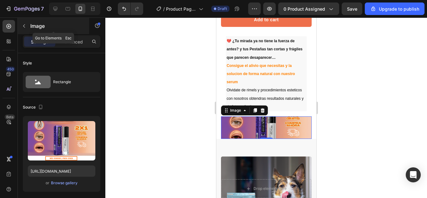
click at [25, 29] on button "button" at bounding box center [24, 26] width 10 height 10
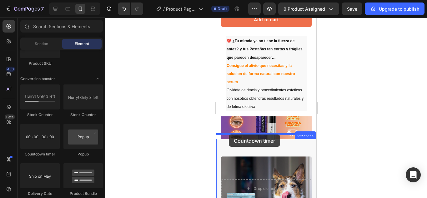
drag, startPoint x: 269, startPoint y: 152, endPoint x: 224, endPoint y: 135, distance: 47.2
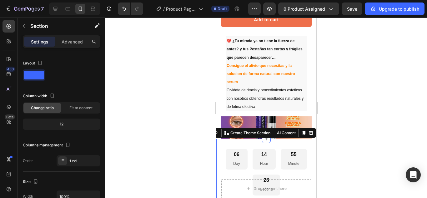
click at [360, 107] on div at bounding box center [266, 108] width 322 height 180
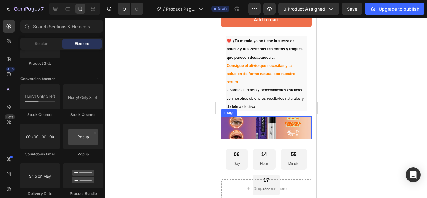
click at [270, 120] on img at bounding box center [266, 127] width 91 height 23
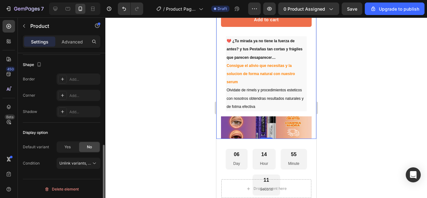
scroll to position [208, 0]
click at [69, 41] on p "Advanced" at bounding box center [72, 41] width 21 height 7
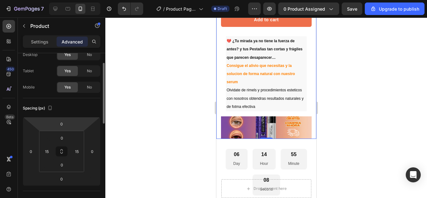
scroll to position [27, 0]
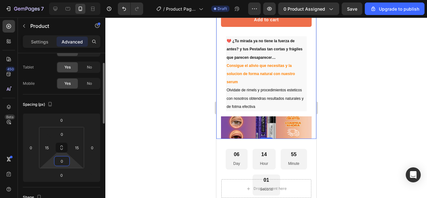
click at [62, 159] on input "0" at bounding box center [62, 160] width 13 height 9
type input "5"
type input "9"
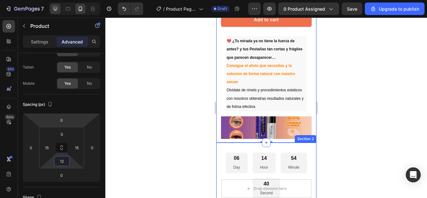
type input "12"
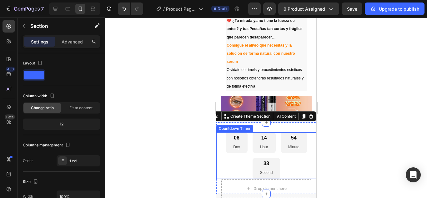
scroll to position [200, 0]
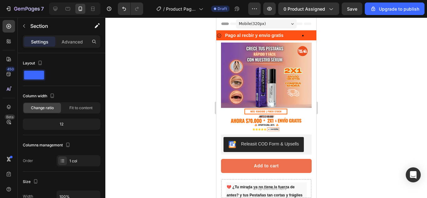
scroll to position [200, 0]
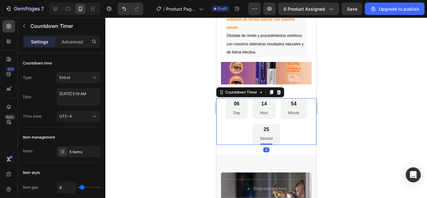
drag, startPoint x: 265, startPoint y: 144, endPoint x: 267, endPoint y: 134, distance: 10.2
click at [267, 134] on div "06 Day 14 Hour 54 Minute 25 Second Countdown Timer 0" at bounding box center [266, 121] width 100 height 47
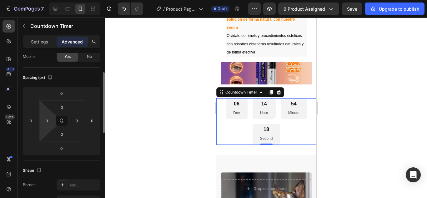
scroll to position [52, 0]
click at [252, 105] on div "14 Hour" at bounding box center [263, 108] width 23 height 21
click at [41, 39] on p "Settings" at bounding box center [40, 41] width 18 height 7
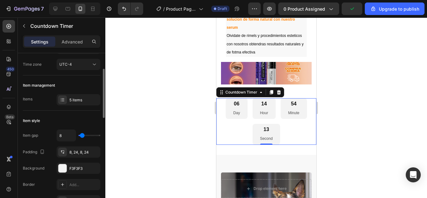
type input "0"
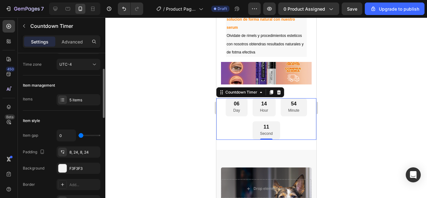
drag, startPoint x: 82, startPoint y: 135, endPoint x: 69, endPoint y: 134, distance: 12.2
type input "0"
click at [78, 135] on input "range" at bounding box center [89, 135] width 22 height 1
click at [76, 99] on div "5 items" at bounding box center [83, 100] width 29 height 6
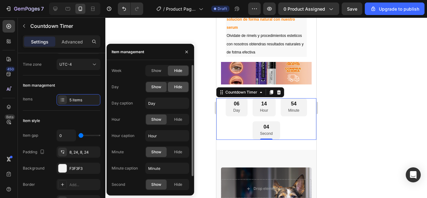
click at [180, 84] on div "Hide" at bounding box center [178, 87] width 21 height 10
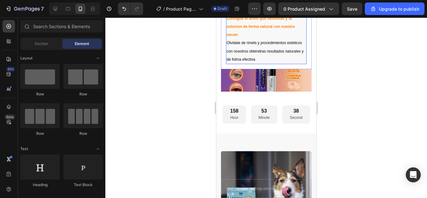
scroll to position [194, 0]
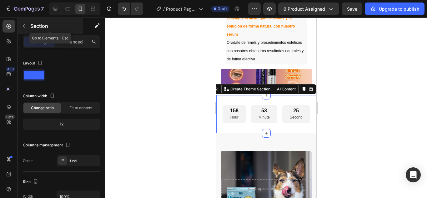
click at [25, 27] on icon "button" at bounding box center [24, 25] width 5 height 5
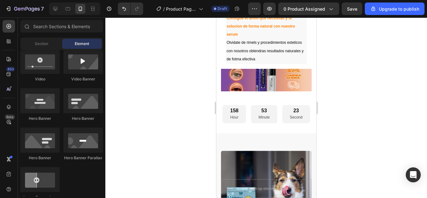
scroll to position [0, 0]
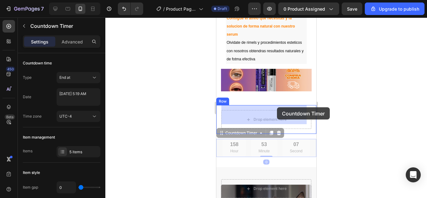
drag, startPoint x: 291, startPoint y: 144, endPoint x: 277, endPoint y: 107, distance: 39.4
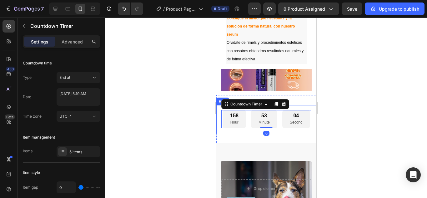
click at [344, 111] on div at bounding box center [266, 108] width 322 height 180
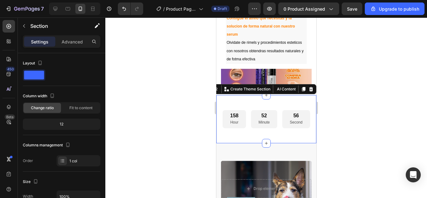
click at [257, 97] on div "158 Hour 52 Minute 56 Second Countdown Timer Row Section 2 You can create reusa…" at bounding box center [266, 119] width 100 height 48
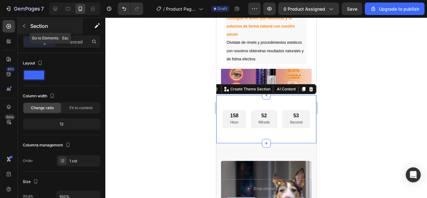
click at [27, 26] on button "button" at bounding box center [24, 26] width 10 height 10
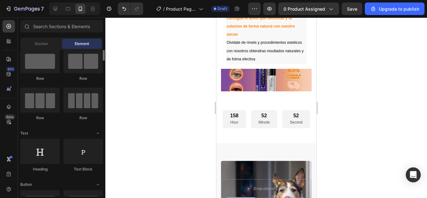
scroll to position [16, 0]
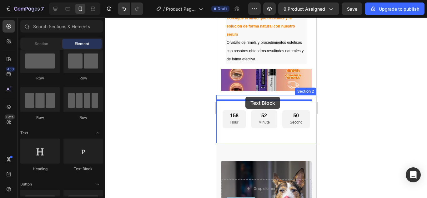
drag, startPoint x: 292, startPoint y: 170, endPoint x: 245, endPoint y: 97, distance: 86.9
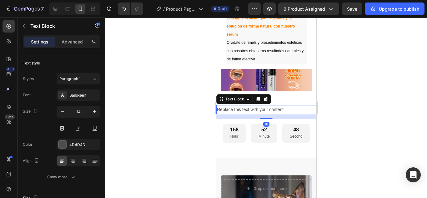
click at [421, 95] on div at bounding box center [266, 108] width 322 height 180
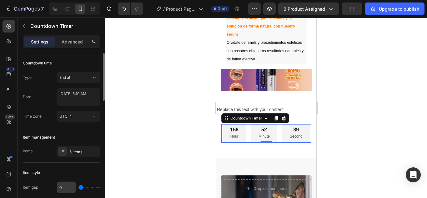
drag, startPoint x: 80, startPoint y: 187, endPoint x: 66, endPoint y: 183, distance: 14.9
click at [78, 187] on input "range" at bounding box center [89, 187] width 22 height 1
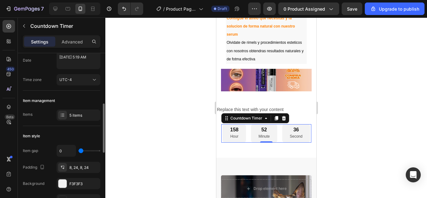
scroll to position [69, 0]
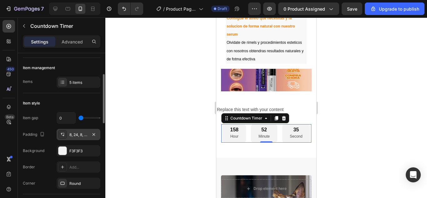
click at [82, 135] on div "8, 24, 8, 24" at bounding box center [78, 135] width 18 height 6
click at [155, 101] on div at bounding box center [266, 108] width 322 height 180
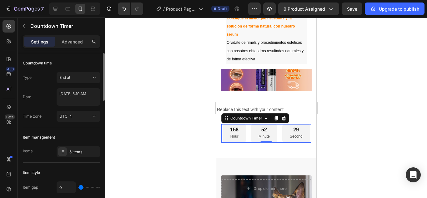
click at [84, 186] on div "0" at bounding box center [79, 187] width 44 height 12
type input "18"
type input "27"
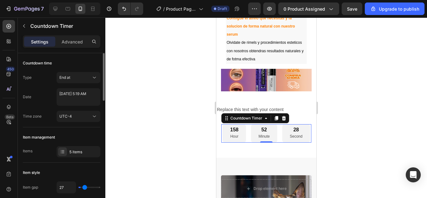
type input "38"
type input "44"
type input "49"
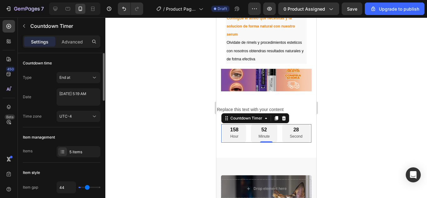
type input "49"
type input "51"
type input "53"
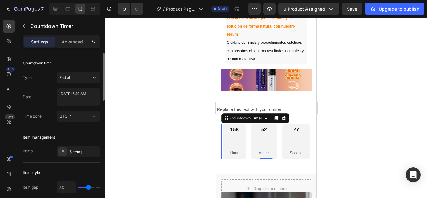
type input "51"
type input "47"
type input "44"
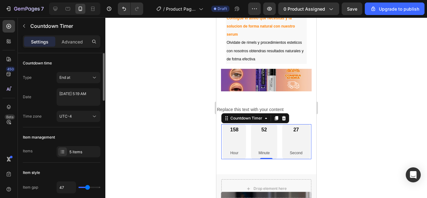
type input "44"
type input "42"
type input "40"
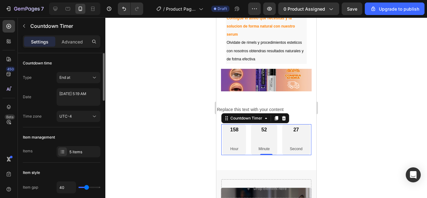
type input "38"
type input "36"
type input "33"
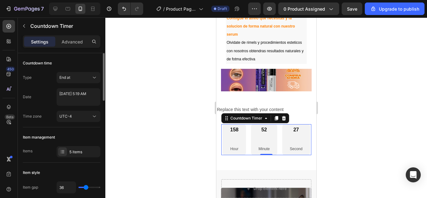
type input "33"
type input "29"
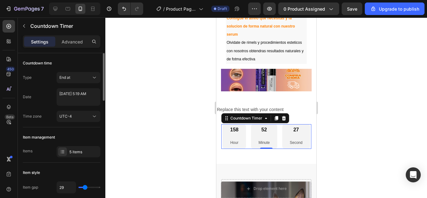
type input "20"
type input "13"
type input "9"
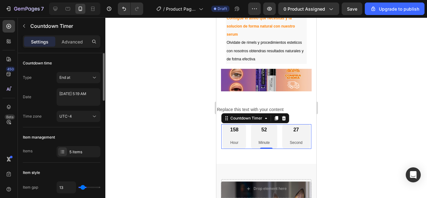
type input "9"
type input "7"
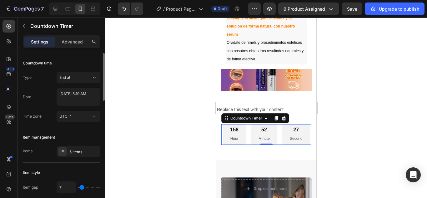
type input "0"
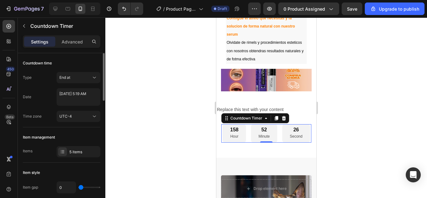
drag, startPoint x: 83, startPoint y: 187, endPoint x: 61, endPoint y: 179, distance: 23.2
click at [78, 187] on input "range" at bounding box center [89, 187] width 22 height 1
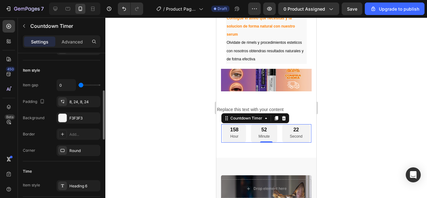
scroll to position [139, 0]
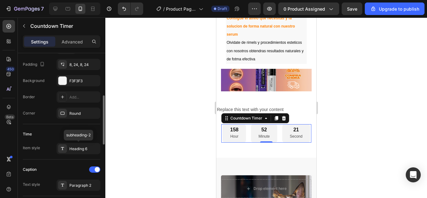
click at [73, 149] on div "Heading 6" at bounding box center [83, 149] width 29 height 6
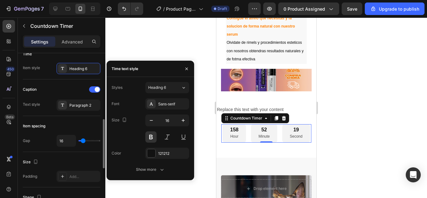
scroll to position [220, 0]
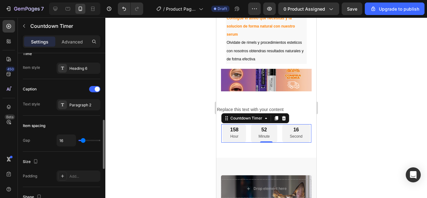
type input "13"
type input "11"
click at [83, 141] on input "range" at bounding box center [89, 140] width 22 height 1
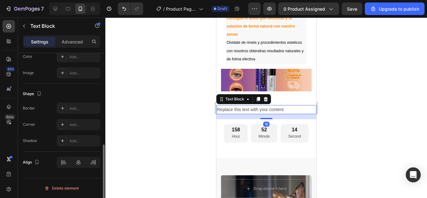
scroll to position [0, 0]
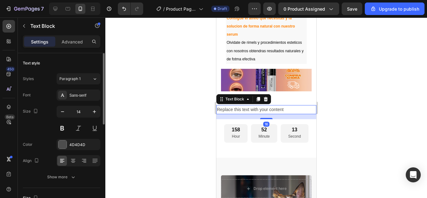
click at [310, 114] on div "16" at bounding box center [266, 116] width 100 height 5
click at [276, 106] on p "Replace this text with your content" at bounding box center [266, 110] width 99 height 8
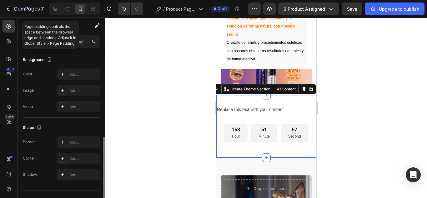
scroll to position [191, 0]
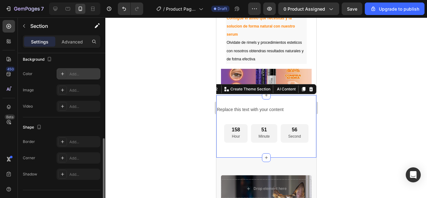
click at [64, 77] on div at bounding box center [62, 73] width 9 height 9
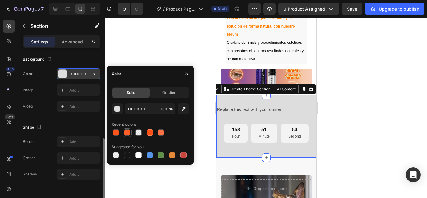
click at [127, 133] on div at bounding box center [127, 132] width 6 height 6
type input "FF5A23"
type input "98"
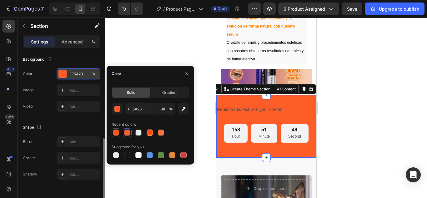
click at [116, 133] on div at bounding box center [116, 132] width 6 height 6
type input "FF5016"
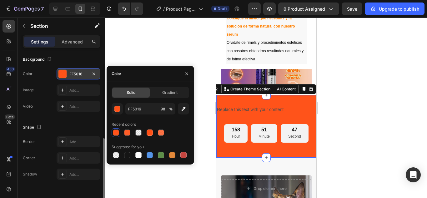
click at [116, 133] on div at bounding box center [116, 132] width 6 height 6
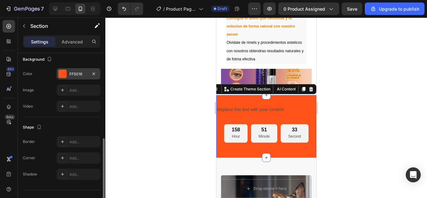
click at [331, 81] on div at bounding box center [266, 108] width 322 height 180
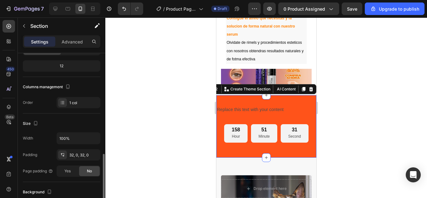
scroll to position [116, 0]
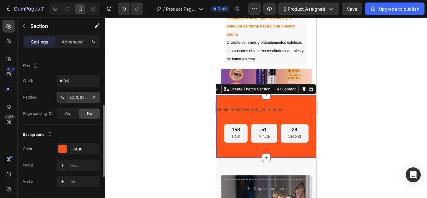
click at [84, 96] on div "32, 0, 32, 0" at bounding box center [78, 98] width 18 height 6
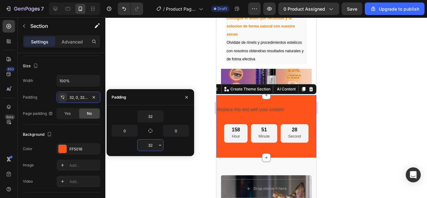
click at [154, 143] on input "32" at bounding box center [151, 144] width 26 height 11
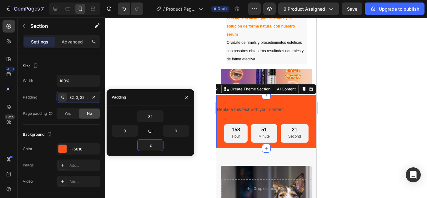
type input "2"
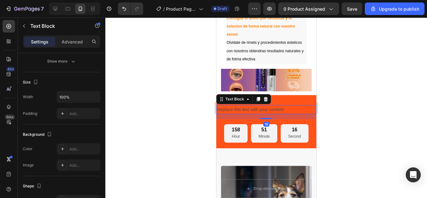
scroll to position [0, 0]
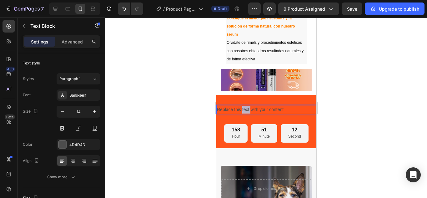
click at [245, 106] on p "Replace this text with your content" at bounding box center [266, 110] width 99 height 8
click at [279, 106] on p "ESTA OFERTA TERMINA EN :" at bounding box center [266, 110] width 99 height 8
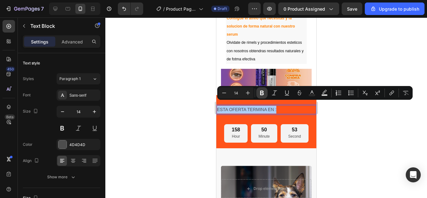
click at [259, 92] on icon "Editor contextual toolbar" at bounding box center [262, 93] width 6 height 6
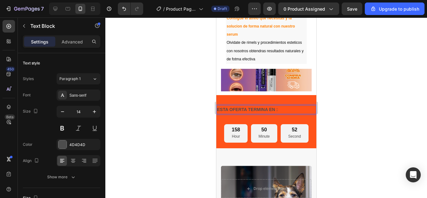
click at [275, 107] on strong "ESTA OFERTA TERMINA EN :" at bounding box center [247, 109] width 61 height 5
click at [291, 106] on p "ESTA OFERTA TERMINA EN :" at bounding box center [266, 110] width 99 height 8
click at [277, 107] on strong "ESTA OFERTA TERMINA EN :" at bounding box center [247, 109] width 61 height 5
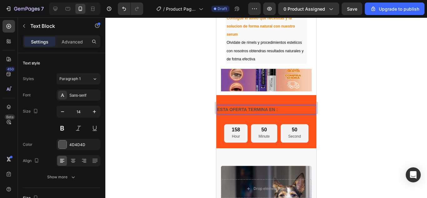
click at [277, 107] on strong "ESTA OFERTA TERMINA EN :" at bounding box center [247, 109] width 61 height 5
click at [285, 106] on p "ESTA OFERTA TERMINA EN :" at bounding box center [266, 110] width 99 height 8
drag, startPoint x: 280, startPoint y: 103, endPoint x: 430, endPoint y: 123, distance: 151.4
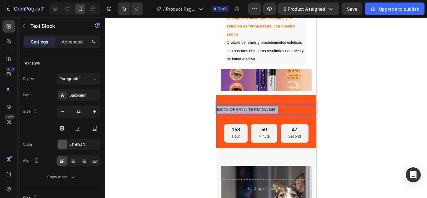
click at [246, 107] on strong "ESTA OFERTA TERMINA EN :" at bounding box center [247, 109] width 61 height 5
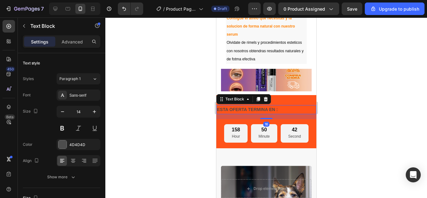
click at [274, 107] on strong "ESTA OFERTA TERMINA EN :" at bounding box center [247, 109] width 61 height 5
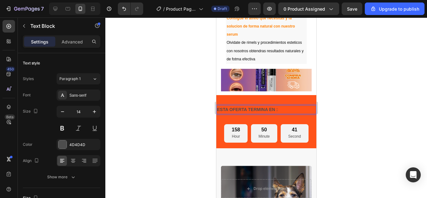
click at [278, 106] on p "ESTA OFERTA TERMINA EN :" at bounding box center [266, 110] width 99 height 8
drag, startPoint x: 278, startPoint y: 103, endPoint x: 219, endPoint y: 103, distance: 59.1
click at [219, 106] on p "ESTA OFERTA TERMINA EN :" at bounding box center [266, 110] width 99 height 8
drag, startPoint x: 217, startPoint y: 105, endPoint x: 280, endPoint y: 103, distance: 63.2
click at [280, 106] on p "ESTA OFERTA TERMINA EN :" at bounding box center [266, 110] width 99 height 8
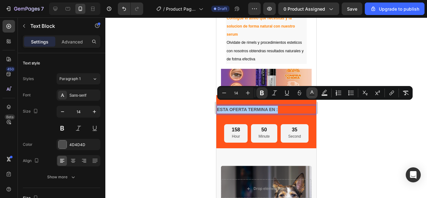
click at [313, 93] on icon "Editor contextual toolbar" at bounding box center [312, 93] width 6 height 6
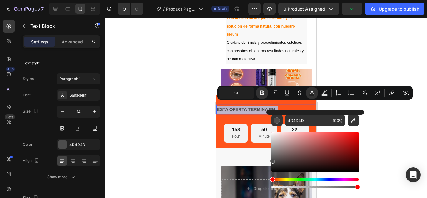
click at [276, 134] on div "Editor contextual toolbar" at bounding box center [315, 152] width 88 height 40
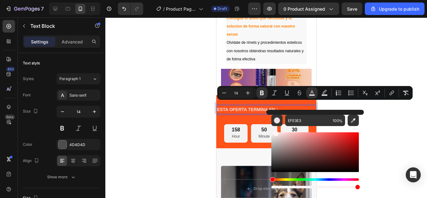
click at [275, 132] on div "Editor contextual toolbar" at bounding box center [315, 152] width 88 height 40
click at [273, 133] on div "Editor contextual toolbar" at bounding box center [315, 152] width 88 height 40
type input "F9F7F7"
click at [362, 71] on div at bounding box center [266, 108] width 322 height 180
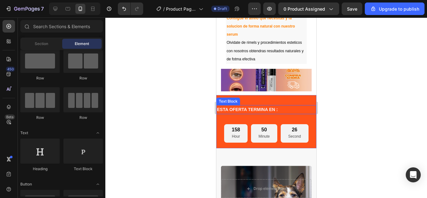
click at [272, 107] on strong "ESTA OFERTA TERMINA EN :" at bounding box center [247, 109] width 61 height 5
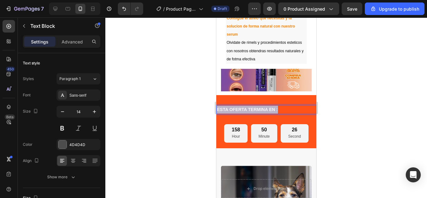
click at [272, 107] on strong "ESTA OFERTA TERMINA EN :" at bounding box center [247, 109] width 61 height 5
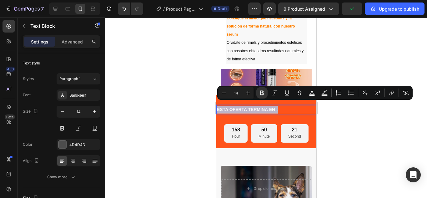
click at [229, 107] on strong "ESTA OFERTA TERMINA EN :" at bounding box center [247, 109] width 61 height 5
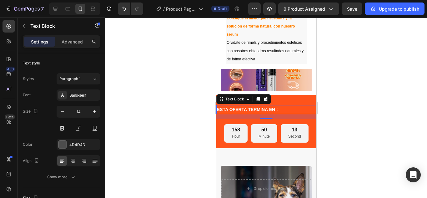
click at [375, 76] on div at bounding box center [266, 108] width 322 height 180
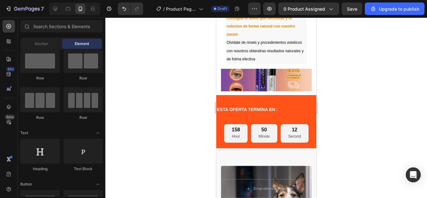
click at [375, 76] on div at bounding box center [266, 108] width 322 height 180
click at [403, 83] on div at bounding box center [266, 108] width 322 height 180
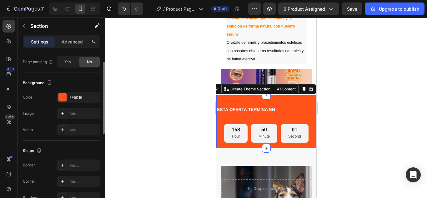
scroll to position [70, 0]
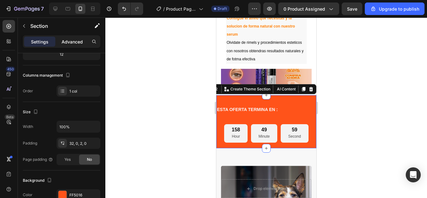
click at [74, 40] on p "Advanced" at bounding box center [72, 41] width 21 height 7
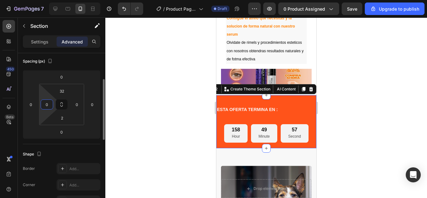
click at [46, 109] on input "0" at bounding box center [46, 104] width 9 height 9
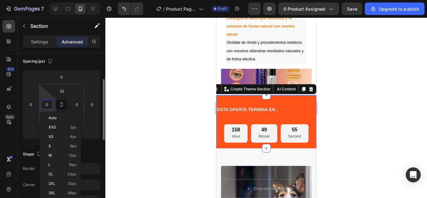
type input "4"
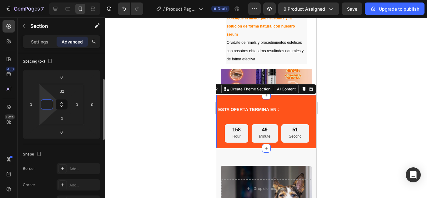
type input "0"
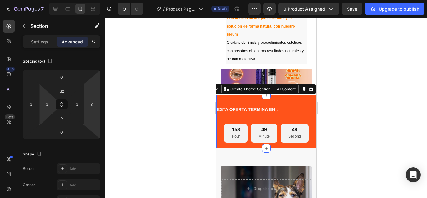
click at [128, 101] on div at bounding box center [266, 108] width 322 height 180
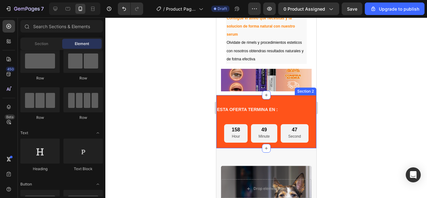
click at [228, 112] on div "ESTA OFERTA TERMINA EN : Text Block 158 Hour 49 Minute 47 Second Countdown Time…" at bounding box center [266, 126] width 100 height 43
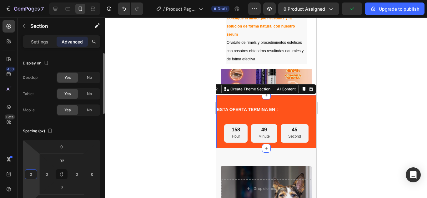
click at [33, 169] on input "0" at bounding box center [30, 173] width 9 height 9
type input "3"
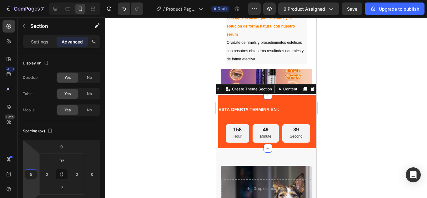
type input "5"
click at [362, 80] on div at bounding box center [266, 108] width 322 height 180
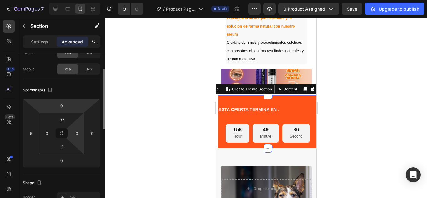
scroll to position [41, 0]
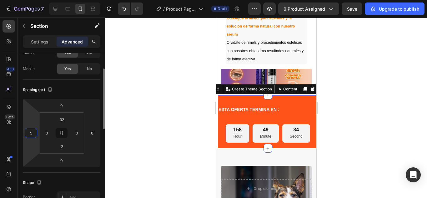
click at [29, 0] on html "7 / Product Page - [DATE] 17:51:56 Draft Preview 0 product assigned Save Upgrad…" at bounding box center [213, 0] width 427 height 0
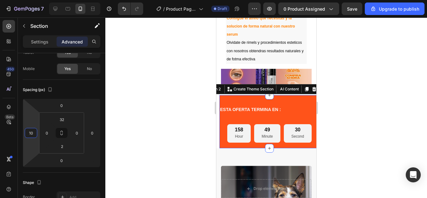
type input "10"
click at [176, 123] on div at bounding box center [266, 108] width 322 height 180
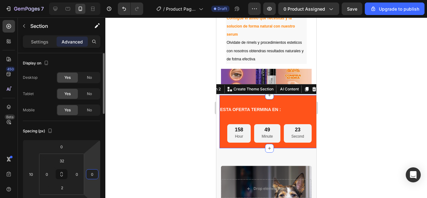
click at [98, 0] on html "7 / Product Page - [DATE] 17:51:56 Draft Preview 0 product assigned Save Upgrad…" at bounding box center [213, 0] width 427 height 0
type input "10"
click at [129, 141] on div at bounding box center [266, 108] width 322 height 180
click at [91, 178] on input "10" at bounding box center [92, 173] width 9 height 9
type input "0"
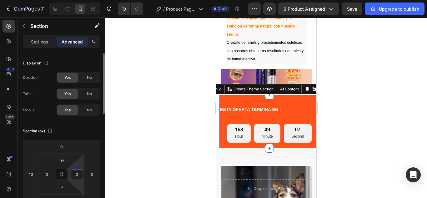
click at [75, 178] on input "0" at bounding box center [76, 173] width 9 height 9
type input "1"
type input "0"
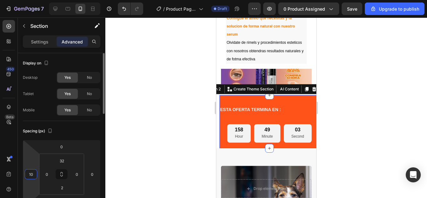
click at [32, 178] on input "10" at bounding box center [30, 173] width 9 height 9
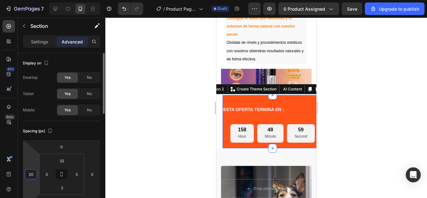
type input "2"
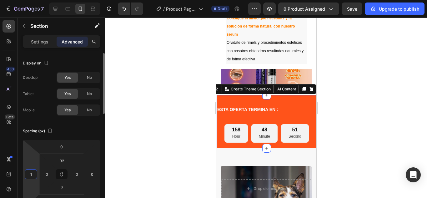
type input "10"
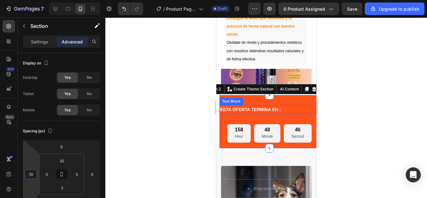
click at [302, 106] on p "ESTA OFERTA TERMINA EN :" at bounding box center [269, 110] width 99 height 8
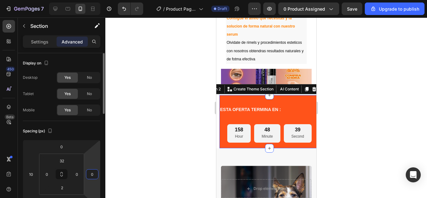
click at [99, 0] on html "7 / Product Page - [DATE] 17:51:56 Draft Preview 0 product assigned Save Upgrad…" at bounding box center [213, 0] width 427 height 0
type input "1"
type input "0"
click at [27, 176] on input "10" at bounding box center [30, 173] width 9 height 9
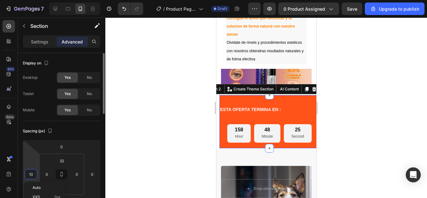
type input "5"
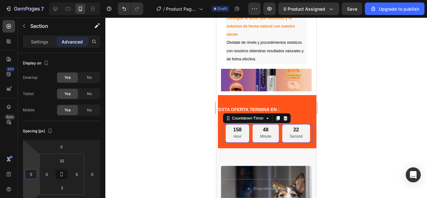
click at [233, 135] on p "Hour" at bounding box center [237, 136] width 8 height 7
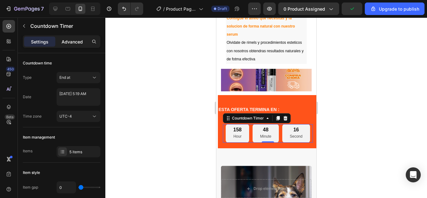
click at [69, 44] on p "Advanced" at bounding box center [72, 41] width 21 height 7
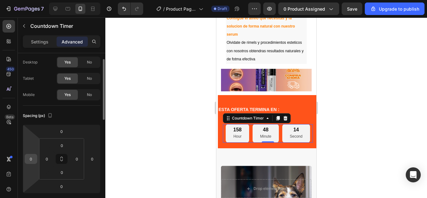
scroll to position [16, 0]
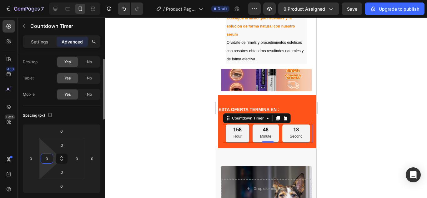
click at [49, 162] on input "0" at bounding box center [46, 158] width 9 height 9
type input "1"
click at [37, 161] on div "0" at bounding box center [31, 159] width 13 height 10
type input "0"
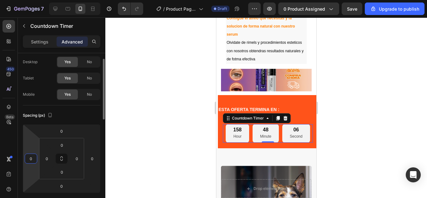
click at [33, 160] on input "0" at bounding box center [30, 158] width 9 height 9
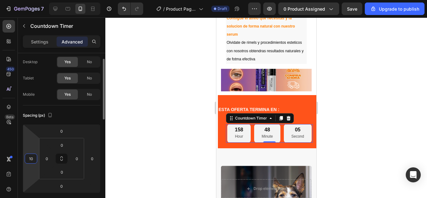
type input "1"
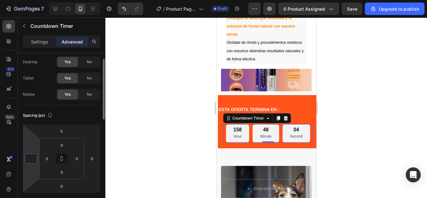
type input "3"
type input "0"
click at [134, 96] on div at bounding box center [266, 108] width 322 height 180
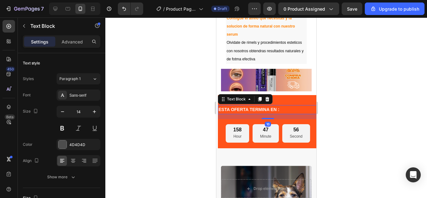
click at [395, 90] on div at bounding box center [266, 108] width 322 height 180
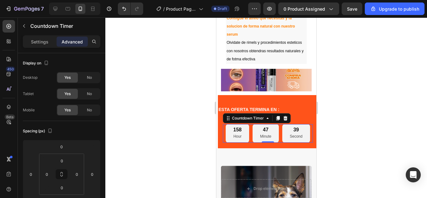
click at [236, 127] on div "158" at bounding box center [237, 130] width 8 height 7
click at [237, 133] on p "Hour" at bounding box center [237, 136] width 8 height 7
click at [44, 41] on p "Settings" at bounding box center [40, 41] width 18 height 7
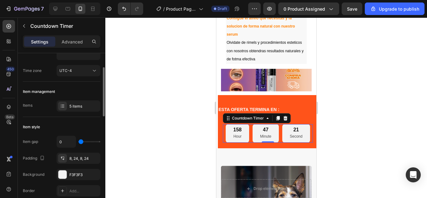
scroll to position [46, 0]
click at [85, 104] on div "5 items" at bounding box center [83, 106] width 29 height 6
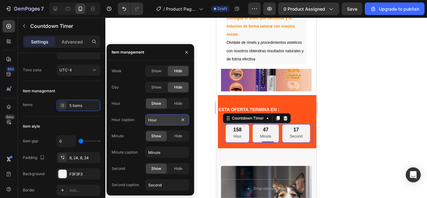
click at [164, 117] on input "Hour" at bounding box center [167, 119] width 44 height 11
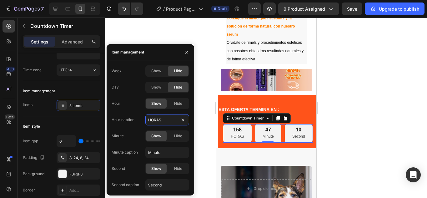
type input "HORAS"
click at [159, 154] on input "Minute" at bounding box center [167, 152] width 44 height 11
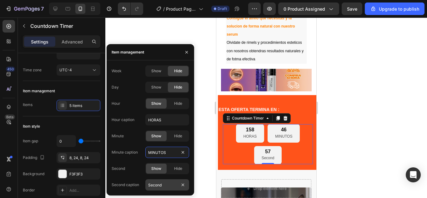
type input "MINUTOS"
click at [159, 185] on input "Second" at bounding box center [167, 184] width 44 height 11
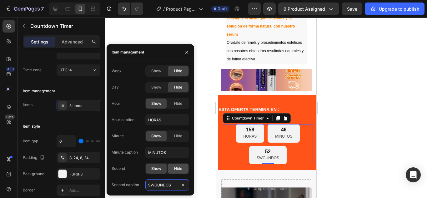
type input "SEGUNDOS"
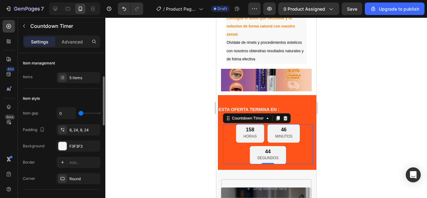
scroll to position [75, 0]
click at [69, 146] on div "F3F3F3" at bounding box center [78, 146] width 18 height 6
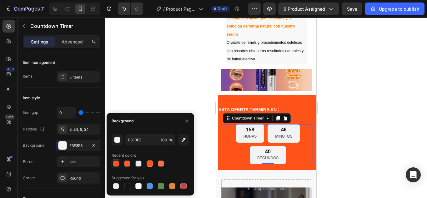
click at [117, 164] on div at bounding box center [116, 163] width 6 height 6
type input "FF5016"
type input "98"
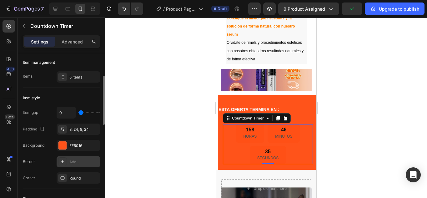
click at [67, 162] on div at bounding box center [62, 161] width 9 height 9
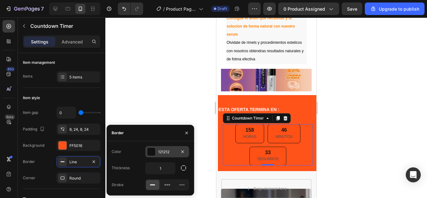
click at [153, 149] on div at bounding box center [151, 152] width 8 height 8
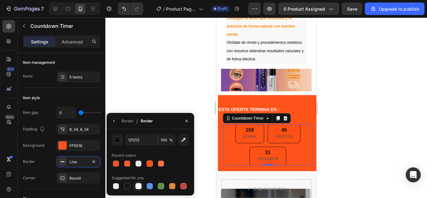
click at [138, 189] on div at bounding box center [138, 186] width 6 height 6
type input "FFFFFF"
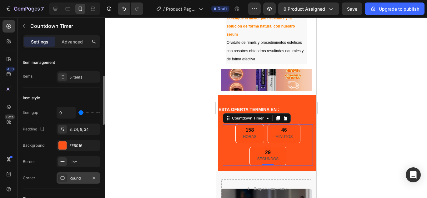
click at [73, 177] on div "Round" at bounding box center [78, 178] width 18 height 6
click at [77, 165] on div "Line" at bounding box center [79, 161] width 44 height 11
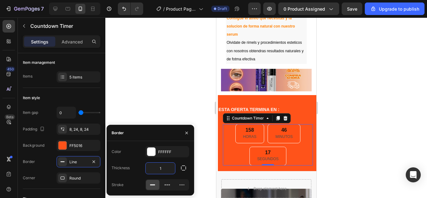
click at [164, 170] on input "1" at bounding box center [160, 168] width 29 height 11
type input "8"
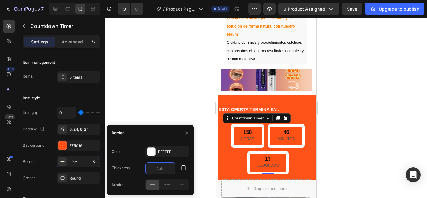
type input "5"
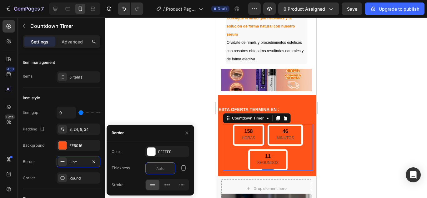
type input "3"
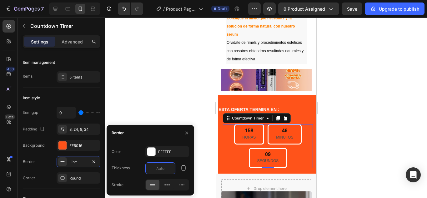
type input "2"
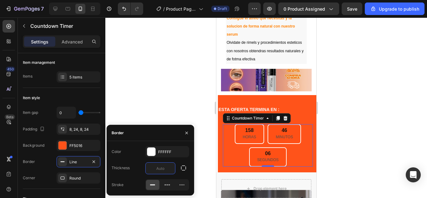
type input "3"
type input "2"
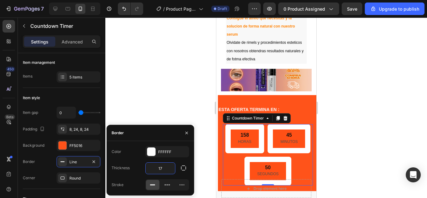
type input "1"
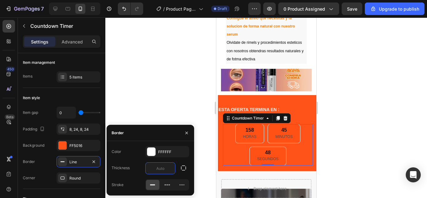
type input "2"
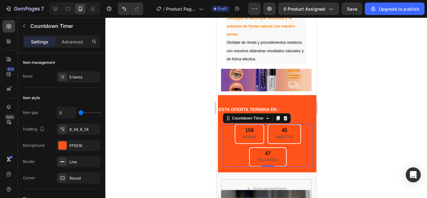
click at [159, 68] on div at bounding box center [266, 108] width 322 height 180
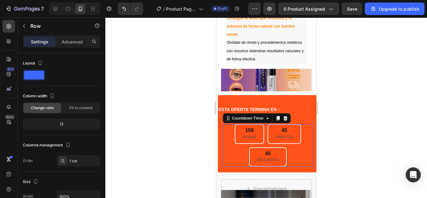
click at [243, 127] on div "158" at bounding box center [249, 130] width 13 height 7
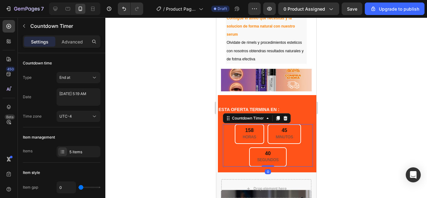
click at [243, 127] on div "158" at bounding box center [249, 130] width 13 height 7
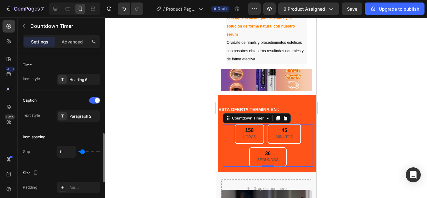
scroll to position [224, 0]
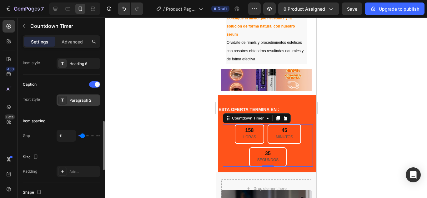
click at [83, 104] on div "Paragraph 2" at bounding box center [79, 99] width 44 height 11
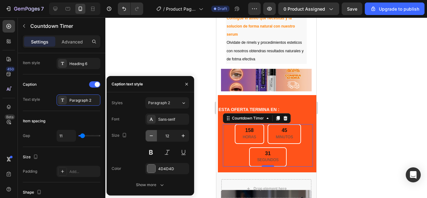
click at [152, 138] on icon "button" at bounding box center [151, 136] width 6 height 6
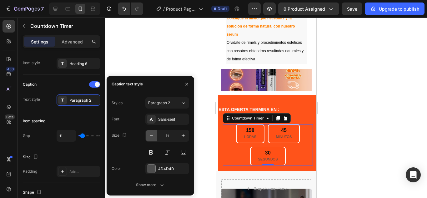
click at [152, 138] on icon "button" at bounding box center [151, 136] width 6 height 6
type input "10"
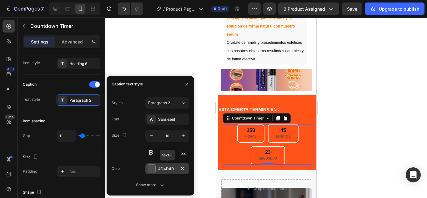
click at [150, 170] on div at bounding box center [151, 168] width 8 height 8
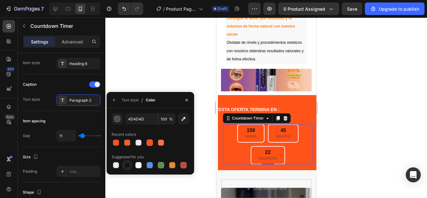
click at [125, 165] on div at bounding box center [127, 165] width 6 height 6
type input "151515"
click at [112, 103] on button "button" at bounding box center [114, 100] width 10 height 10
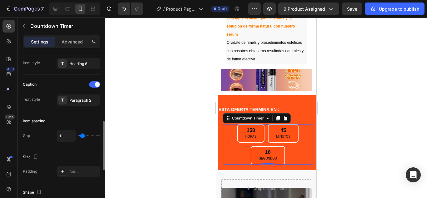
click at [83, 136] on input "range" at bounding box center [89, 135] width 22 height 1
type input "13"
type input "11"
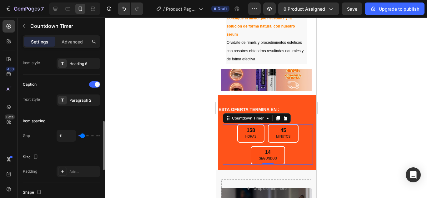
type input "9"
type input "7"
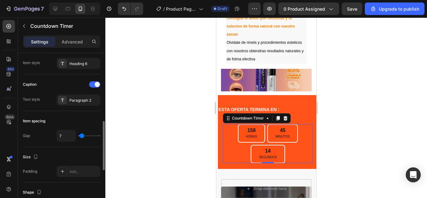
type input "0"
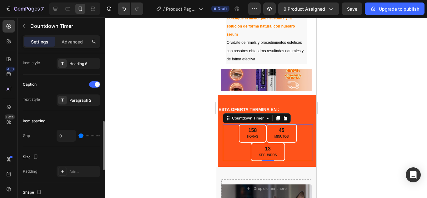
type input "7"
type input "9"
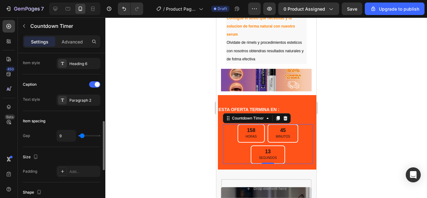
type input "11"
type input "13"
type input "16"
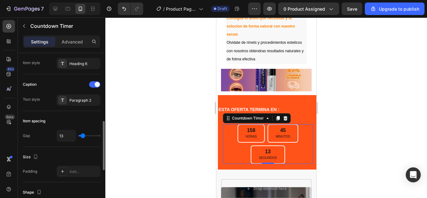
type input "16"
type input "18"
type input "31"
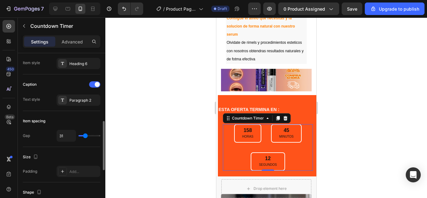
type input "20"
type input "18"
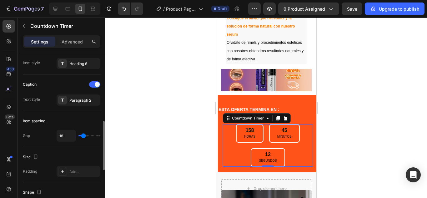
type input "16"
type input "13"
type input "0"
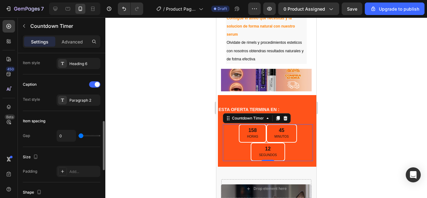
drag, startPoint x: 83, startPoint y: 138, endPoint x: 77, endPoint y: 136, distance: 6.1
type input "0"
click at [78, 136] on input "range" at bounding box center [89, 135] width 22 height 1
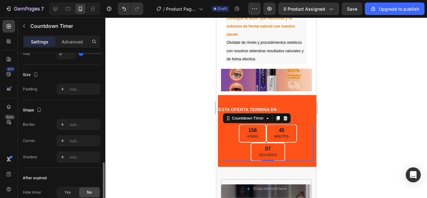
scroll to position [355, 0]
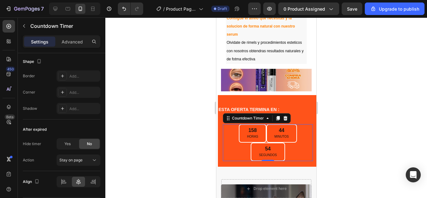
click at [249, 127] on div "158" at bounding box center [252, 130] width 11 height 7
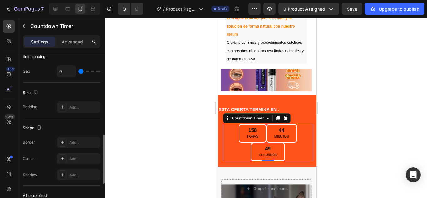
scroll to position [283, 0]
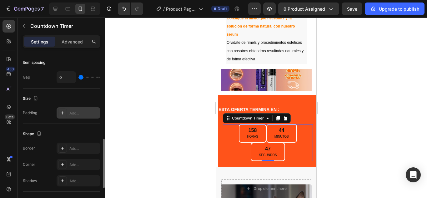
click at [63, 110] on div at bounding box center [62, 112] width 9 height 9
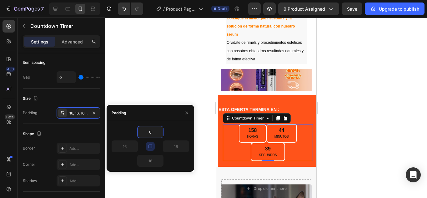
type input "0"
click at [174, 123] on div "0 0 0 0" at bounding box center [151, 146] width 88 height 51
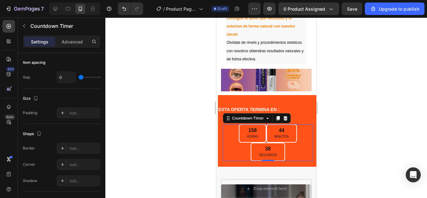
click at [154, 73] on div at bounding box center [266, 108] width 322 height 180
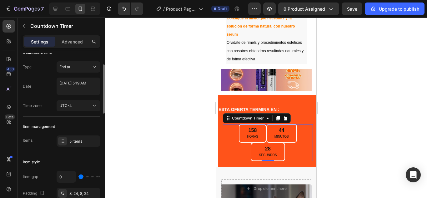
scroll to position [29, 0]
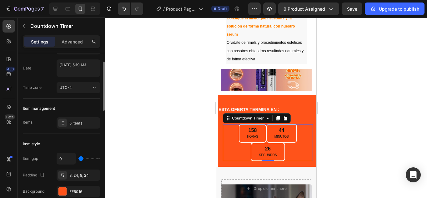
type input "2"
type input "4"
type input "7"
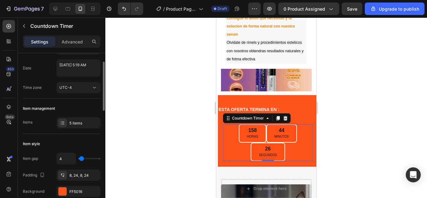
type input "7"
type input "9"
type input "11"
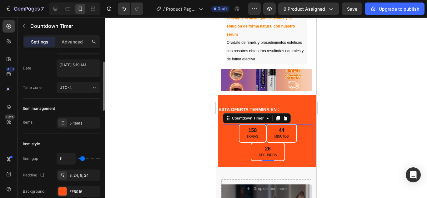
type input "13"
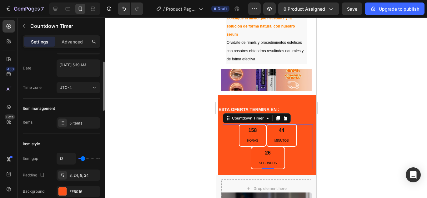
type input "11"
type input "9"
type input "7"
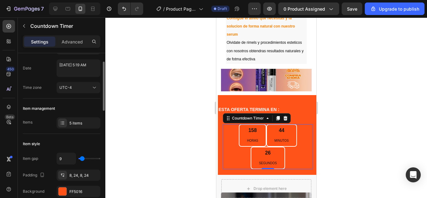
type input "7"
type input "4"
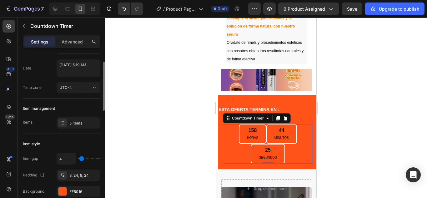
type input "2"
type input "0"
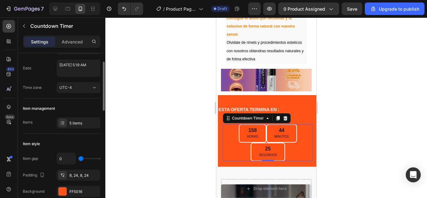
drag, startPoint x: 79, startPoint y: 160, endPoint x: 75, endPoint y: 158, distance: 4.5
click at [78, 158] on input "range" at bounding box center [89, 158] width 22 height 1
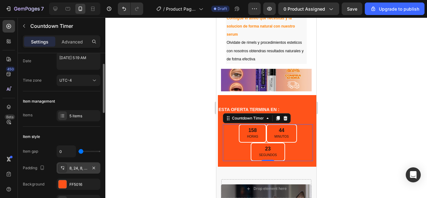
click at [72, 164] on div "8, 24, 8, 24" at bounding box center [79, 167] width 44 height 11
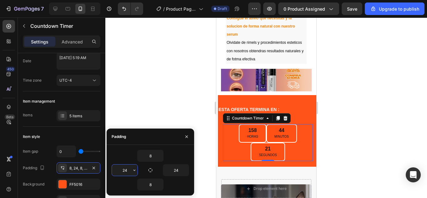
click at [124, 168] on input "24" at bounding box center [125, 169] width 26 height 11
type input "2"
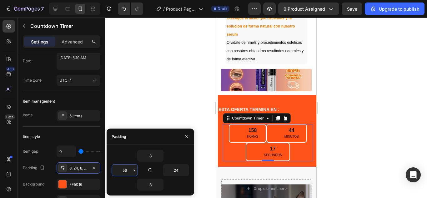
type input "5"
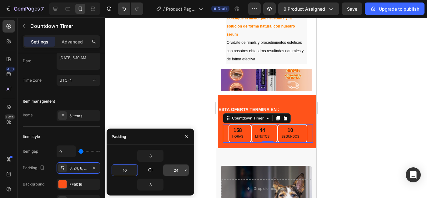
type input "10"
click at [171, 168] on input "24" at bounding box center [176, 169] width 26 height 11
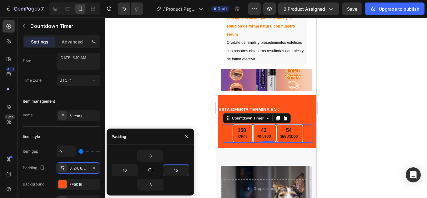
type input "15"
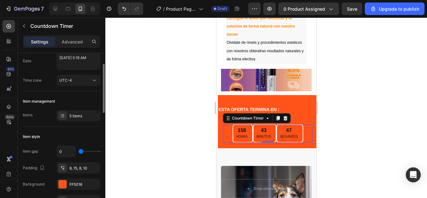
type input "13"
type input "16"
type input "18"
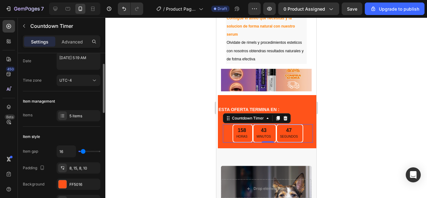
type input "18"
type input "20"
type input "22"
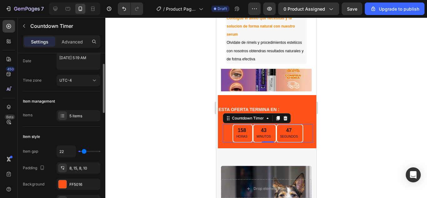
type input "24"
type input "27"
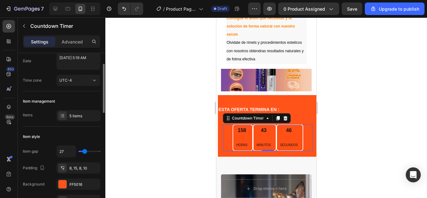
type input "31"
type input "33"
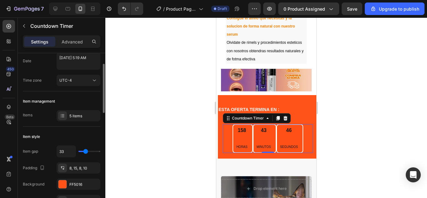
type input "31"
type input "29"
type input "27"
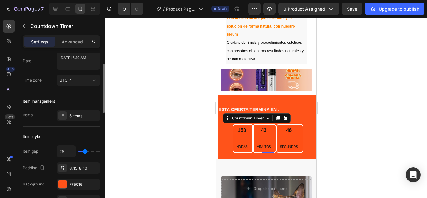
type input "27"
type input "24"
type input "20"
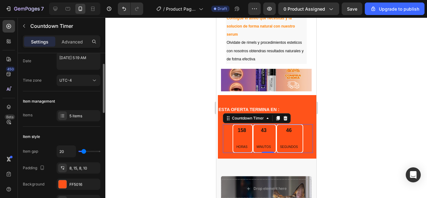
type input "18"
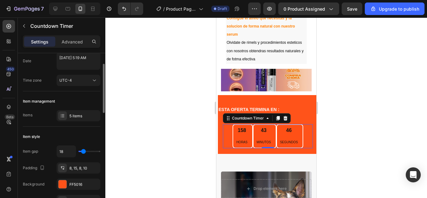
type input "16"
type input "13"
type input "9"
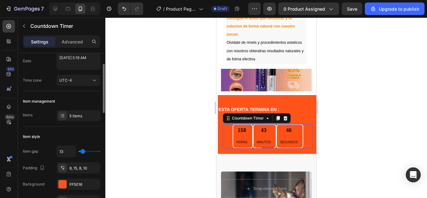
type input "9"
type input "4"
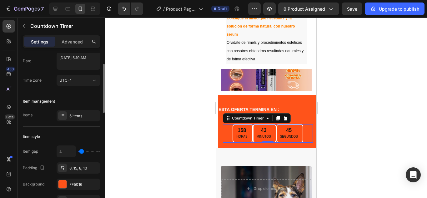
type input "0"
drag, startPoint x: 83, startPoint y: 152, endPoint x: 79, endPoint y: 151, distance: 4.0
click at [79, 151] on input "range" at bounding box center [89, 151] width 22 height 1
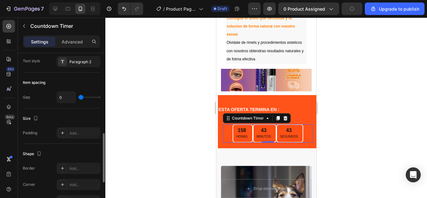
scroll to position [263, 0]
click at [75, 157] on div "Shape" at bounding box center [62, 154] width 78 height 10
type input "7"
type input "11"
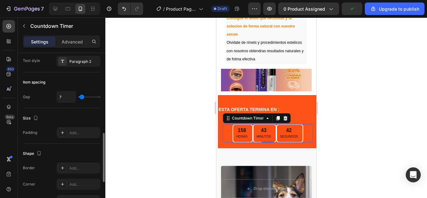
type input "11"
type input "13"
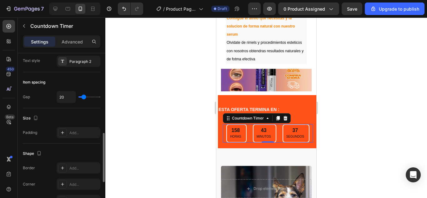
click at [84, 98] on input "range" at bounding box center [89, 96] width 22 height 1
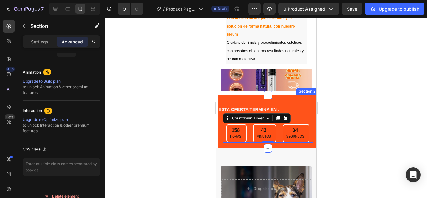
click at [305, 110] on div "ESTA OFERTA TERMINA EN : Text Block 158 HORAS 43 MINUTOS 34 SEGUNDOS Countdown …" at bounding box center [268, 126] width 100 height 43
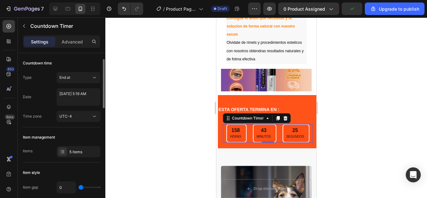
scroll to position [23, 0]
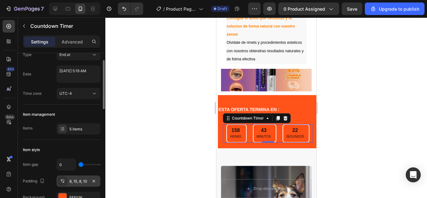
click at [71, 184] on div "8, 15, 8, 10" at bounding box center [79, 180] width 44 height 11
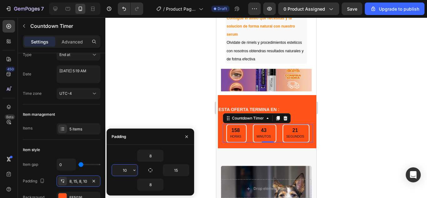
click at [126, 170] on input "10" at bounding box center [125, 169] width 26 height 11
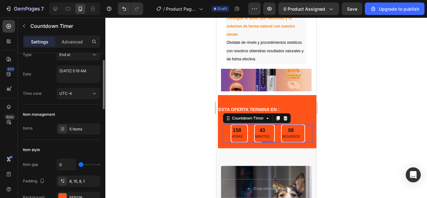
click at [80, 164] on input "range" at bounding box center [89, 164] width 22 height 1
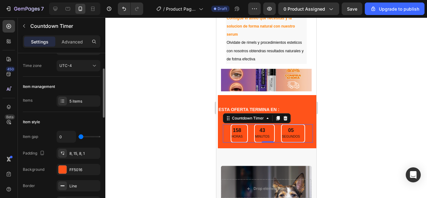
click at [78, 152] on div "8, 15, 8, 1" at bounding box center [83, 154] width 29 height 6
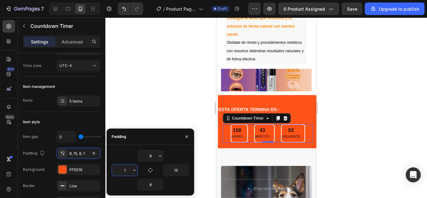
click at [128, 170] on input "1" at bounding box center [125, 169] width 26 height 11
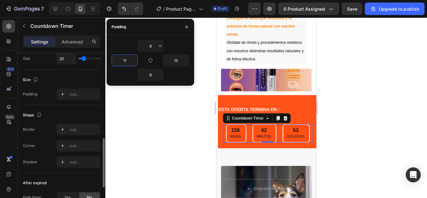
scroll to position [297, 0]
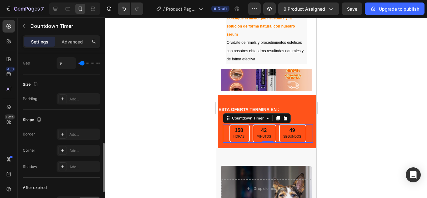
click at [82, 64] on input "range" at bounding box center [89, 63] width 22 height 1
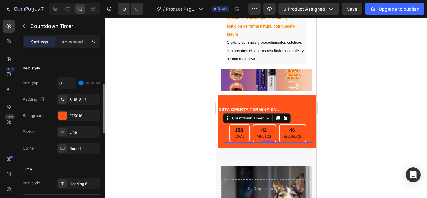
scroll to position [104, 0]
click at [78, 100] on div "8, 15, 8, 11" at bounding box center [78, 101] width 18 height 6
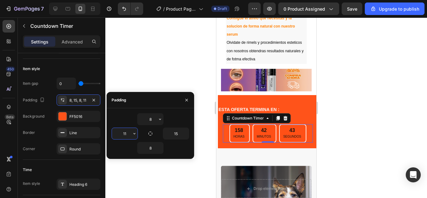
click at [126, 131] on input "11" at bounding box center [125, 133] width 26 height 11
click at [151, 130] on button "button" at bounding box center [150, 133] width 9 height 9
click at [175, 133] on input "15" at bounding box center [176, 133] width 26 height 11
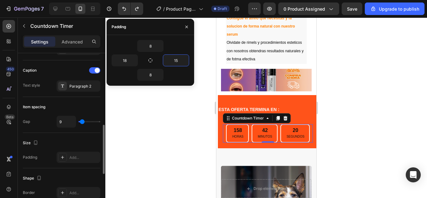
scroll to position [239, 0]
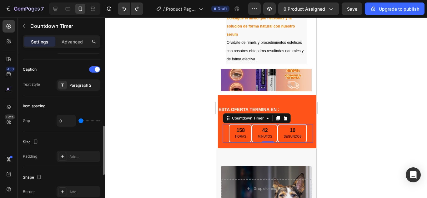
drag, startPoint x: 82, startPoint y: 119, endPoint x: 79, endPoint y: 118, distance: 3.3
click at [79, 120] on input "range" at bounding box center [89, 120] width 22 height 1
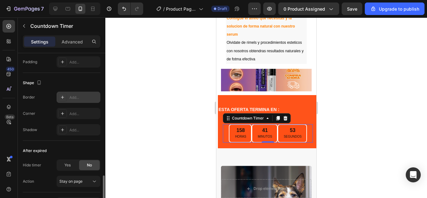
scroll to position [364, 0]
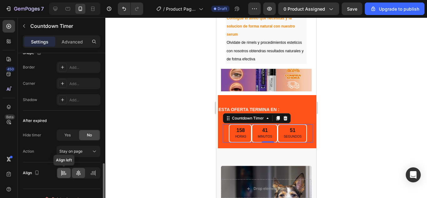
click at [65, 172] on icon at bounding box center [64, 173] width 6 height 6
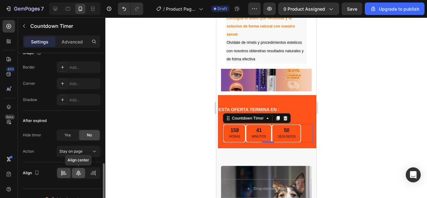
click at [77, 173] on icon at bounding box center [78, 173] width 4 height 6
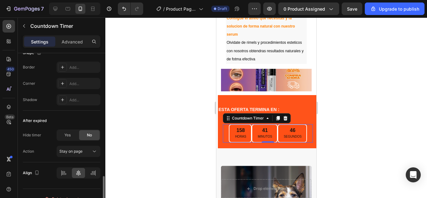
scroll to position [375, 0]
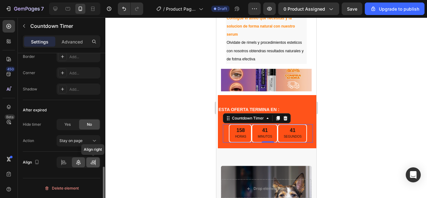
click at [93, 162] on icon at bounding box center [93, 162] width 6 height 6
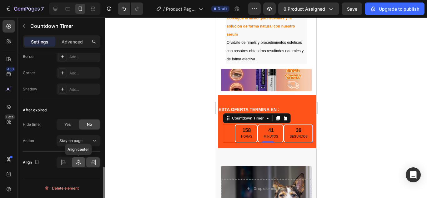
click at [81, 162] on icon at bounding box center [78, 162] width 6 height 6
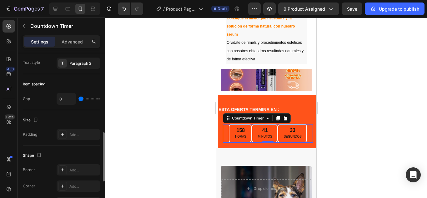
scroll to position [261, 0]
drag, startPoint x: 81, startPoint y: 98, endPoint x: 69, endPoint y: 97, distance: 11.6
click at [78, 98] on input "range" at bounding box center [89, 98] width 22 height 1
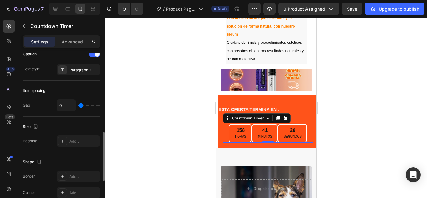
scroll to position [254, 0]
click at [82, 74] on div "Paragraph 2" at bounding box center [79, 70] width 44 height 11
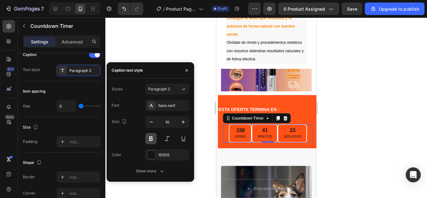
click at [149, 142] on button at bounding box center [150, 138] width 11 height 11
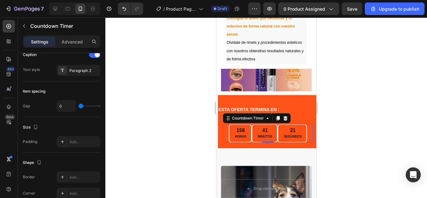
click at [241, 127] on div "158" at bounding box center [240, 130] width 11 height 7
click at [237, 127] on div "158" at bounding box center [240, 130] width 11 height 7
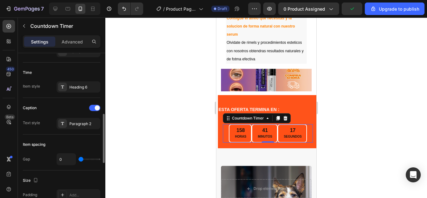
scroll to position [201, 0]
click at [82, 88] on div "Heading 6" at bounding box center [83, 88] width 29 height 6
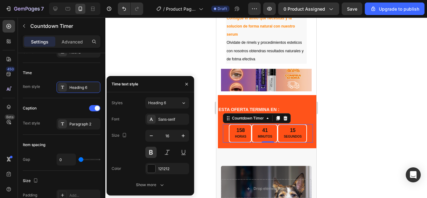
click at [175, 97] on div "Styles Heading 6 Font Sans-serif Size 16 Color 121212 Show more" at bounding box center [151, 143] width 88 height 103
click at [182, 103] on icon at bounding box center [183, 103] width 5 height 6
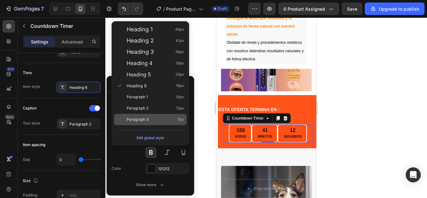
click at [154, 120] on div "Paragraph 3 9px" at bounding box center [156, 119] width 58 height 6
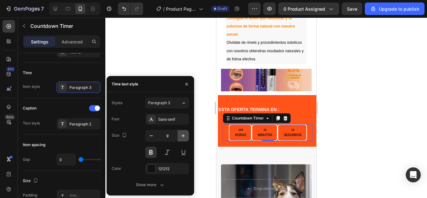
click at [185, 136] on icon "button" at bounding box center [183, 136] width 6 height 6
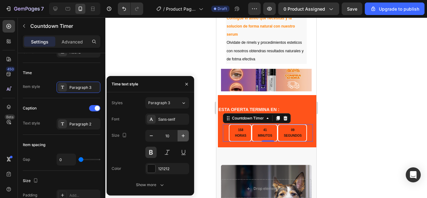
click at [185, 136] on icon "button" at bounding box center [183, 136] width 6 height 6
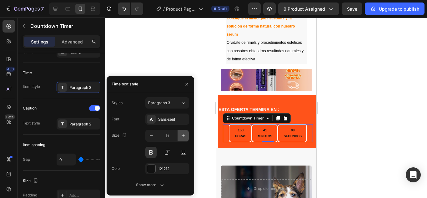
click at [185, 136] on icon "button" at bounding box center [183, 136] width 6 height 6
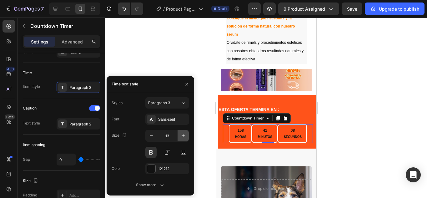
click at [185, 136] on icon "button" at bounding box center [183, 136] width 6 height 6
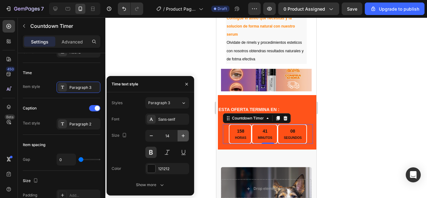
click at [185, 136] on icon "button" at bounding box center [183, 136] width 6 height 6
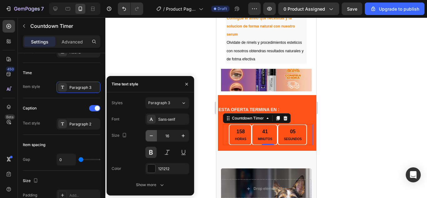
click at [150, 135] on icon "button" at bounding box center [151, 136] width 6 height 6
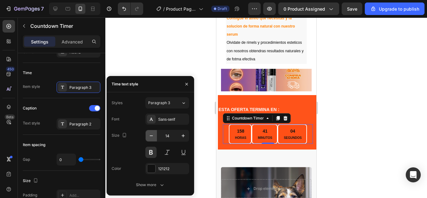
click at [150, 135] on icon "button" at bounding box center [151, 136] width 6 height 6
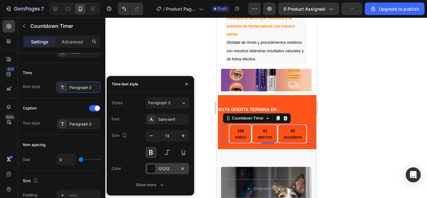
click at [149, 169] on div at bounding box center [151, 168] width 8 height 8
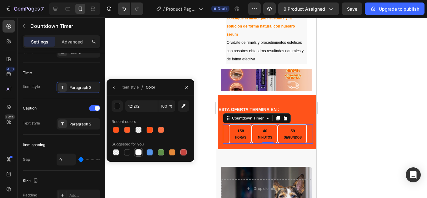
click at [142, 155] on div at bounding box center [139, 153] width 8 height 8
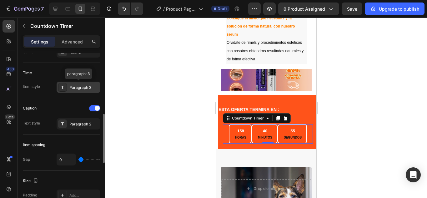
click at [79, 89] on div "Paragraph 3" at bounding box center [83, 88] width 29 height 6
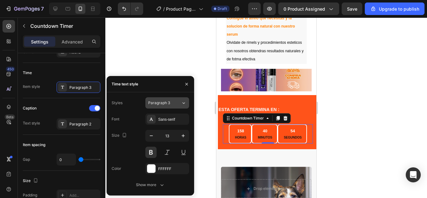
click at [163, 104] on span "Paragraph 3" at bounding box center [159, 103] width 22 height 6
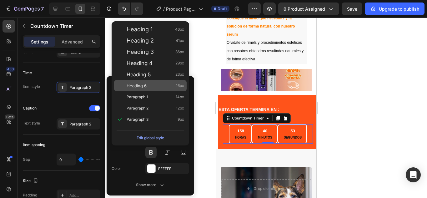
click at [147, 86] on div "Heading 6 16px" at bounding box center [156, 86] width 58 height 6
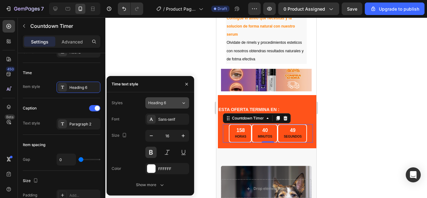
click at [160, 102] on span "Heading 6" at bounding box center [157, 103] width 18 height 6
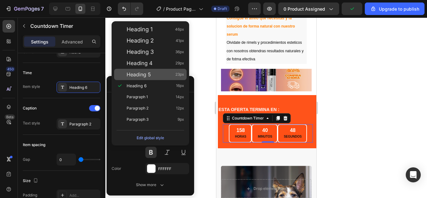
click at [131, 73] on span "Heading 5" at bounding box center [139, 74] width 24 height 6
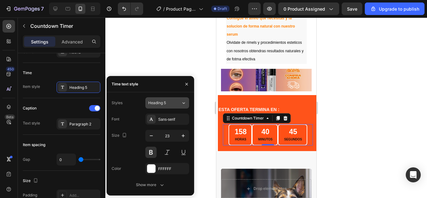
click at [185, 107] on button "Heading 5" at bounding box center [167, 102] width 44 height 11
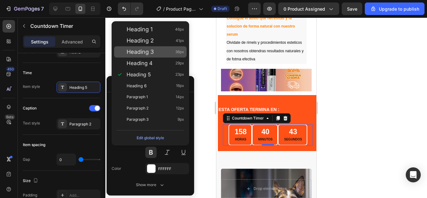
click at [155, 55] on div "Heading 3 36px" at bounding box center [150, 51] width 73 height 11
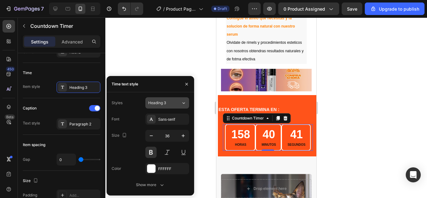
click at [182, 103] on icon at bounding box center [183, 103] width 5 height 6
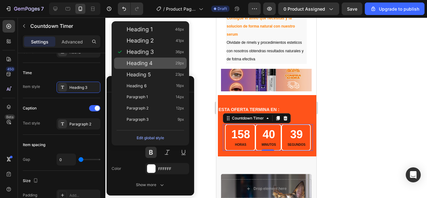
click at [144, 58] on div "Heading 4 29px" at bounding box center [150, 63] width 73 height 11
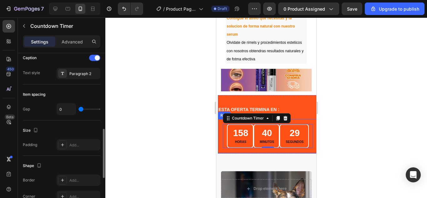
scroll to position [250, 0]
click at [78, 72] on div "Paragraph 2" at bounding box center [83, 75] width 29 height 6
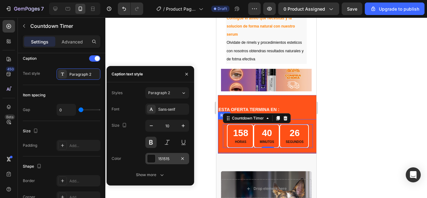
click at [150, 162] on div at bounding box center [151, 158] width 8 height 8
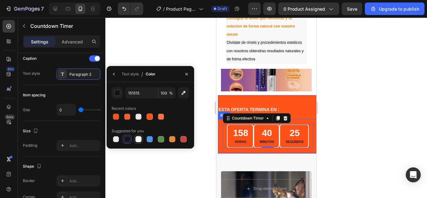
click at [140, 143] on div "151515 100 % Recent colors Suggested for you" at bounding box center [151, 115] width 88 height 66
click at [140, 143] on div at bounding box center [139, 139] width 8 height 8
click at [117, 75] on button "button" at bounding box center [114, 74] width 10 height 10
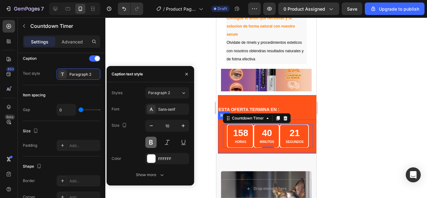
click at [153, 142] on button at bounding box center [150, 142] width 11 height 11
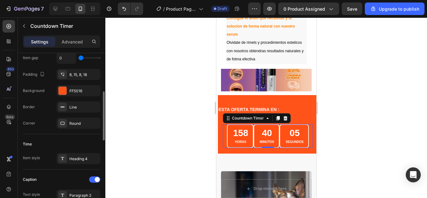
scroll to position [130, 0]
click at [82, 158] on div "Heading 4" at bounding box center [83, 159] width 29 height 6
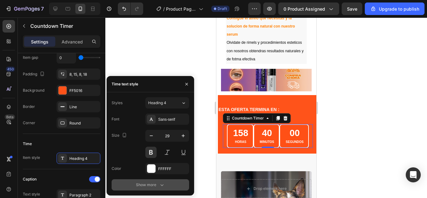
click at [152, 182] on div "Show more" at bounding box center [150, 185] width 29 height 6
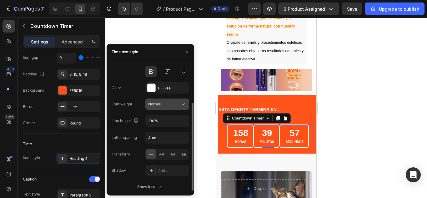
scroll to position [50, 0]
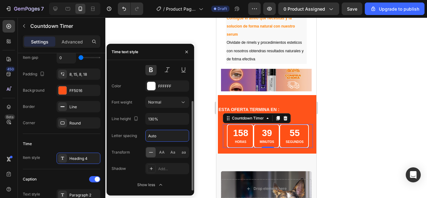
click at [167, 134] on input "Auto" at bounding box center [167, 135] width 43 height 11
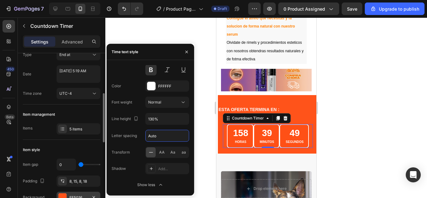
scroll to position [0, 0]
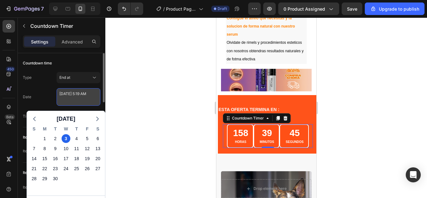
click at [88, 98] on textarea "[DATE] 5:19 AM" at bounding box center [79, 97] width 44 height 18
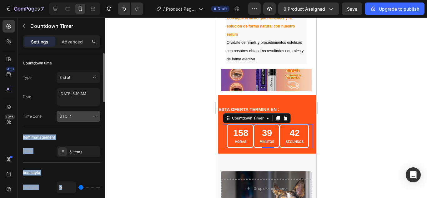
drag, startPoint x: 133, startPoint y: 88, endPoint x: 78, endPoint y: 116, distance: 61.2
click at [78, 0] on div "7 / Product Page - [DATE] 17:51:56 Draft Preview 0 product assigned Save Upgrad…" at bounding box center [213, 0] width 427 height 0
click at [78, 116] on div "UTC-4" at bounding box center [75, 116] width 32 height 6
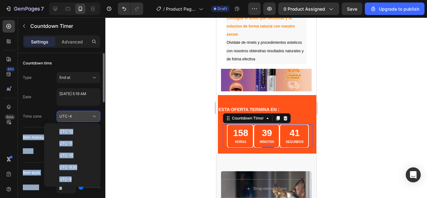
scroll to position [68, 0]
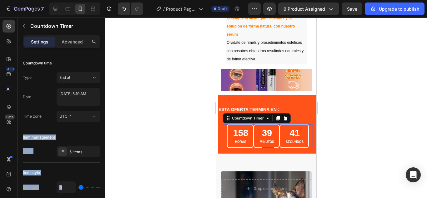
click at [112, 103] on div at bounding box center [266, 108] width 322 height 180
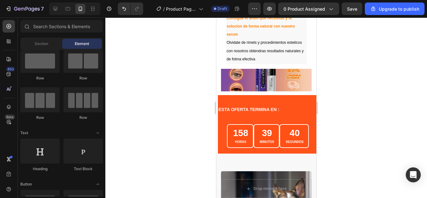
click at [112, 103] on div at bounding box center [266, 108] width 322 height 180
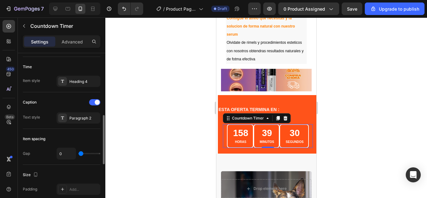
scroll to position [208, 0]
drag, startPoint x: 83, startPoint y: 151, endPoint x: 76, endPoint y: 148, distance: 7.6
click at [78, 152] on input "range" at bounding box center [89, 152] width 22 height 1
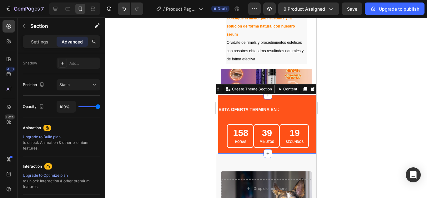
scroll to position [0, 0]
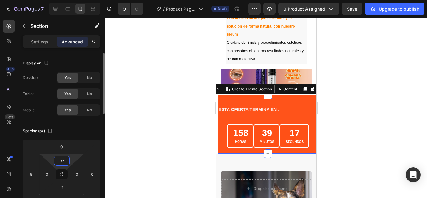
click at [61, 159] on input "32" at bounding box center [62, 160] width 13 height 9
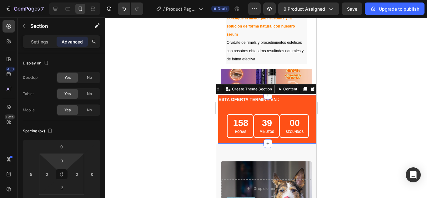
click at [246, 103] on div "ESTA OFERTA TERMINA EN : Text Block 158 HORAS 39 MINUTOS 00 SEGUNDOS Countdown …" at bounding box center [268, 119] width 100 height 48
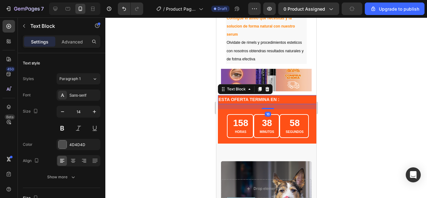
click at [253, 99] on div "ESTA OFERTA TERMINA EN : Text Block 16" at bounding box center [268, 99] width 100 height 9
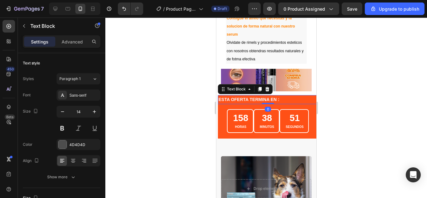
drag, startPoint x: 267, startPoint y: 103, endPoint x: 267, endPoint y: 97, distance: 6.9
click at [267, 97] on div "ESTA OFERTA TERMINA EN : Text Block 0" at bounding box center [268, 99] width 100 height 9
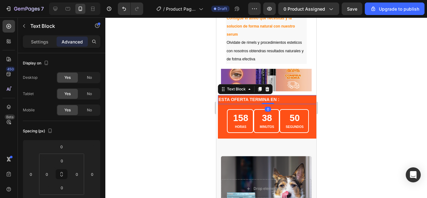
click at [354, 97] on div at bounding box center [266, 108] width 322 height 180
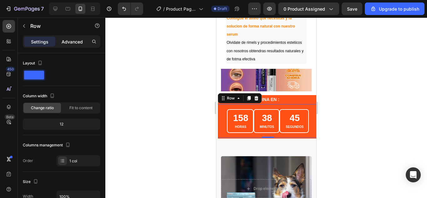
click at [75, 44] on p "Advanced" at bounding box center [72, 41] width 21 height 7
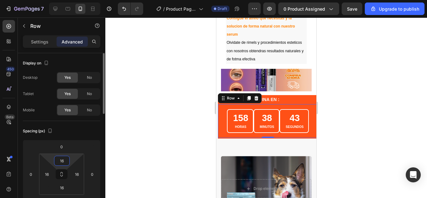
click at [59, 163] on input "16" at bounding box center [62, 160] width 13 height 9
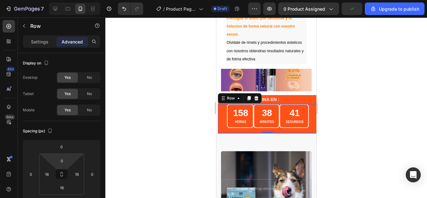
click at [181, 120] on div at bounding box center [266, 108] width 322 height 180
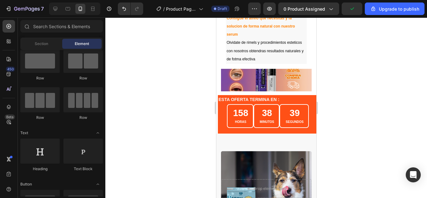
click at [373, 84] on div at bounding box center [266, 108] width 322 height 180
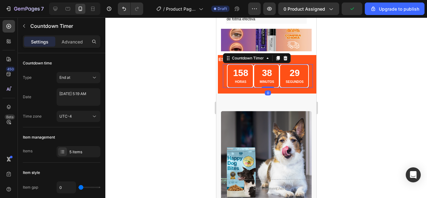
scroll to position [219, 0]
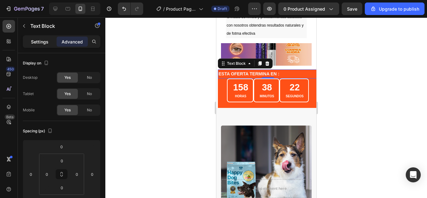
click at [35, 44] on p "Settings" at bounding box center [40, 41] width 18 height 7
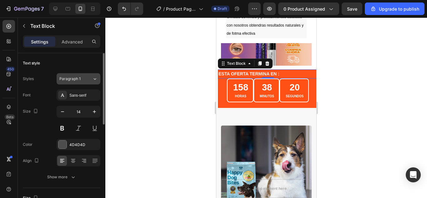
click at [88, 79] on div "Paragraph 1" at bounding box center [75, 79] width 33 height 6
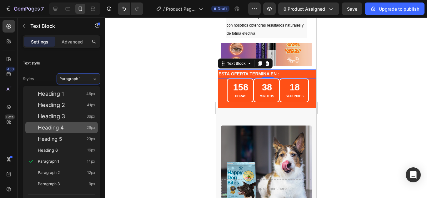
click at [56, 129] on span "Heading 4" at bounding box center [51, 127] width 26 height 6
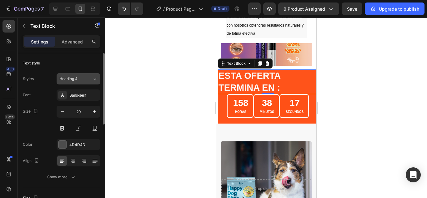
click at [93, 80] on icon at bounding box center [94, 79] width 5 height 6
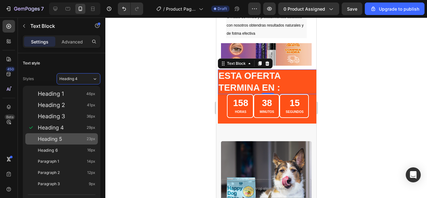
click at [44, 136] on span "Heading 5" at bounding box center [50, 139] width 24 height 6
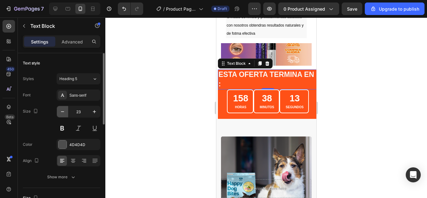
click at [58, 112] on button "button" at bounding box center [62, 111] width 11 height 11
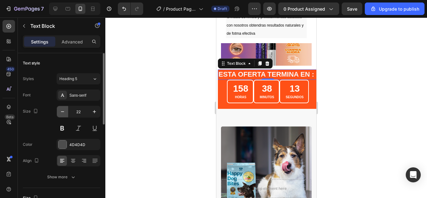
click at [58, 112] on button "button" at bounding box center [62, 111] width 11 height 11
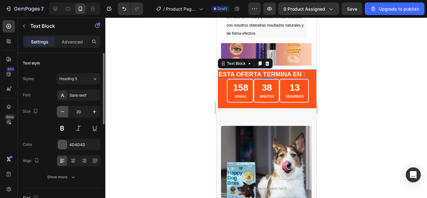
click at [58, 112] on button "button" at bounding box center [62, 111] width 11 height 11
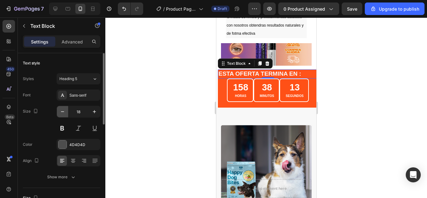
click at [58, 112] on button "button" at bounding box center [62, 111] width 11 height 11
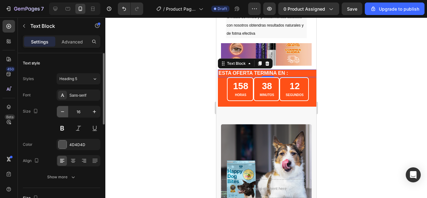
click at [58, 112] on button "button" at bounding box center [62, 111] width 11 height 11
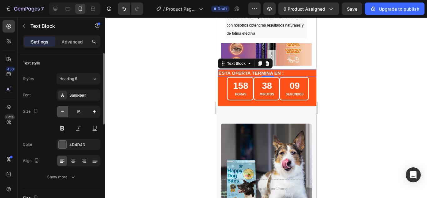
click at [58, 109] on button "button" at bounding box center [62, 111] width 11 height 11
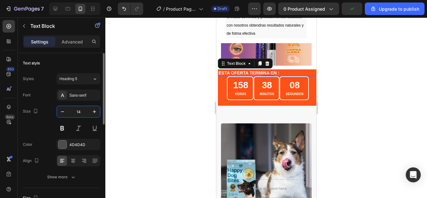
click at [88, 114] on input "14" at bounding box center [78, 111] width 21 height 11
click at [61, 125] on button at bounding box center [62, 128] width 11 height 11
click at [96, 110] on icon "button" at bounding box center [94, 111] width 6 height 6
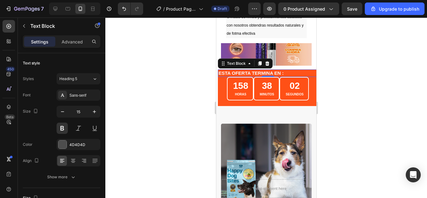
click at [177, 116] on div at bounding box center [266, 108] width 322 height 180
click at [366, 65] on div at bounding box center [266, 108] width 322 height 180
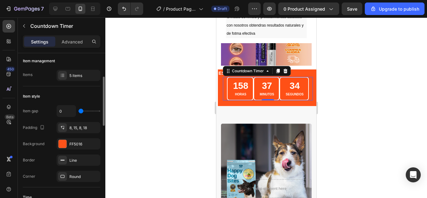
scroll to position [77, 0]
click at [82, 129] on div "8, 15, 8, 18" at bounding box center [78, 128] width 18 height 6
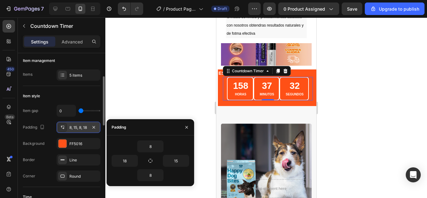
click at [82, 129] on div "8, 15, 8, 18" at bounding box center [78, 128] width 18 height 6
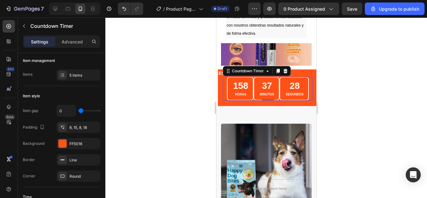
drag, startPoint x: 353, startPoint y: 2, endPoint x: 118, endPoint y: 172, distance: 289.9
click at [118, 172] on div at bounding box center [266, 108] width 322 height 180
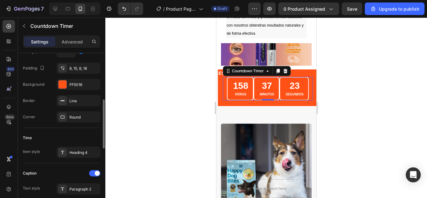
scroll to position [158, 0]
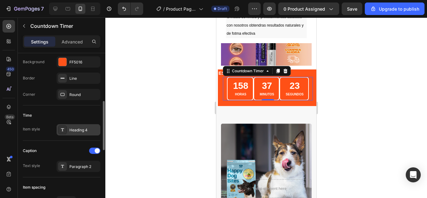
click at [79, 125] on div "Heading 4" at bounding box center [79, 129] width 44 height 11
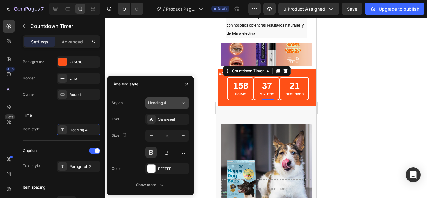
click at [181, 99] on button "Heading 4" at bounding box center [167, 102] width 44 height 11
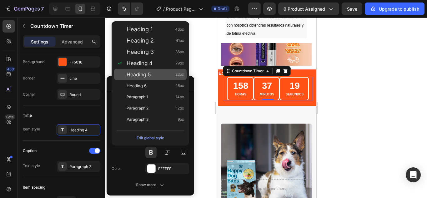
click at [149, 78] on div "Heading 5 23px" at bounding box center [150, 74] width 73 height 11
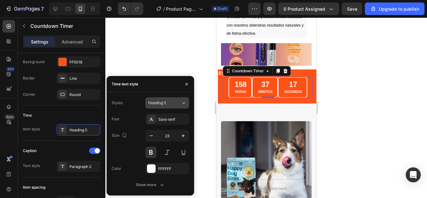
click at [176, 103] on div "Heading 5" at bounding box center [164, 103] width 33 height 6
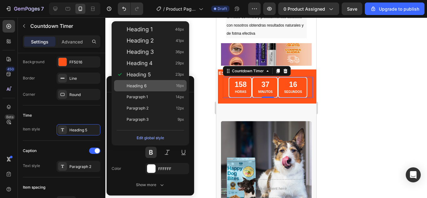
click at [154, 90] on div "Heading 6 16px" at bounding box center [150, 85] width 73 height 11
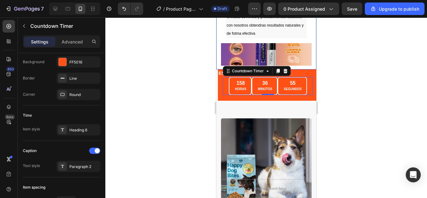
click at [195, 57] on div at bounding box center [266, 108] width 322 height 180
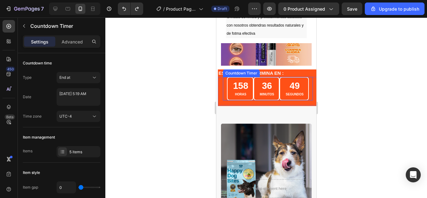
click at [235, 92] on p "HORAS" at bounding box center [240, 95] width 15 height 6
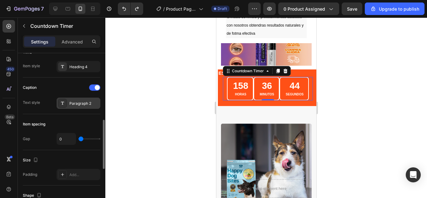
scroll to position [221, 0]
click at [92, 72] on div "Heading 4" at bounding box center [79, 66] width 44 height 11
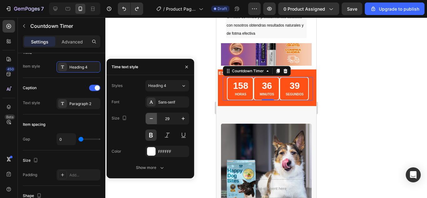
click at [150, 121] on icon "button" at bounding box center [151, 118] width 6 height 6
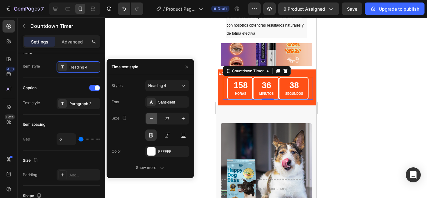
click at [150, 121] on icon "button" at bounding box center [151, 118] width 6 height 6
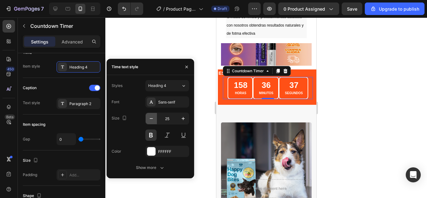
click at [150, 121] on icon "button" at bounding box center [151, 118] width 6 height 6
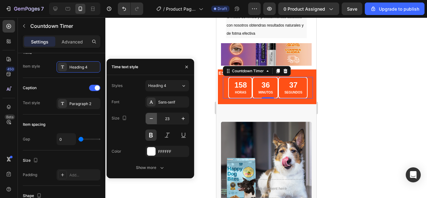
click at [150, 121] on icon "button" at bounding box center [151, 118] width 6 height 6
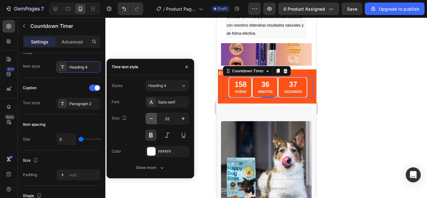
click at [150, 121] on icon "button" at bounding box center [151, 118] width 6 height 6
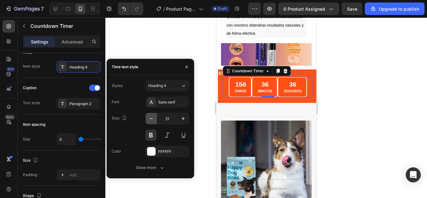
click at [150, 121] on icon "button" at bounding box center [151, 118] width 6 height 6
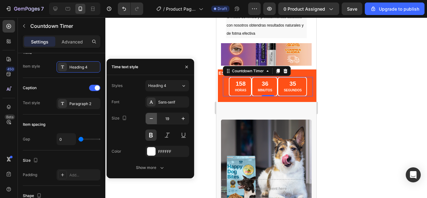
click at [150, 121] on icon "button" at bounding box center [151, 118] width 6 height 6
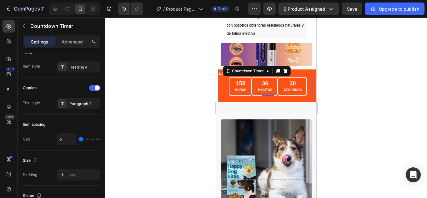
click at [338, 103] on div at bounding box center [266, 108] width 322 height 180
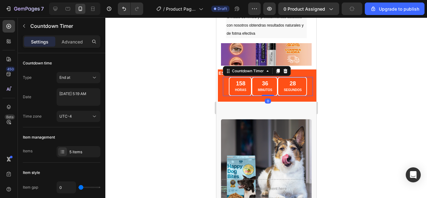
click at [300, 88] on div "28 SEGUNDOS" at bounding box center [291, 86] width 29 height 19
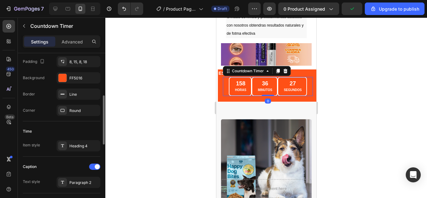
scroll to position [143, 0]
click at [69, 106] on div "Round" at bounding box center [79, 109] width 44 height 11
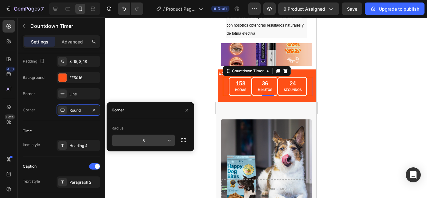
click at [156, 142] on input "8" at bounding box center [143, 140] width 63 height 11
click at [169, 71] on div at bounding box center [266, 108] width 322 height 180
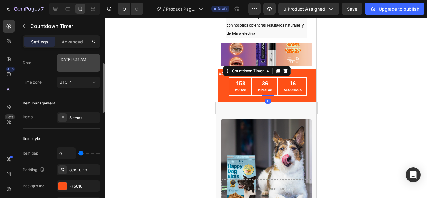
scroll to position [34, 0]
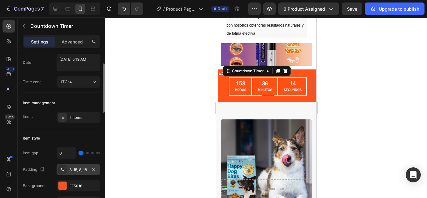
click at [71, 172] on div "8, 15, 8, 18" at bounding box center [78, 170] width 18 height 6
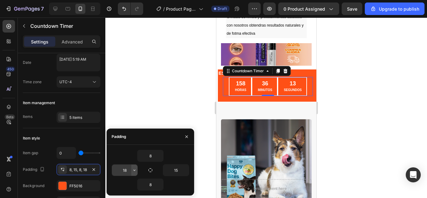
click at [134, 169] on icon "button" at bounding box center [134, 170] width 5 height 5
click at [127, 170] on input "18" at bounding box center [125, 169] width 26 height 11
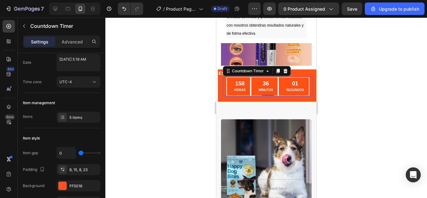
click at [235, 80] on div "158" at bounding box center [239, 83] width 11 height 7
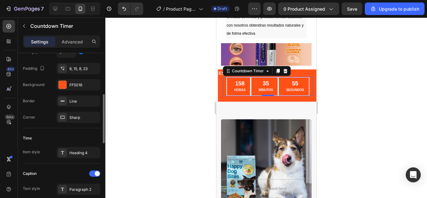
scroll to position [136, 0]
click at [83, 147] on div "Heading 4" at bounding box center [79, 152] width 44 height 11
click at [241, 80] on div "158" at bounding box center [239, 83] width 11 height 7
click at [240, 80] on div "158" at bounding box center [239, 83] width 11 height 7
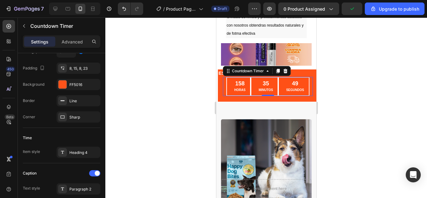
click at [240, 80] on div "158" at bounding box center [239, 83] width 11 height 7
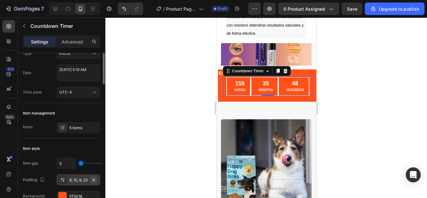
scroll to position [0, 0]
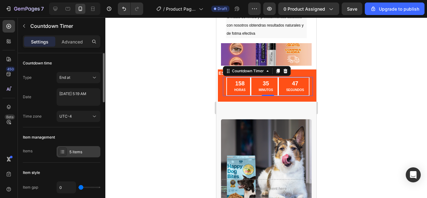
click at [83, 154] on div "5 items" at bounding box center [83, 152] width 29 height 6
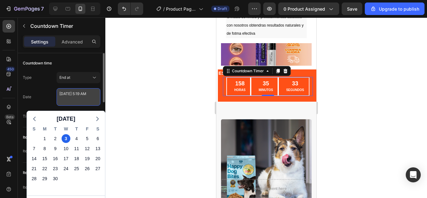
click at [80, 97] on textarea "[DATE] 5:19 AM" at bounding box center [79, 97] width 44 height 18
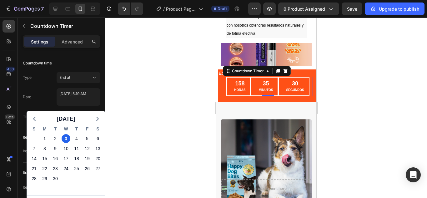
click at [123, 65] on div at bounding box center [266, 108] width 322 height 180
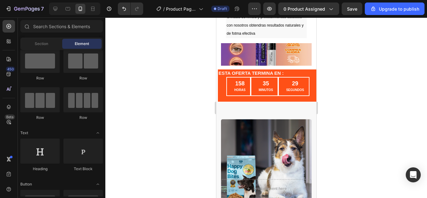
click at [155, 82] on div at bounding box center [266, 108] width 322 height 180
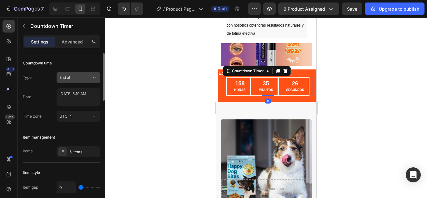
click at [88, 81] on button "End at" at bounding box center [79, 77] width 44 height 11
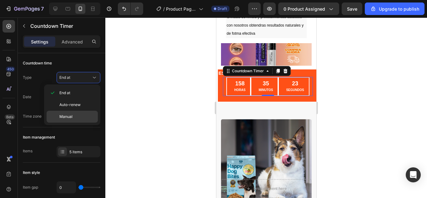
click at [74, 115] on p "Manual" at bounding box center [77, 117] width 36 height 6
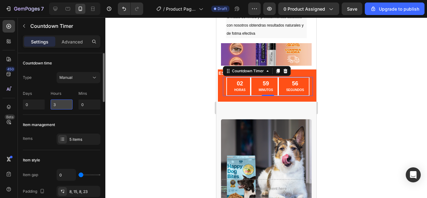
click at [66, 105] on input "3" at bounding box center [62, 104] width 22 height 10
click at [87, 102] on input "0" at bounding box center [89, 104] width 22 height 10
click at [30, 93] on p "Days" at bounding box center [34, 94] width 22 height 6
click at [37, 107] on input "0" at bounding box center [34, 104] width 22 height 10
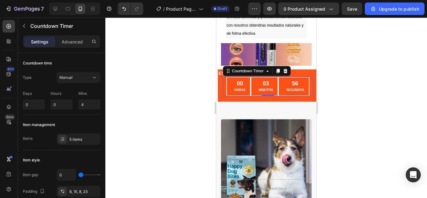
click at [179, 86] on div at bounding box center [266, 108] width 322 height 180
click at [83, 103] on input "4" at bounding box center [89, 104] width 22 height 10
click at [180, 99] on div at bounding box center [266, 108] width 322 height 180
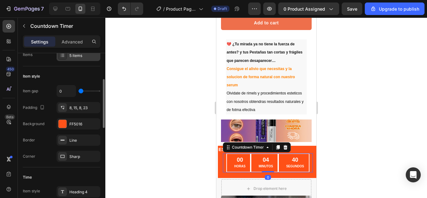
scroll to position [84, 0]
click at [83, 138] on div "Line" at bounding box center [78, 140] width 18 height 6
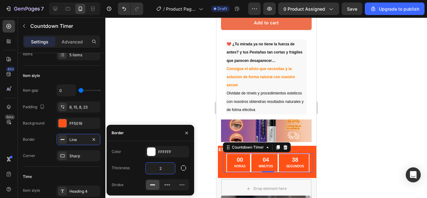
click at [167, 169] on input "2" at bounding box center [160, 168] width 29 height 11
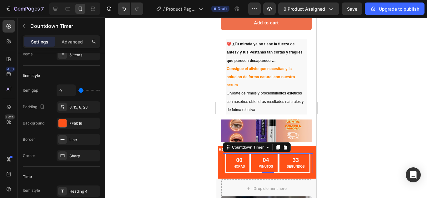
click at [382, 71] on div at bounding box center [266, 108] width 322 height 180
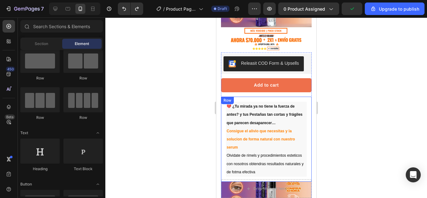
scroll to position [0, 0]
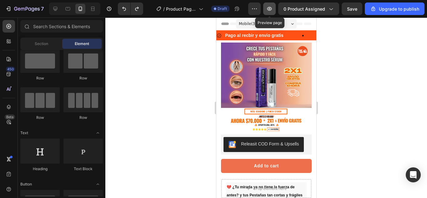
click at [271, 9] on icon "button" at bounding box center [269, 9] width 5 height 4
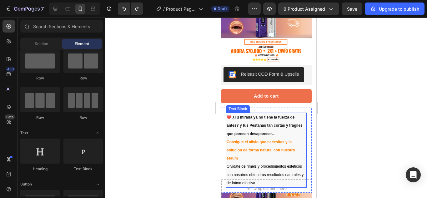
scroll to position [101, 0]
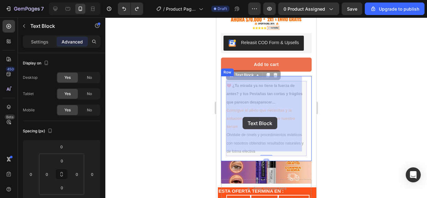
drag, startPoint x: 281, startPoint y: 147, endPoint x: 244, endPoint y: 119, distance: 45.7
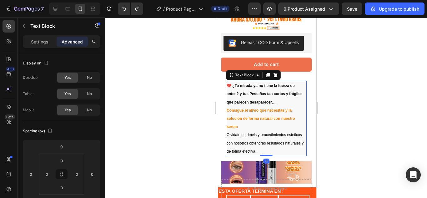
click at [278, 144] on p "Olvidate de rimels y procedimientos esteticos con nosotros obtendras resultados…" at bounding box center [265, 143] width 79 height 25
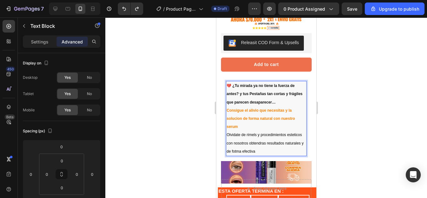
click at [278, 144] on p "Olvidate de rimels y procedimientos esteticos con nosotros obtendras resultados…" at bounding box center [265, 143] width 79 height 25
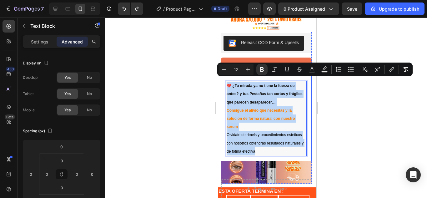
drag, startPoint x: 278, startPoint y: 144, endPoint x: 221, endPoint y: 79, distance: 86.4
click at [221, 79] on div "💔 ¿Tu mirada ya no tiene la fuerza de antes? y tus Pestañas tan cortas y frágil…" at bounding box center [266, 118] width 91 height 85
copy div "💔 ¿Tu mirada ya no tiene la fuerza de antes? y tus Pestañas tan cortas y frágil…"
